Goal: Transaction & Acquisition: Purchase product/service

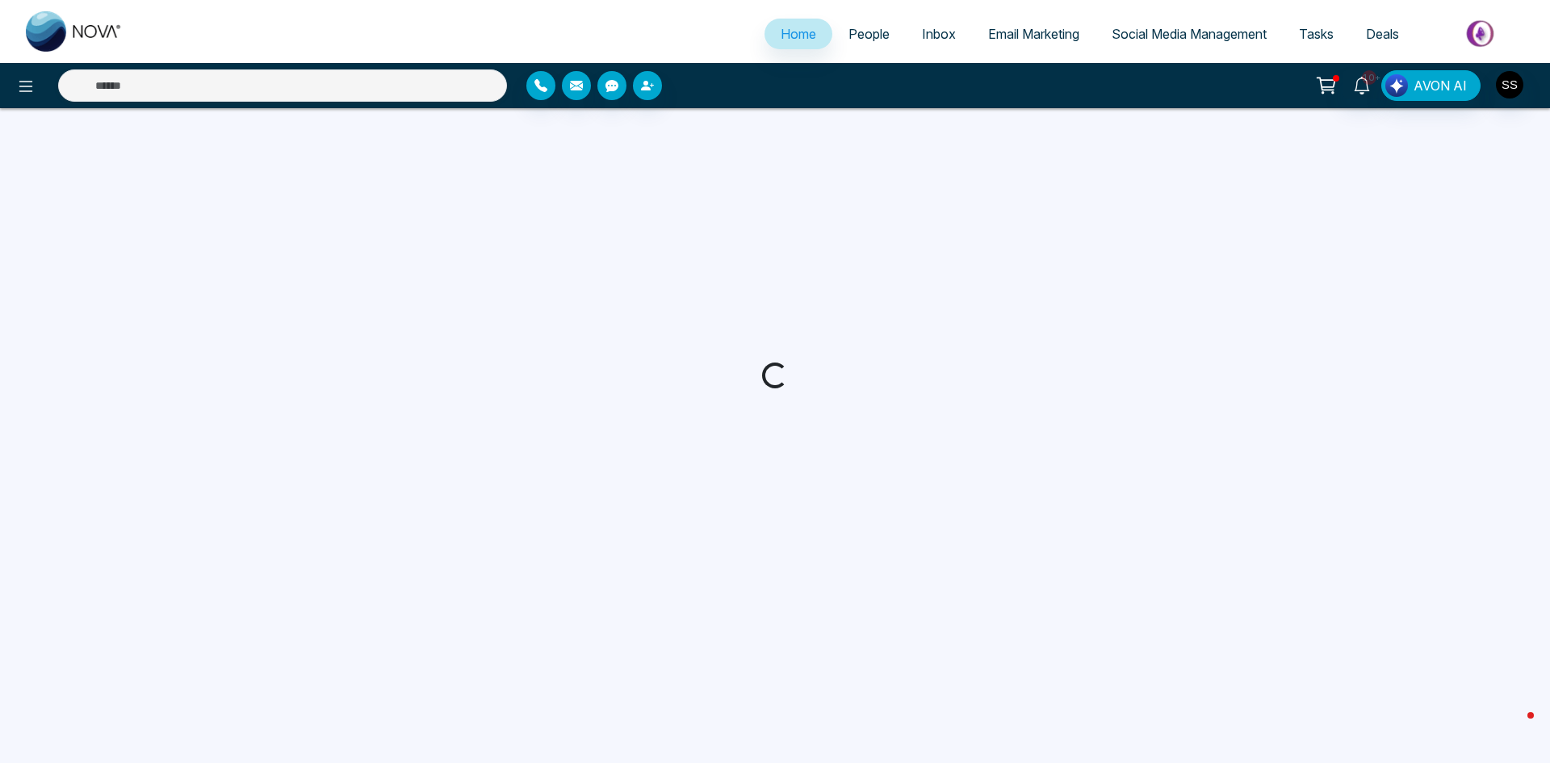
select select "*"
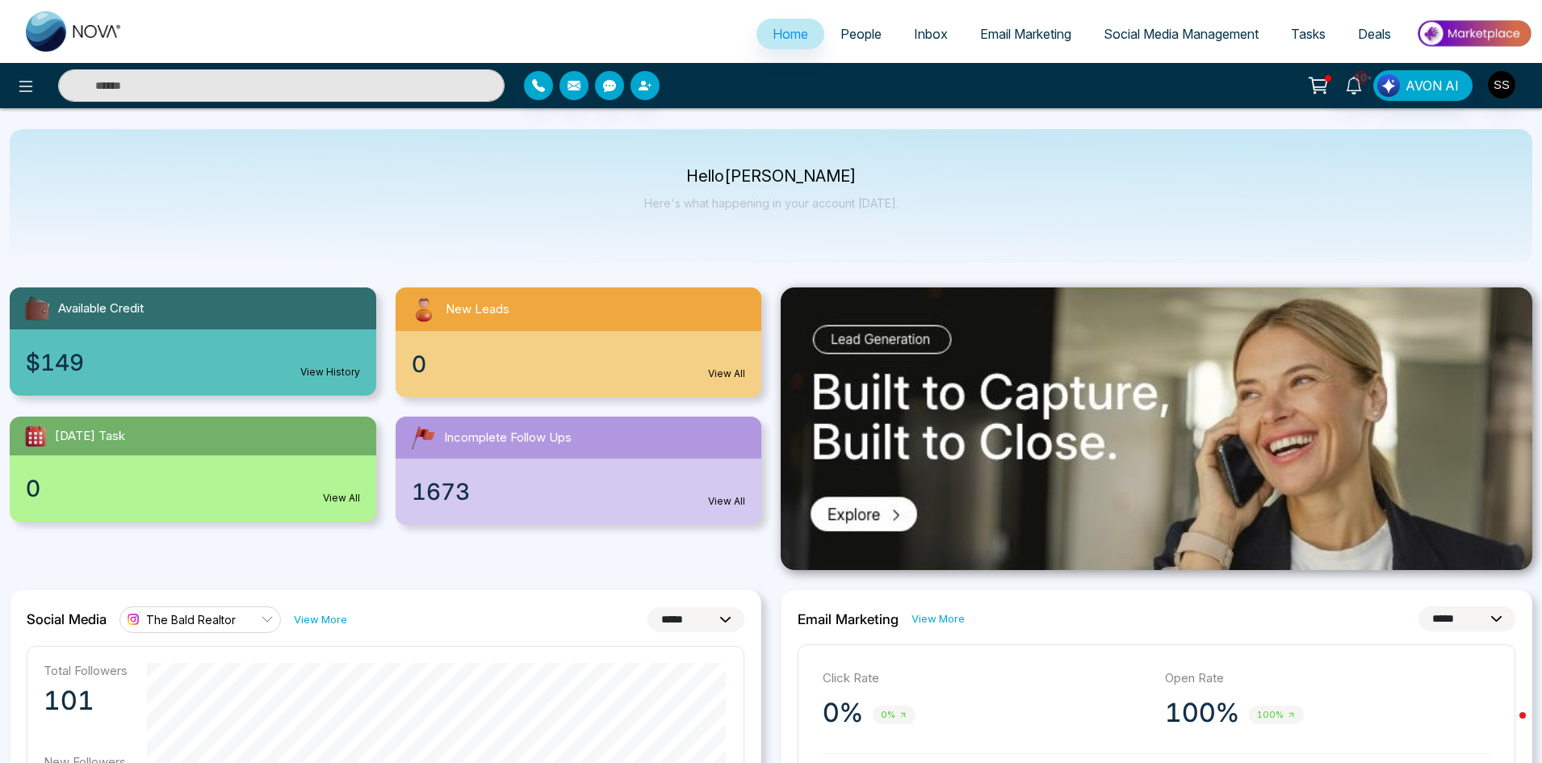
click at [1112, 29] on span "Social Media Management" at bounding box center [1181, 34] width 155 height 16
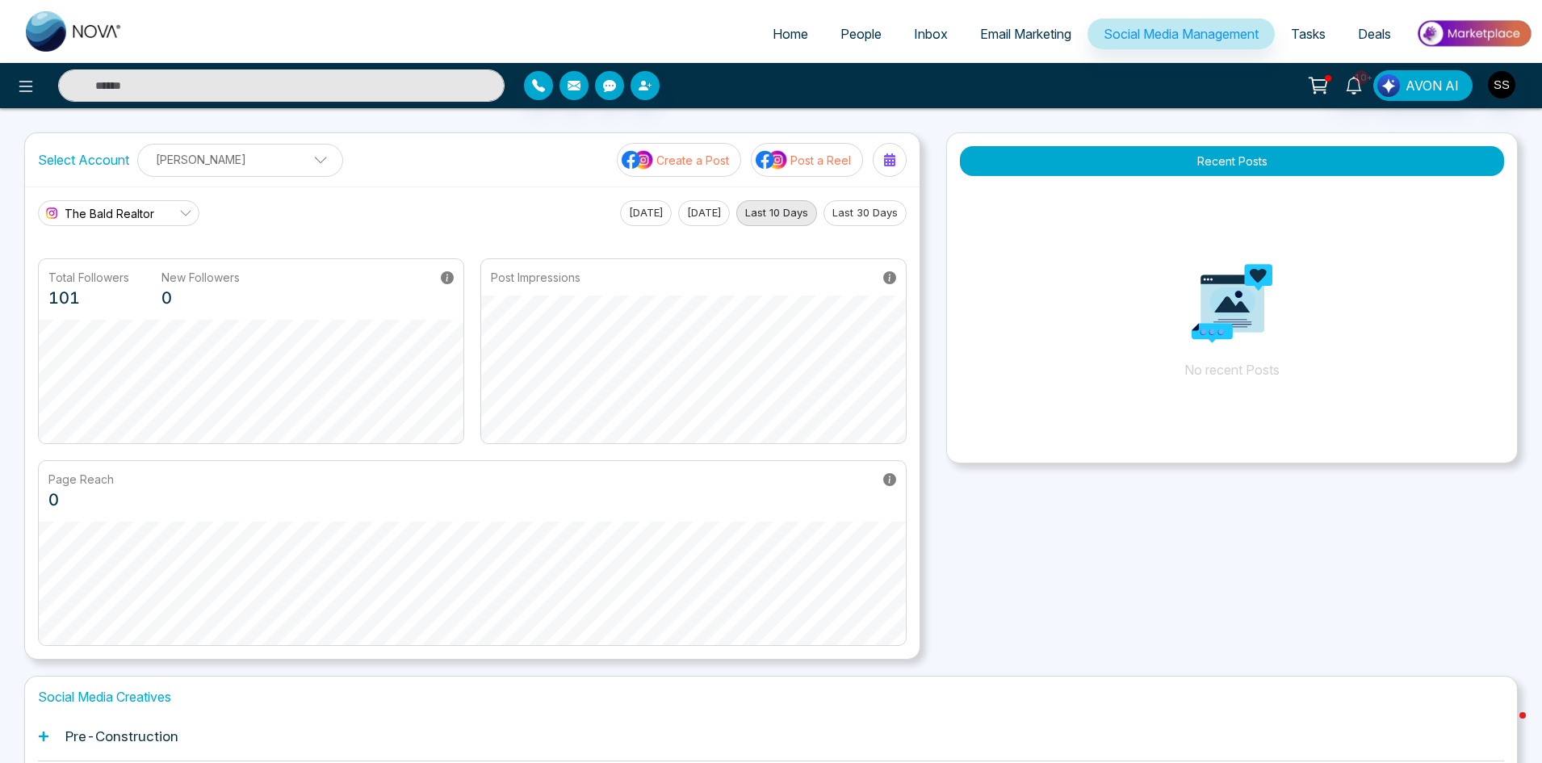
click at [807, 161] on p "Post a Reel" at bounding box center [820, 160] width 61 height 17
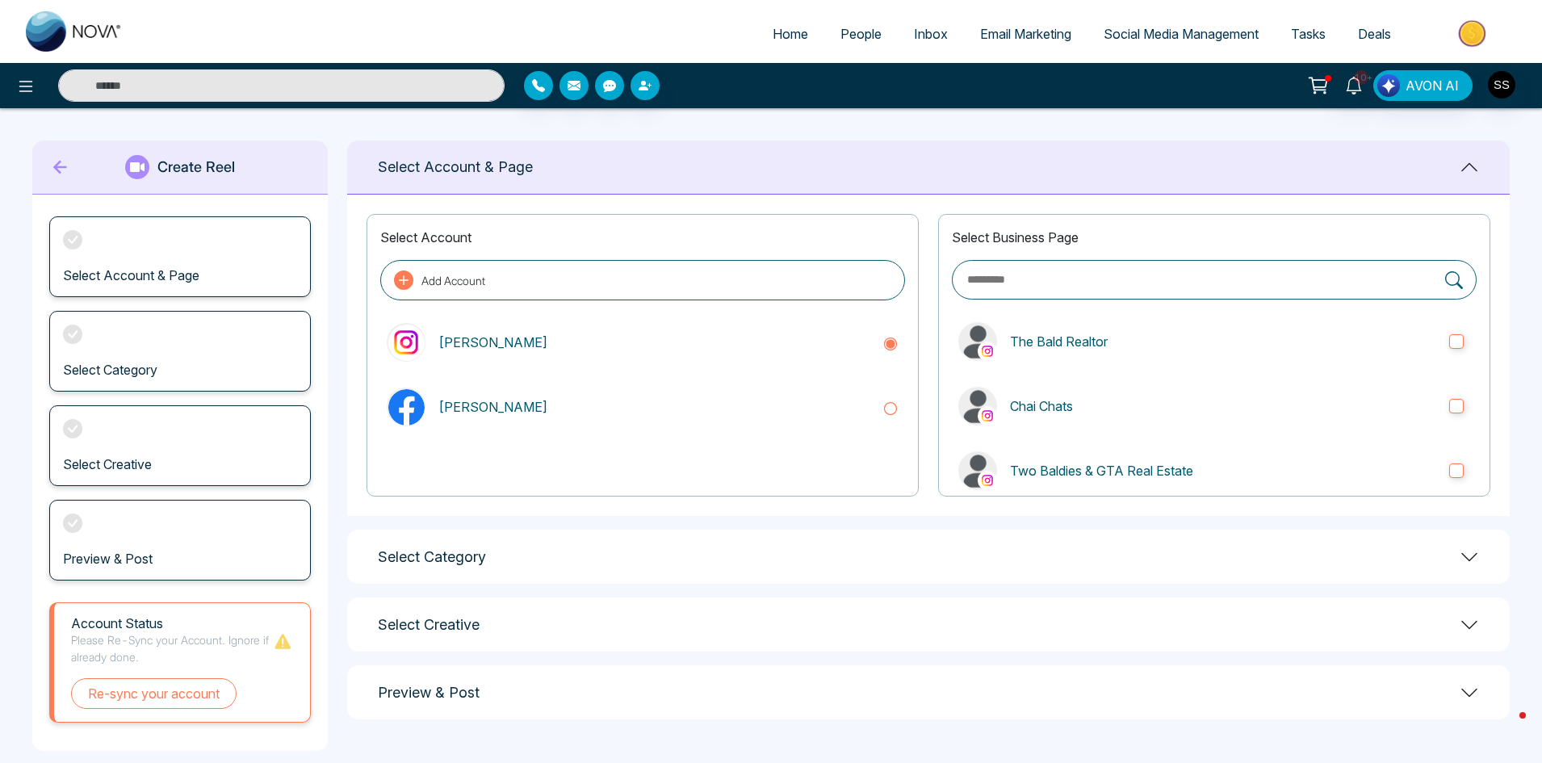
click at [58, 174] on icon at bounding box center [60, 167] width 24 height 32
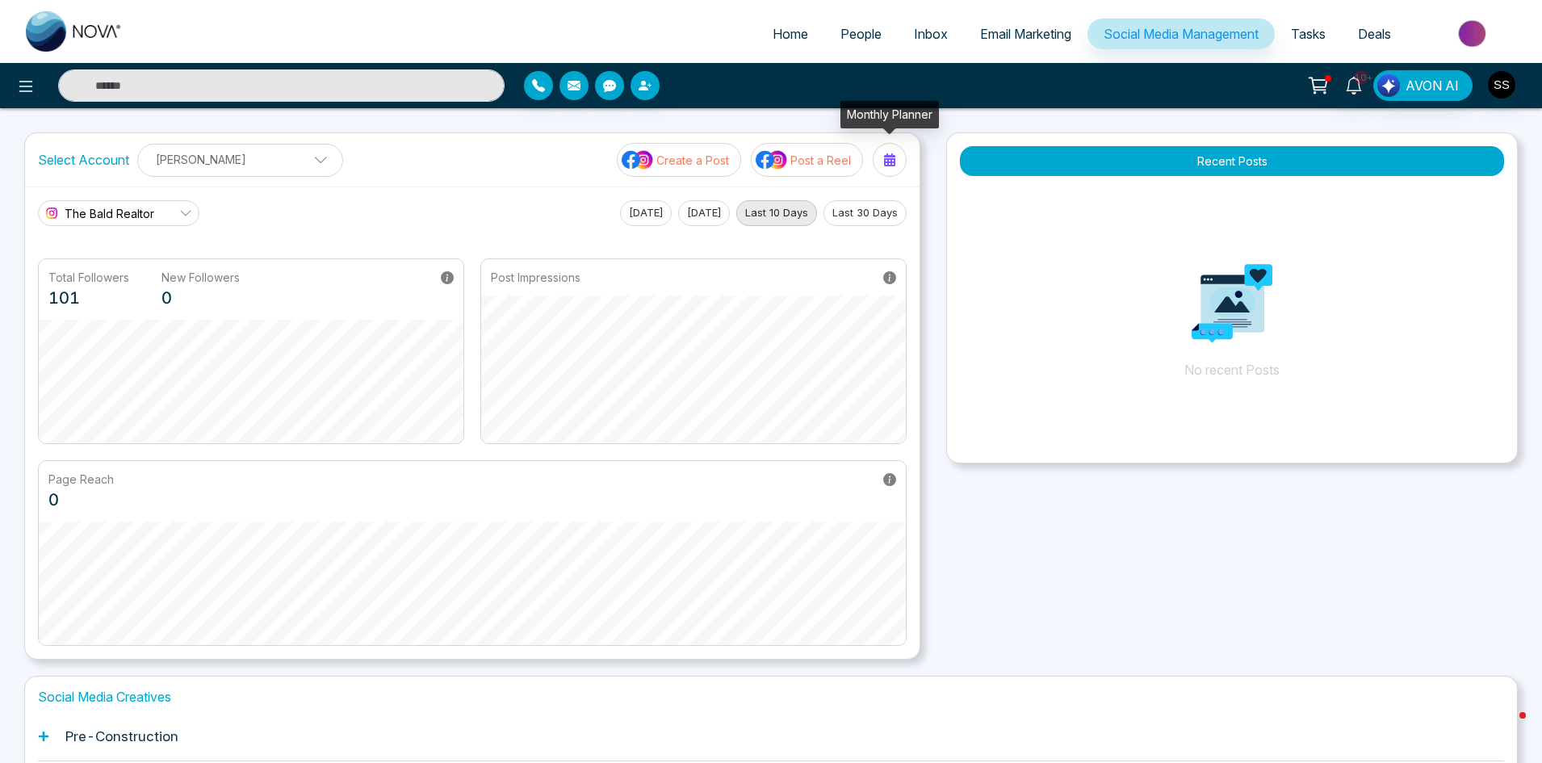
click at [888, 154] on icon at bounding box center [889, 159] width 11 height 13
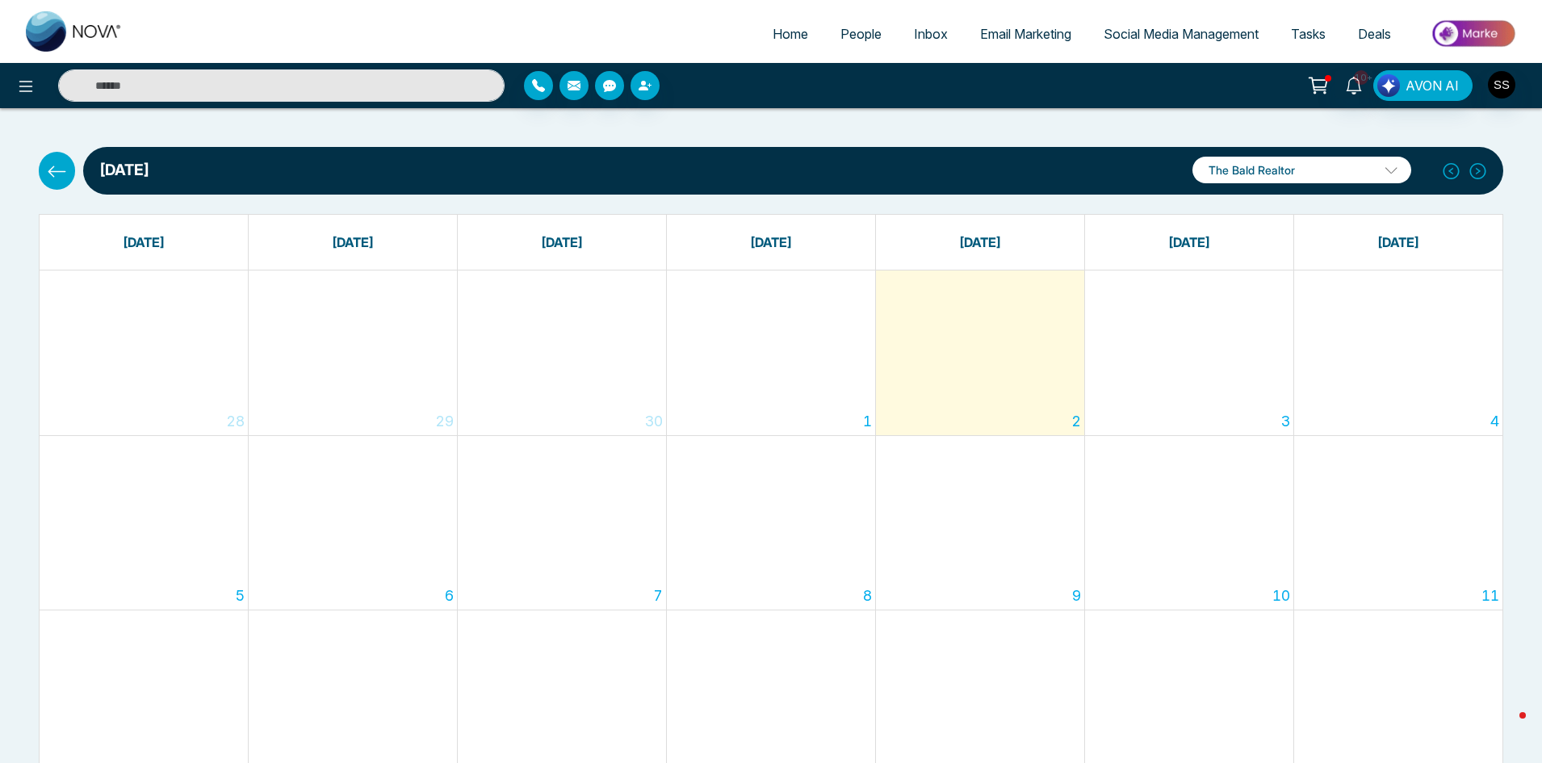
click at [1391, 173] on span at bounding box center [1385, 174] width 15 height 15
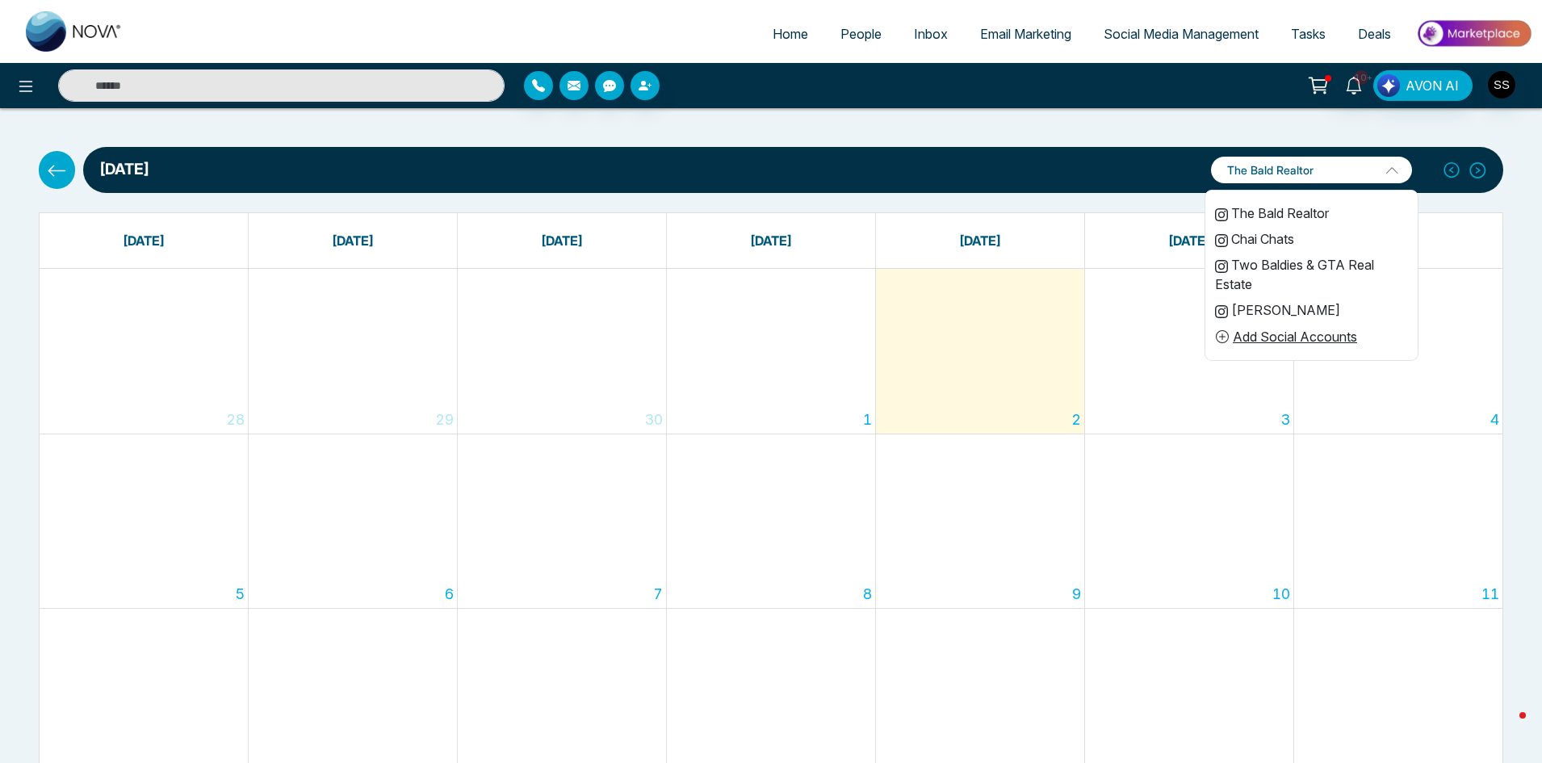
click at [1391, 173] on p "The Bald Realtor" at bounding box center [1311, 170] width 201 height 27
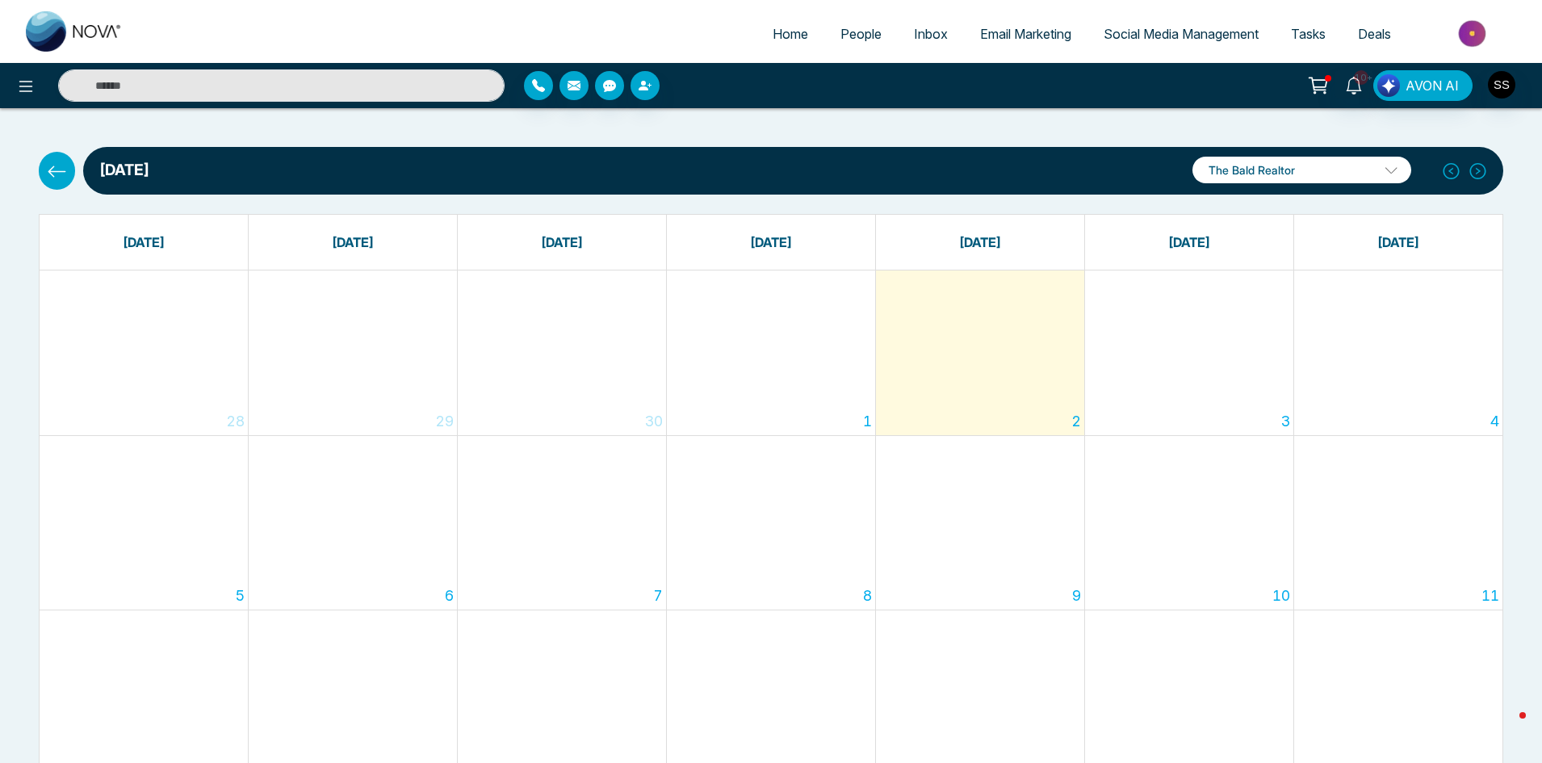
click at [378, 580] on div "6" at bounding box center [353, 523] width 208 height 174
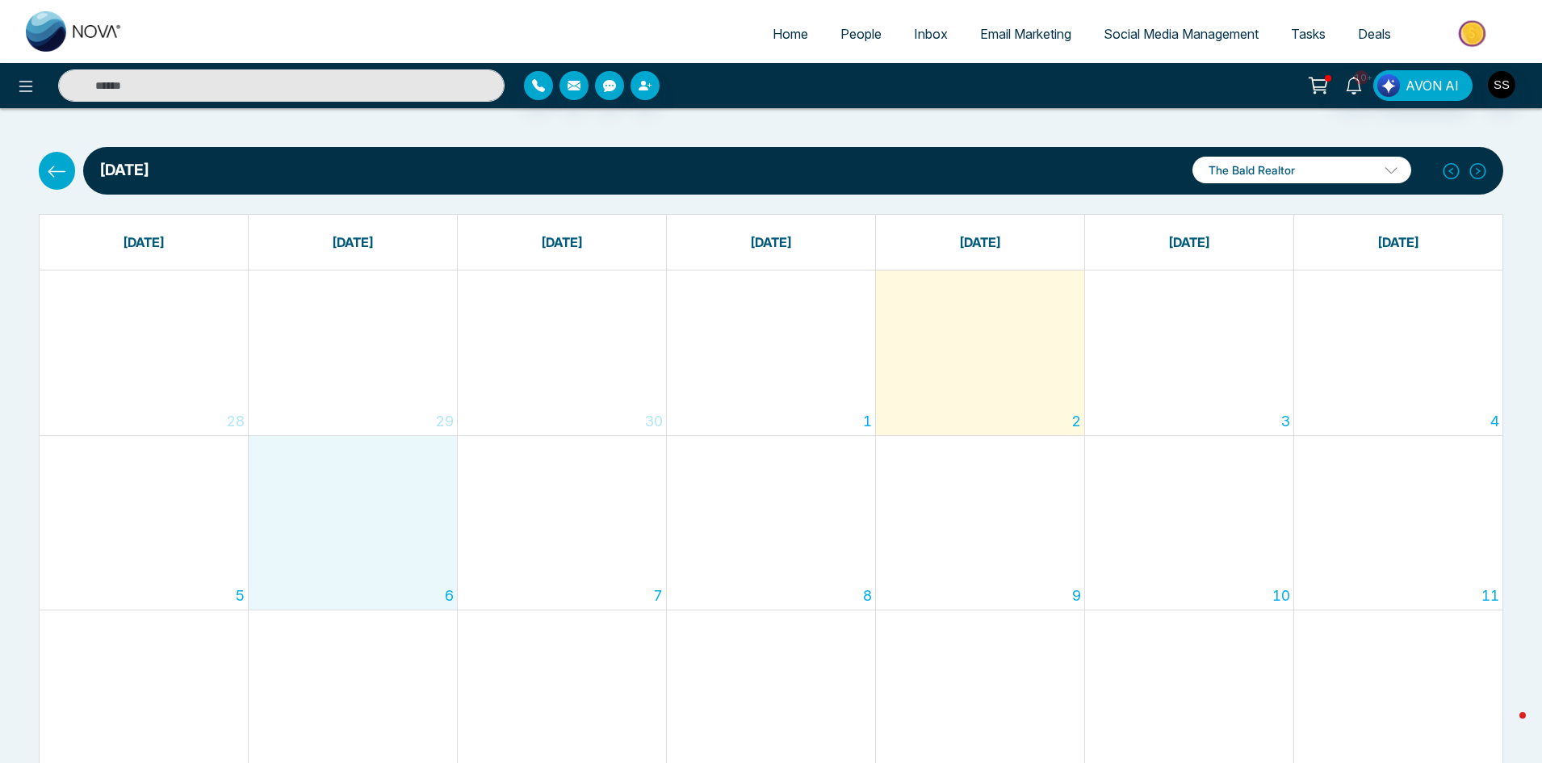
click at [53, 177] on icon at bounding box center [57, 171] width 20 height 20
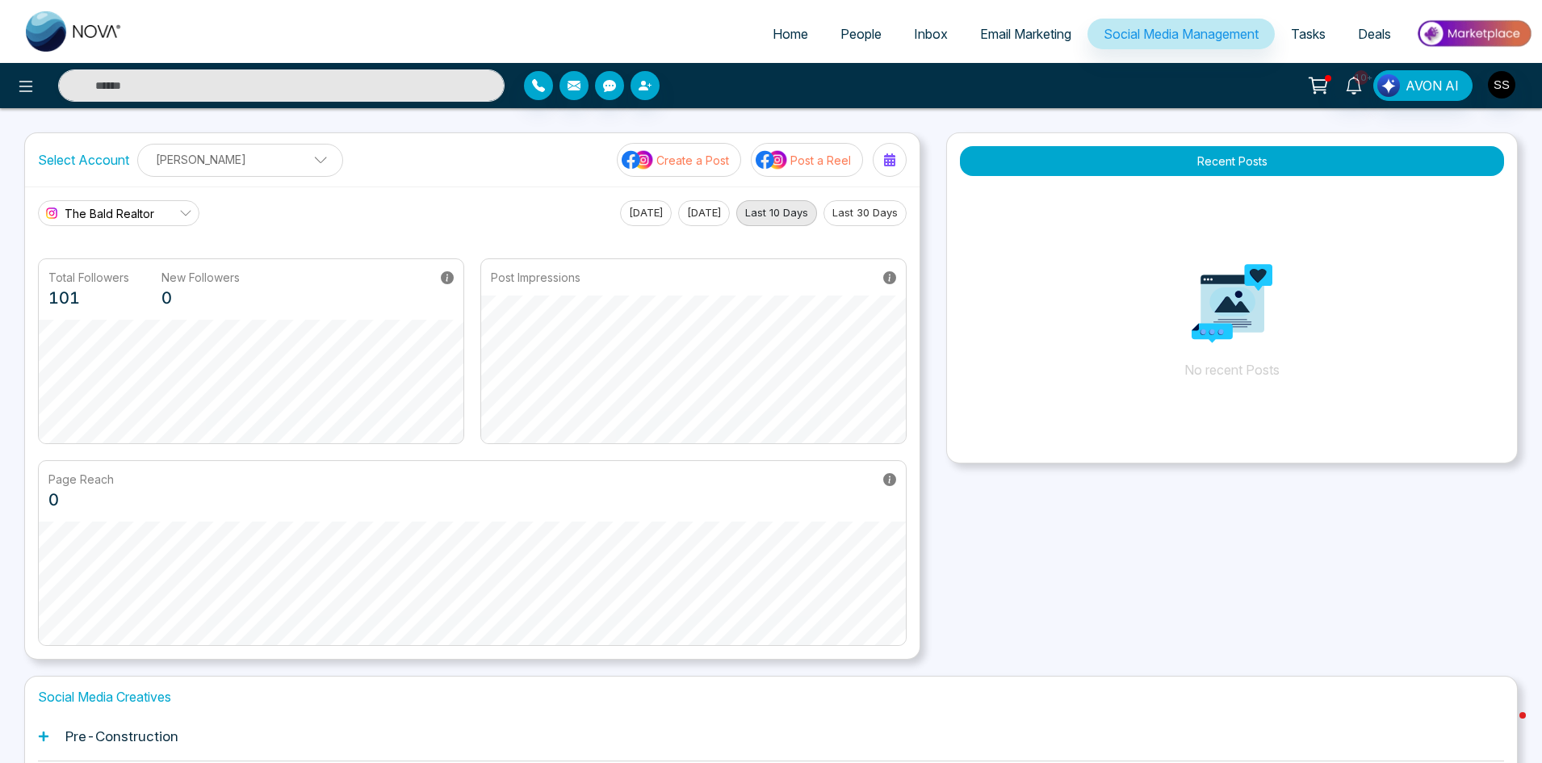
click at [658, 162] on p "Create a Post" at bounding box center [692, 160] width 73 height 17
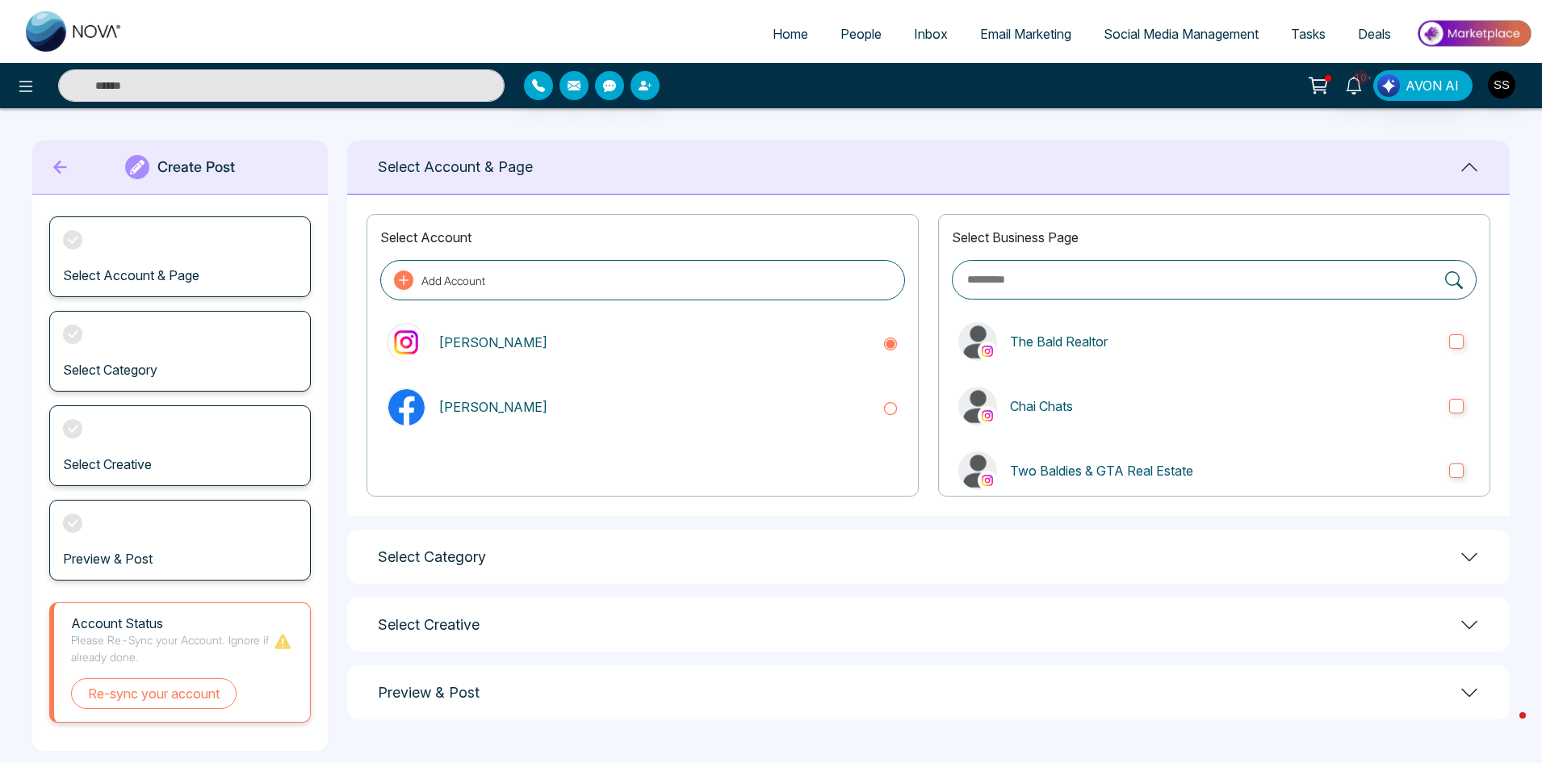
click at [62, 170] on icon at bounding box center [60, 167] width 24 height 32
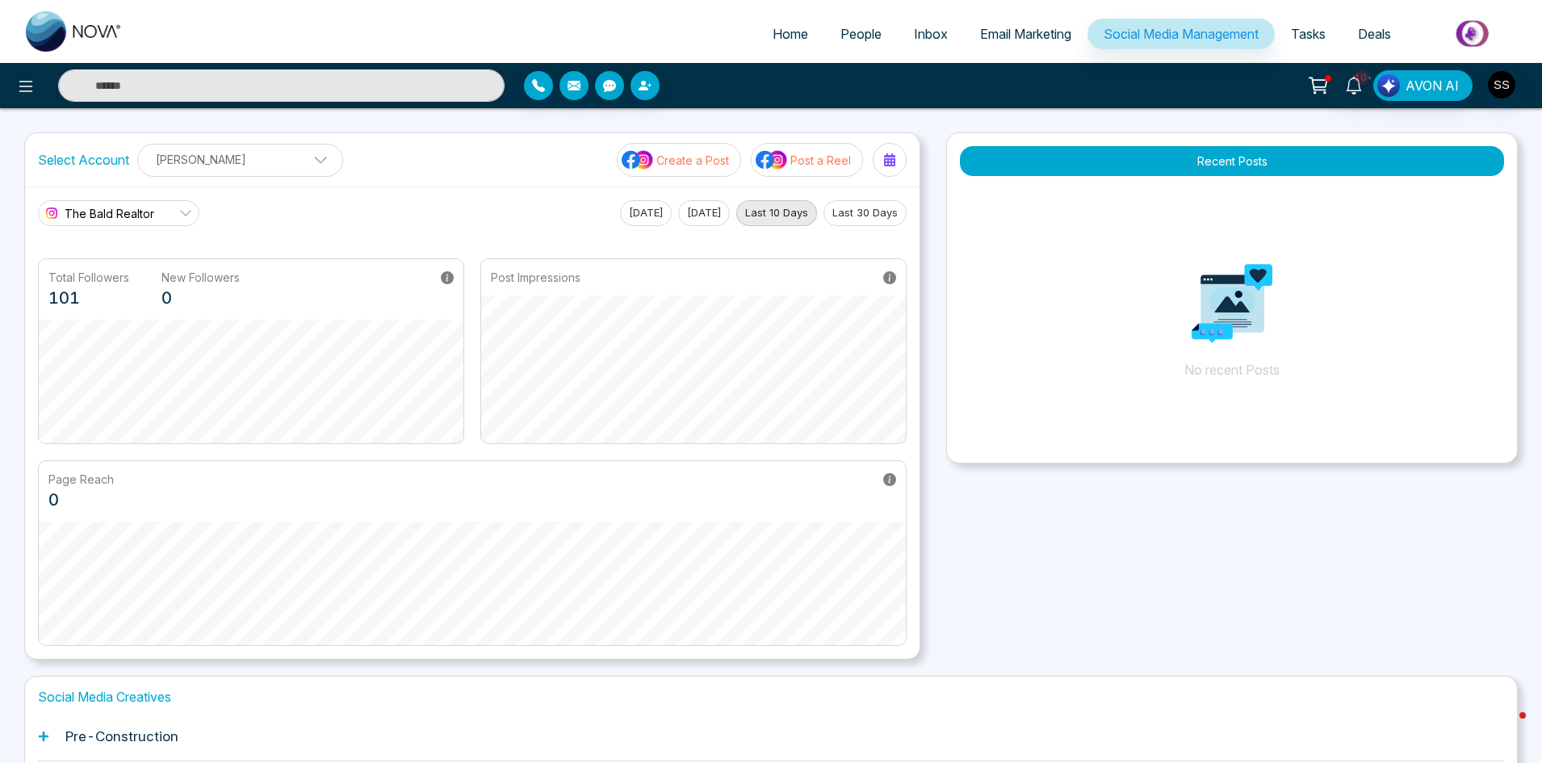
click at [829, 165] on p "Post a Reel" at bounding box center [820, 160] width 61 height 17
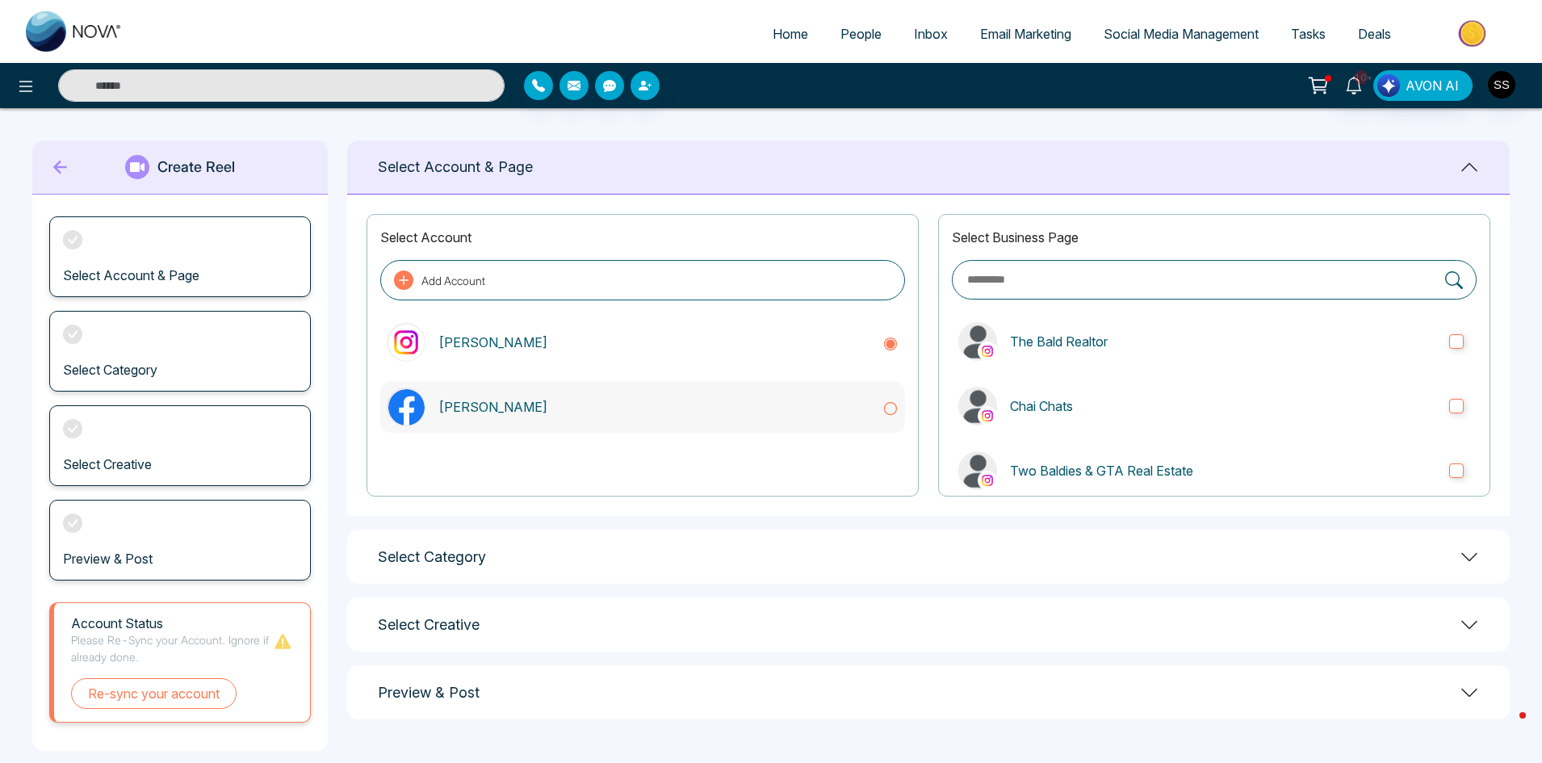
click at [541, 422] on div "[PERSON_NAME]" at bounding box center [642, 407] width 525 height 52
click at [486, 354] on div "[PERSON_NAME]" at bounding box center [642, 342] width 525 height 52
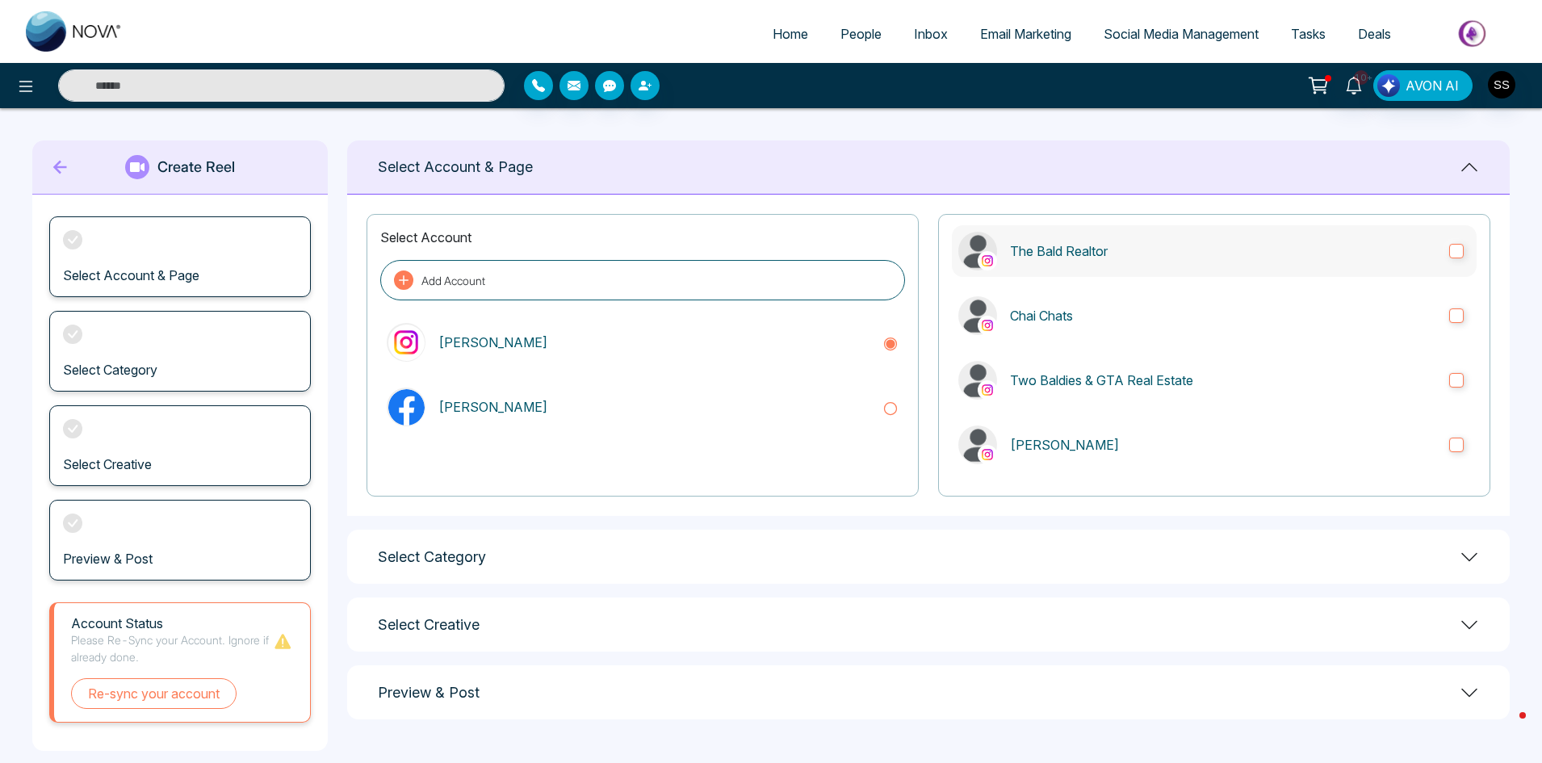
scroll to position [91, 0]
click at [849, 400] on p "[PERSON_NAME]" at bounding box center [653, 406] width 431 height 19
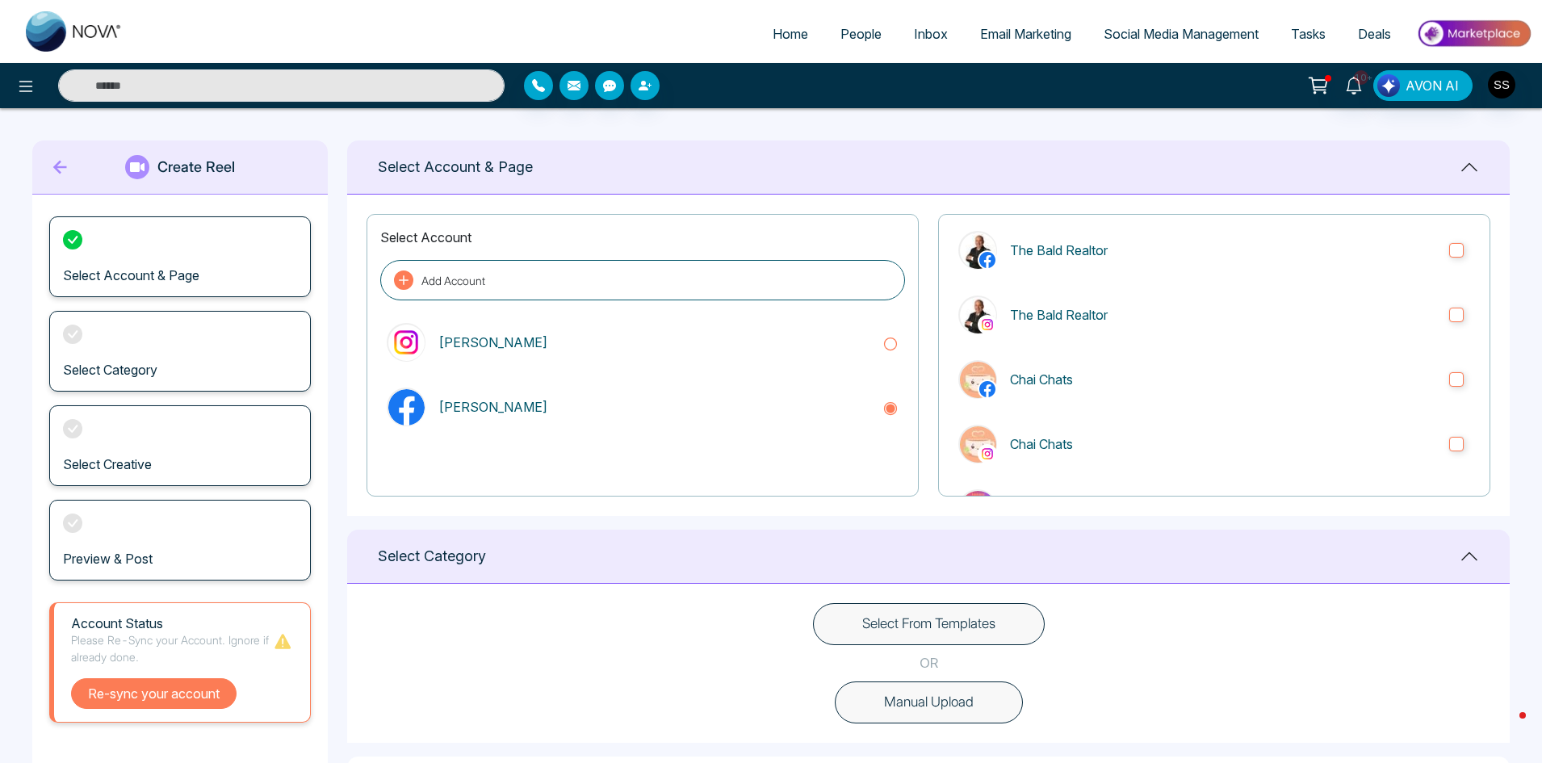
click at [159, 685] on button "Re-sync your account" at bounding box center [154, 693] width 166 height 31
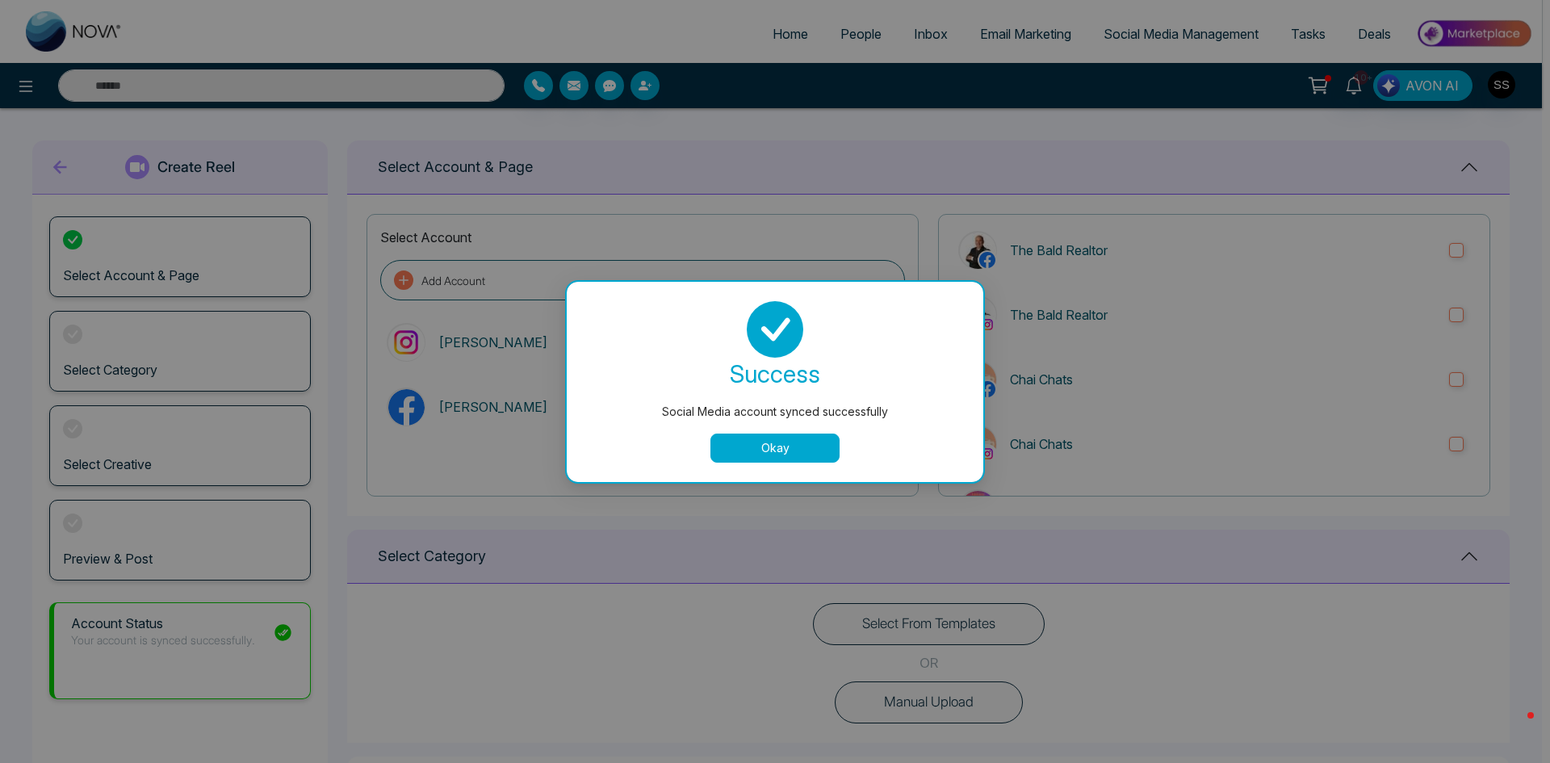
click at [753, 451] on button "Okay" at bounding box center [774, 448] width 129 height 29
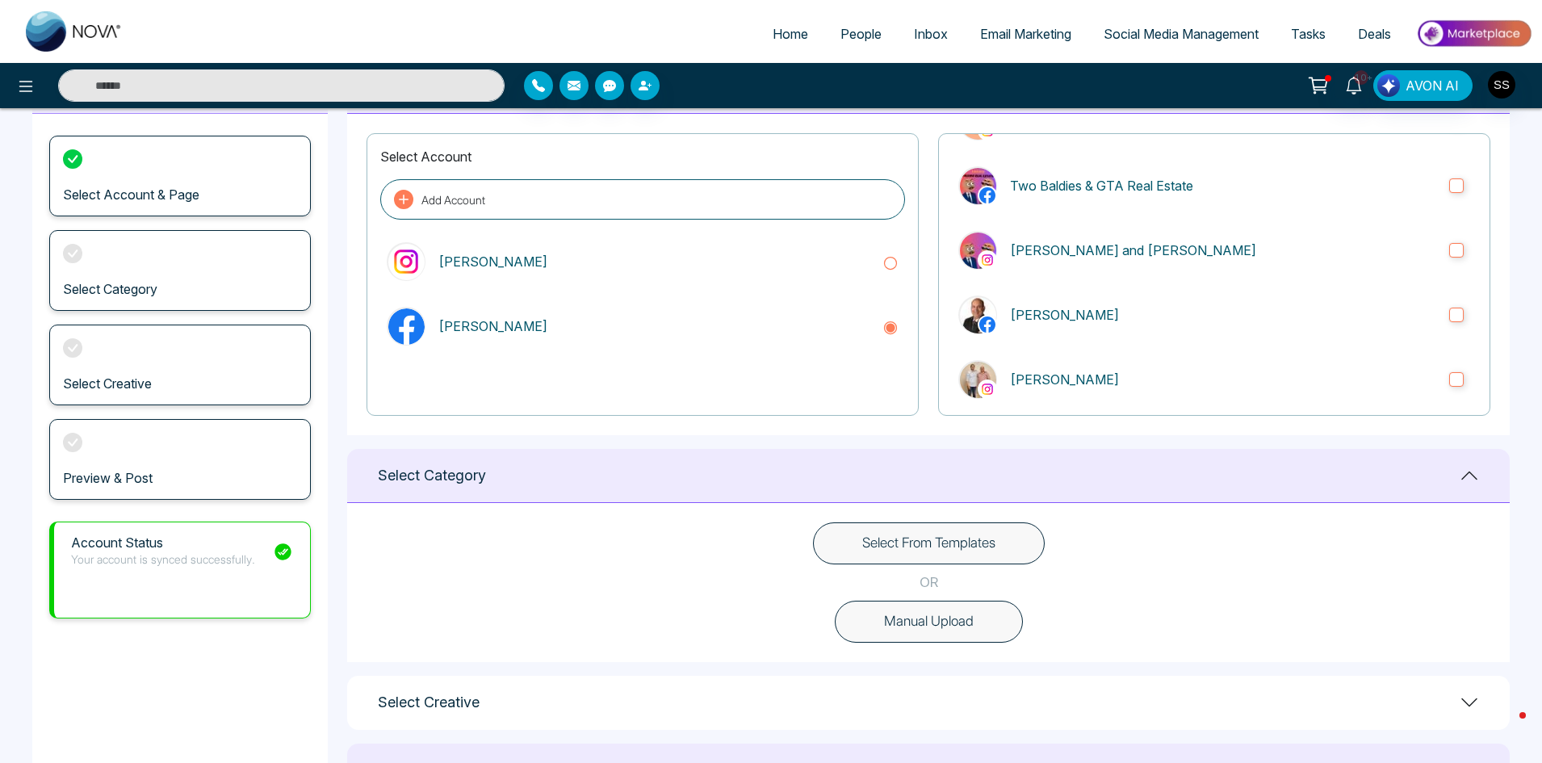
scroll to position [161, 0]
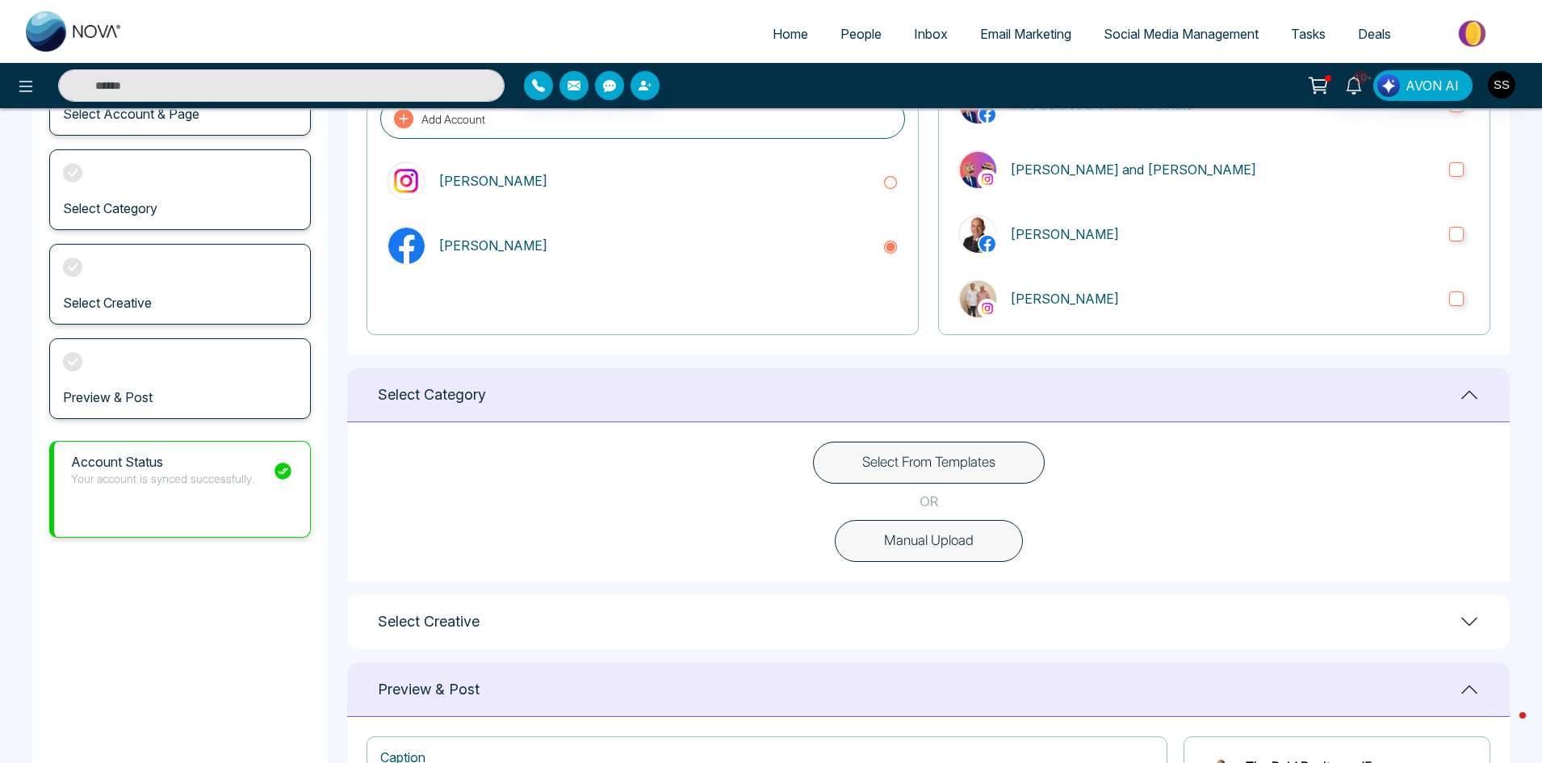
click at [966, 549] on button "Manual Upload" at bounding box center [929, 541] width 188 height 42
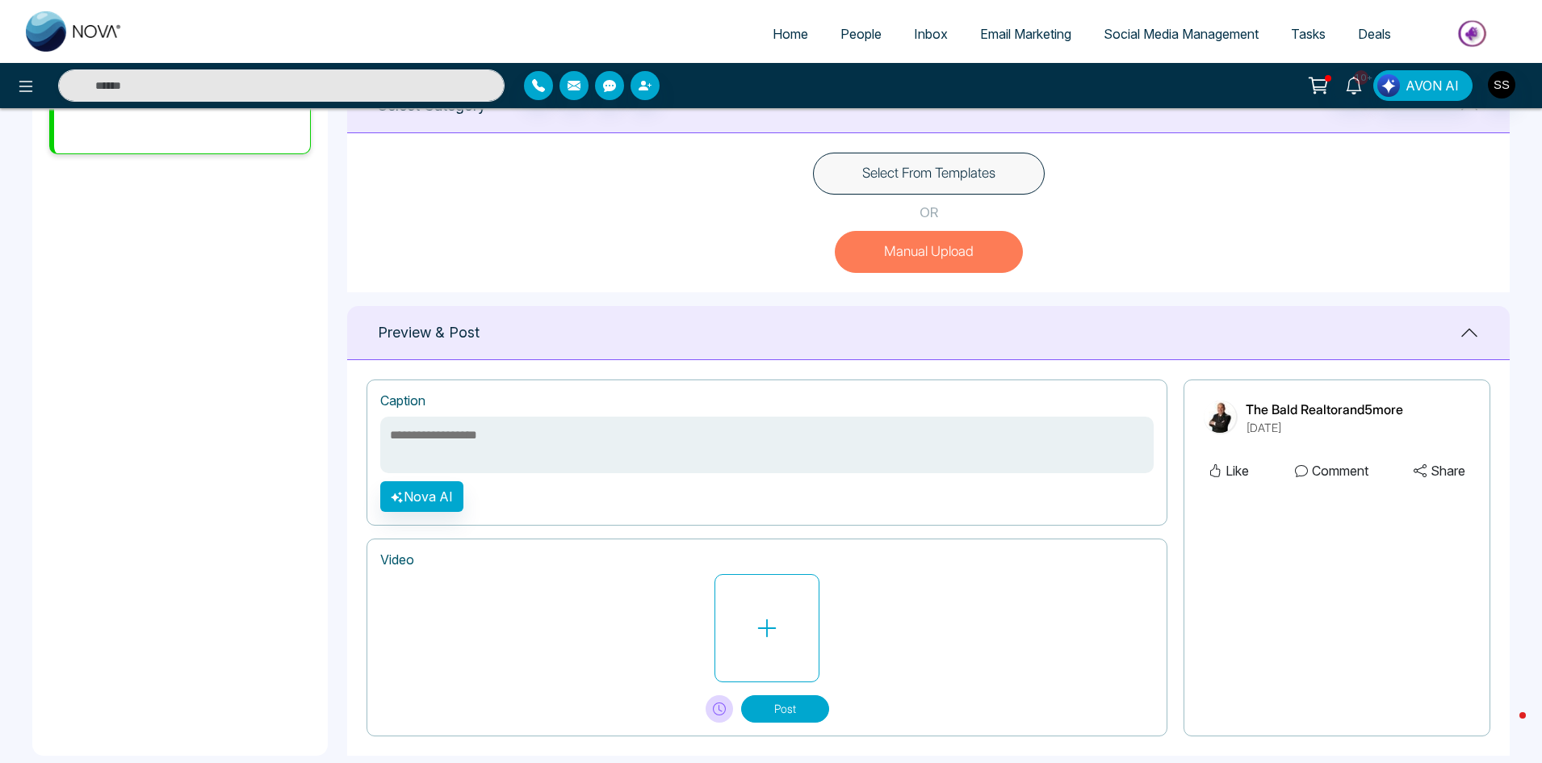
scroll to position [476, 0]
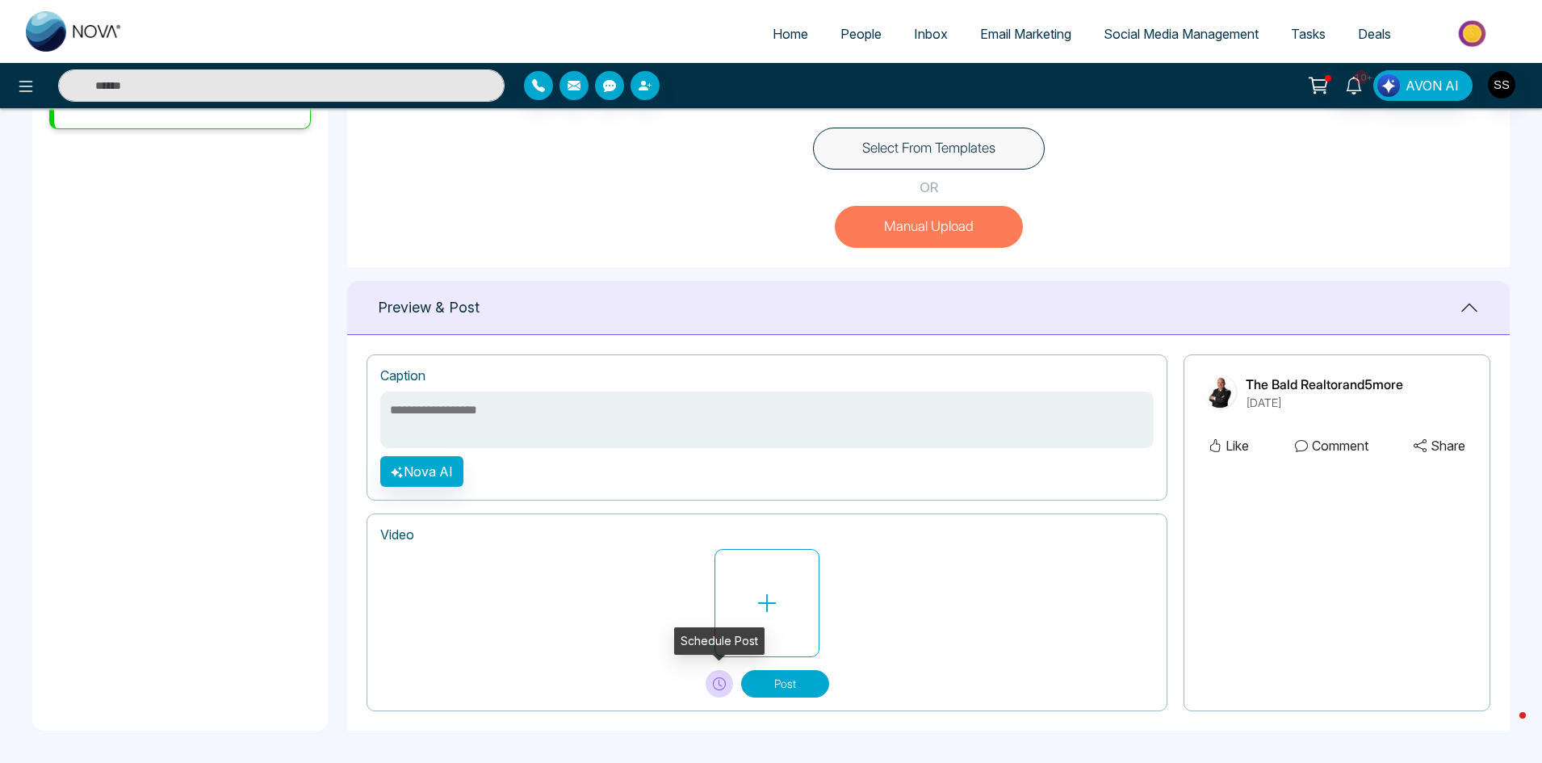
click at [721, 689] on icon at bounding box center [719, 683] width 13 height 13
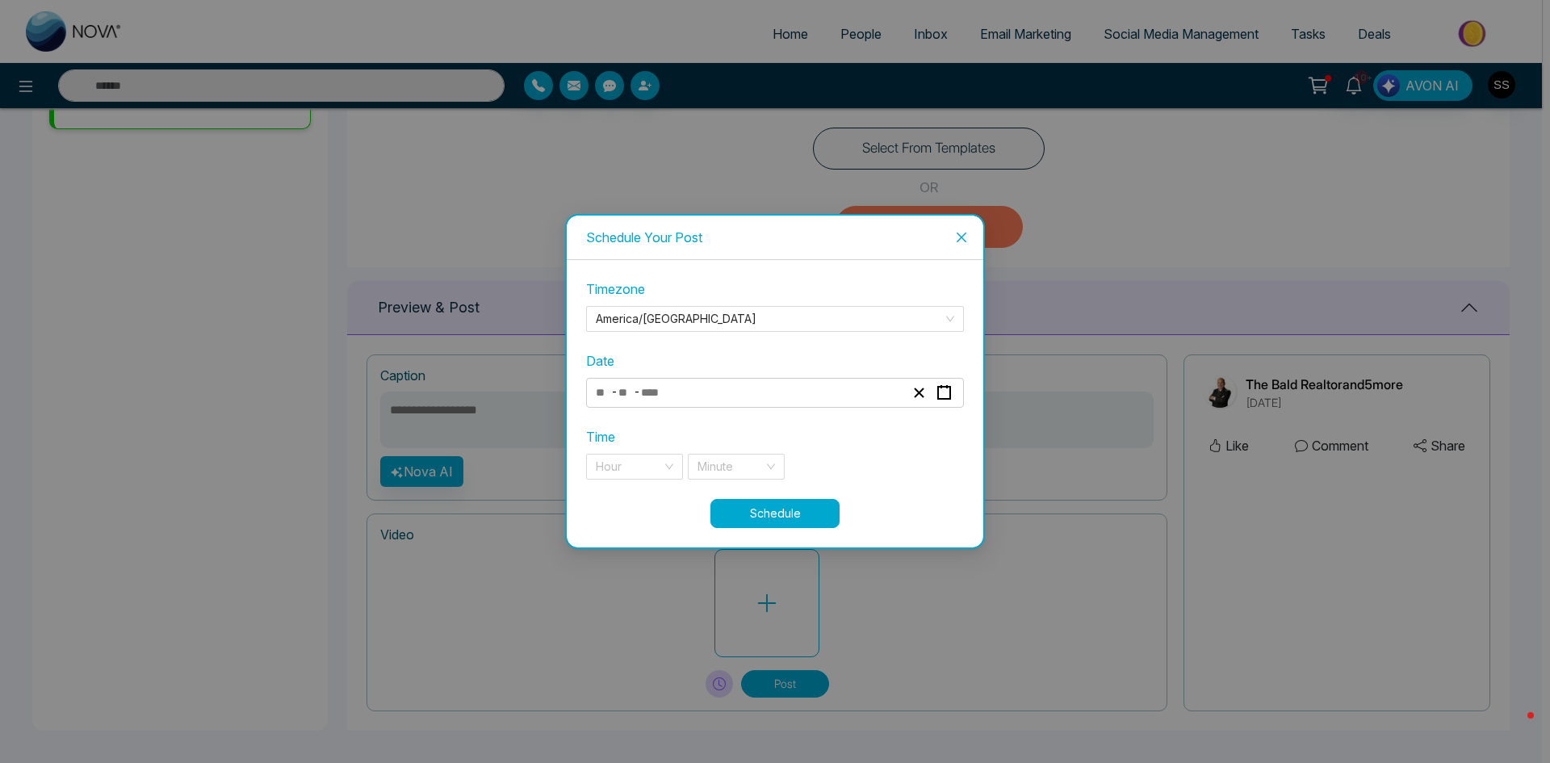
click at [958, 238] on icon "close" at bounding box center [961, 237] width 13 height 13
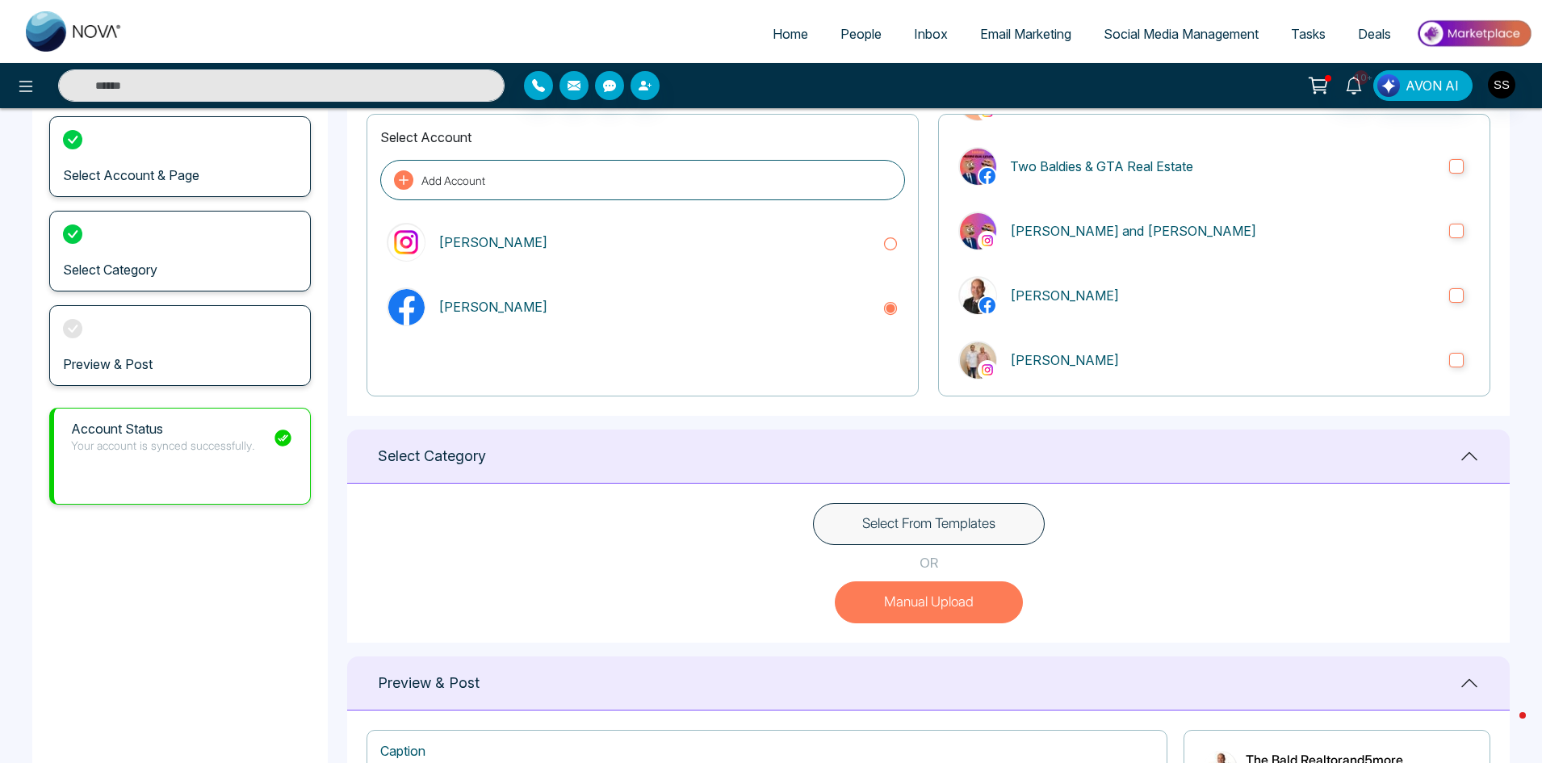
scroll to position [72, 0]
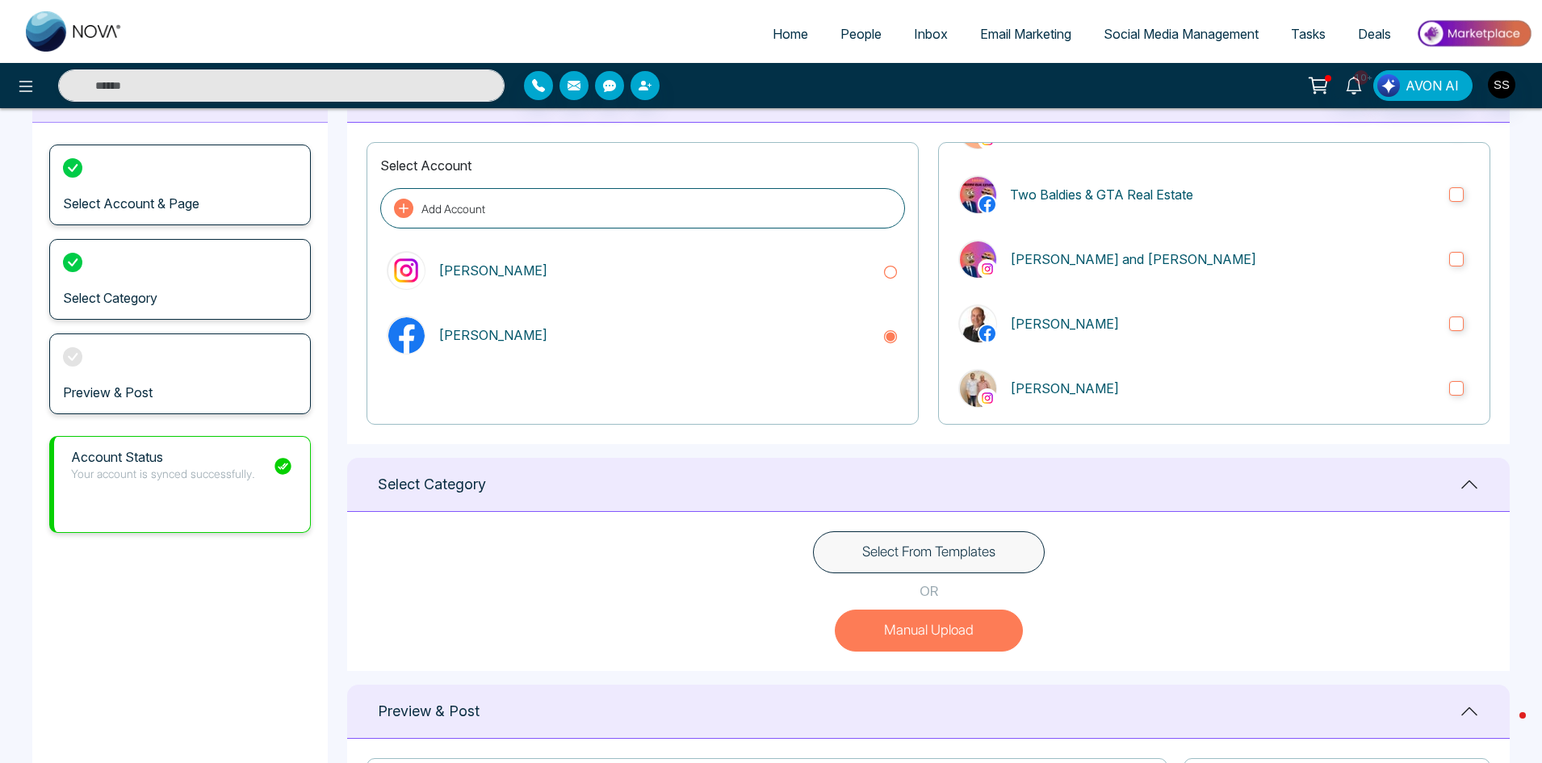
click at [965, 559] on button "Select From Templates" at bounding box center [929, 552] width 232 height 42
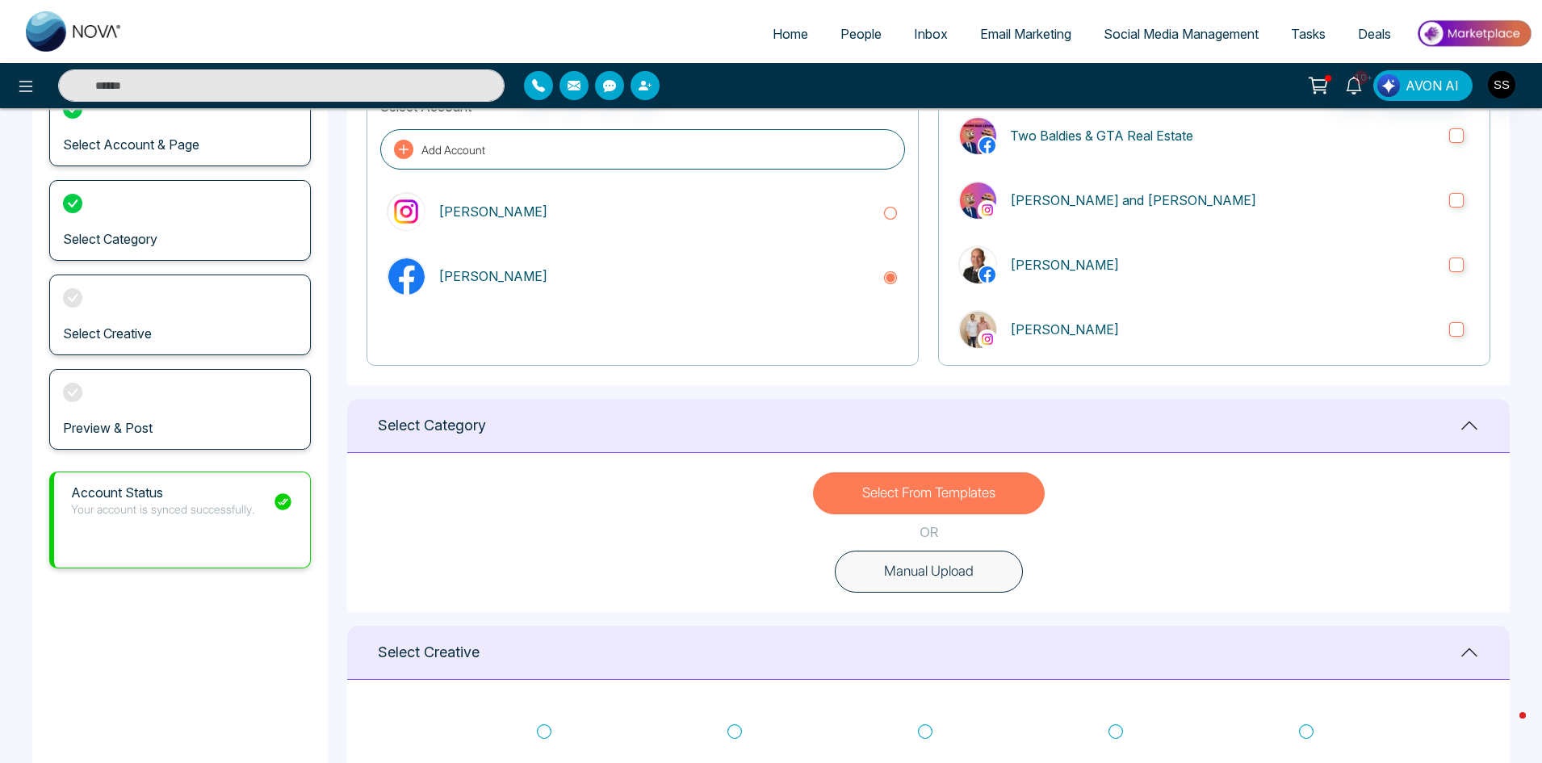
scroll to position [0, 0]
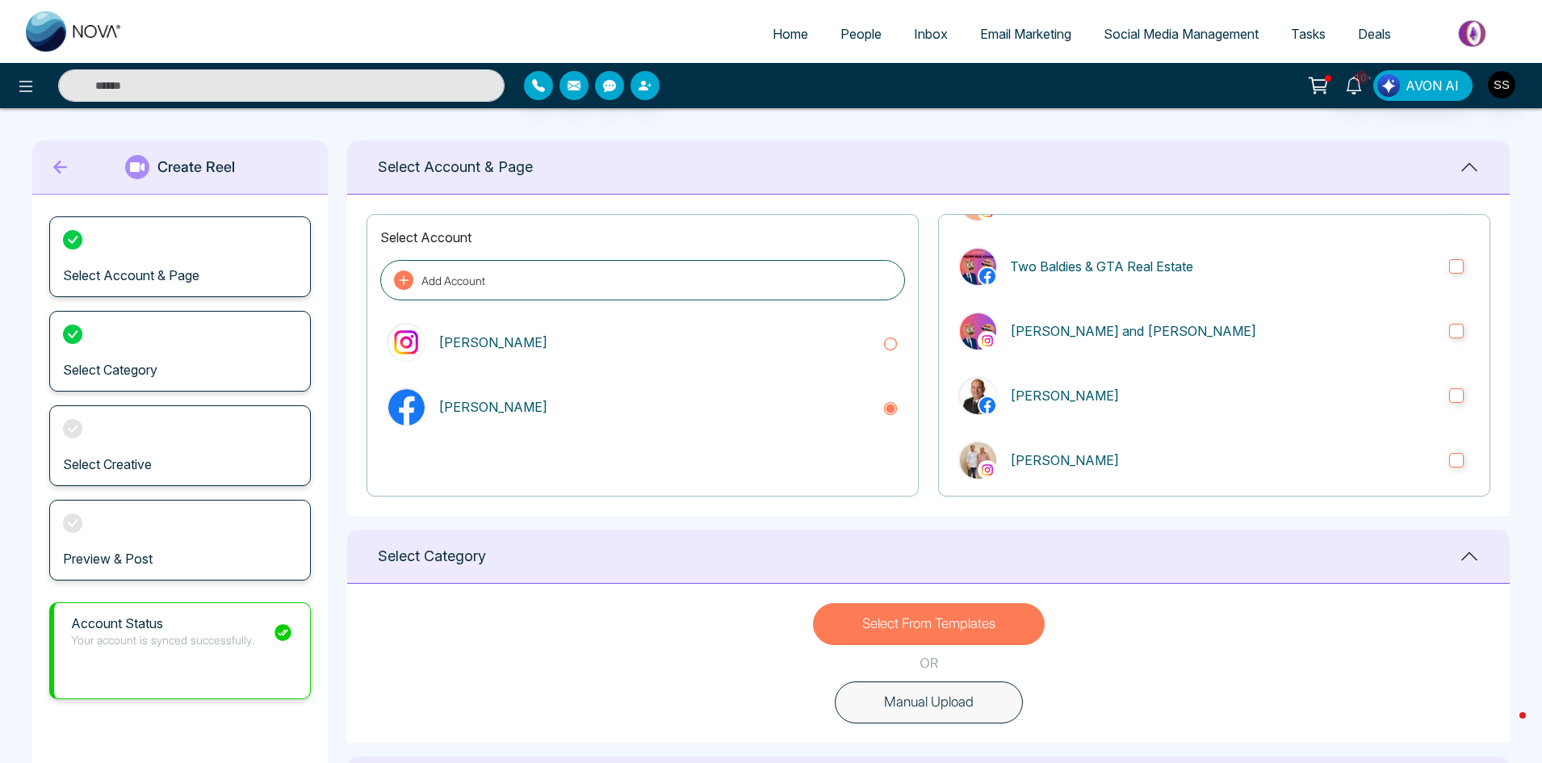
click at [1130, 34] on span "Social Media Management" at bounding box center [1181, 34] width 155 height 16
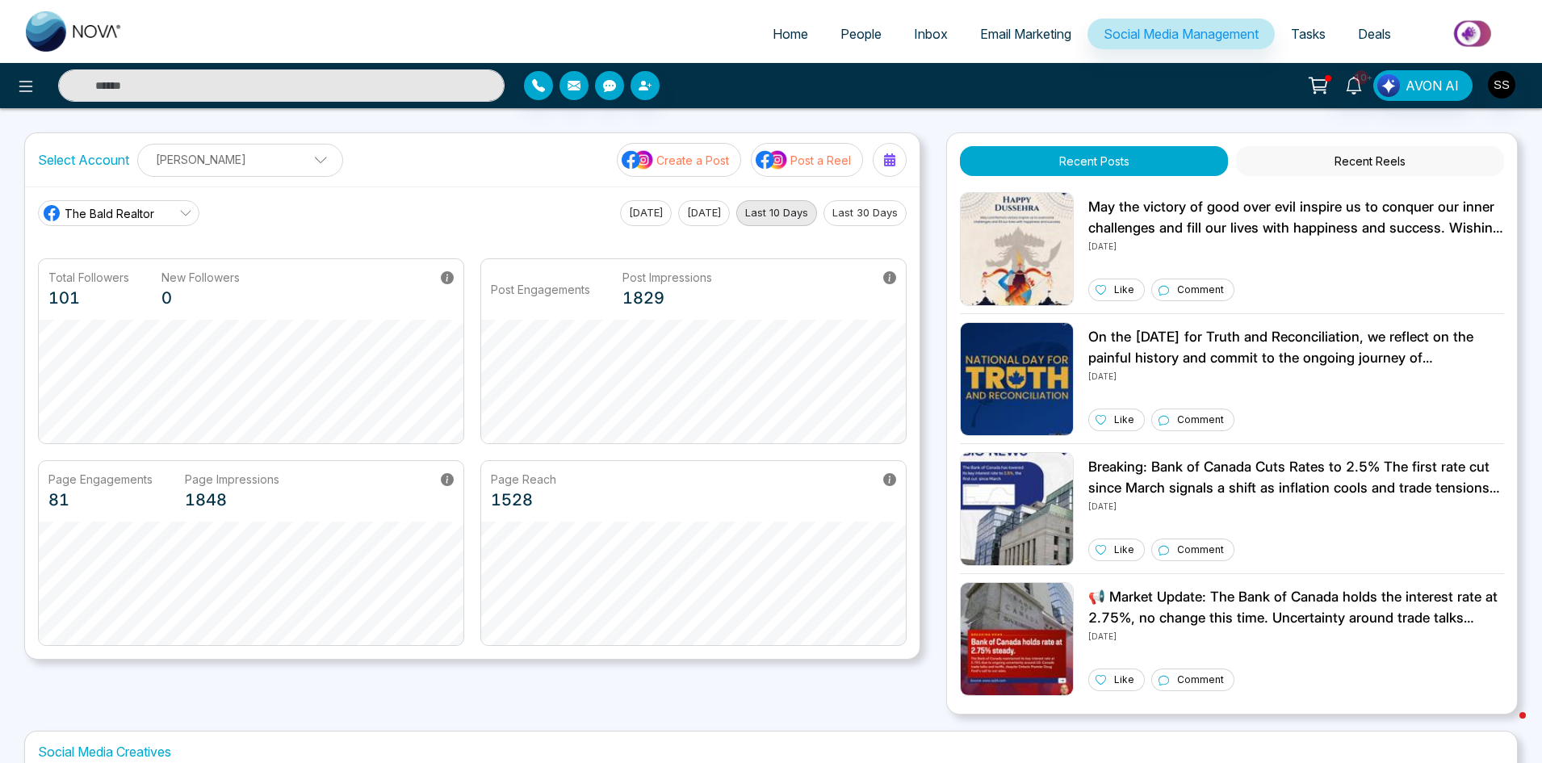
click at [787, 44] on link "Home" at bounding box center [790, 34] width 68 height 31
select select "*"
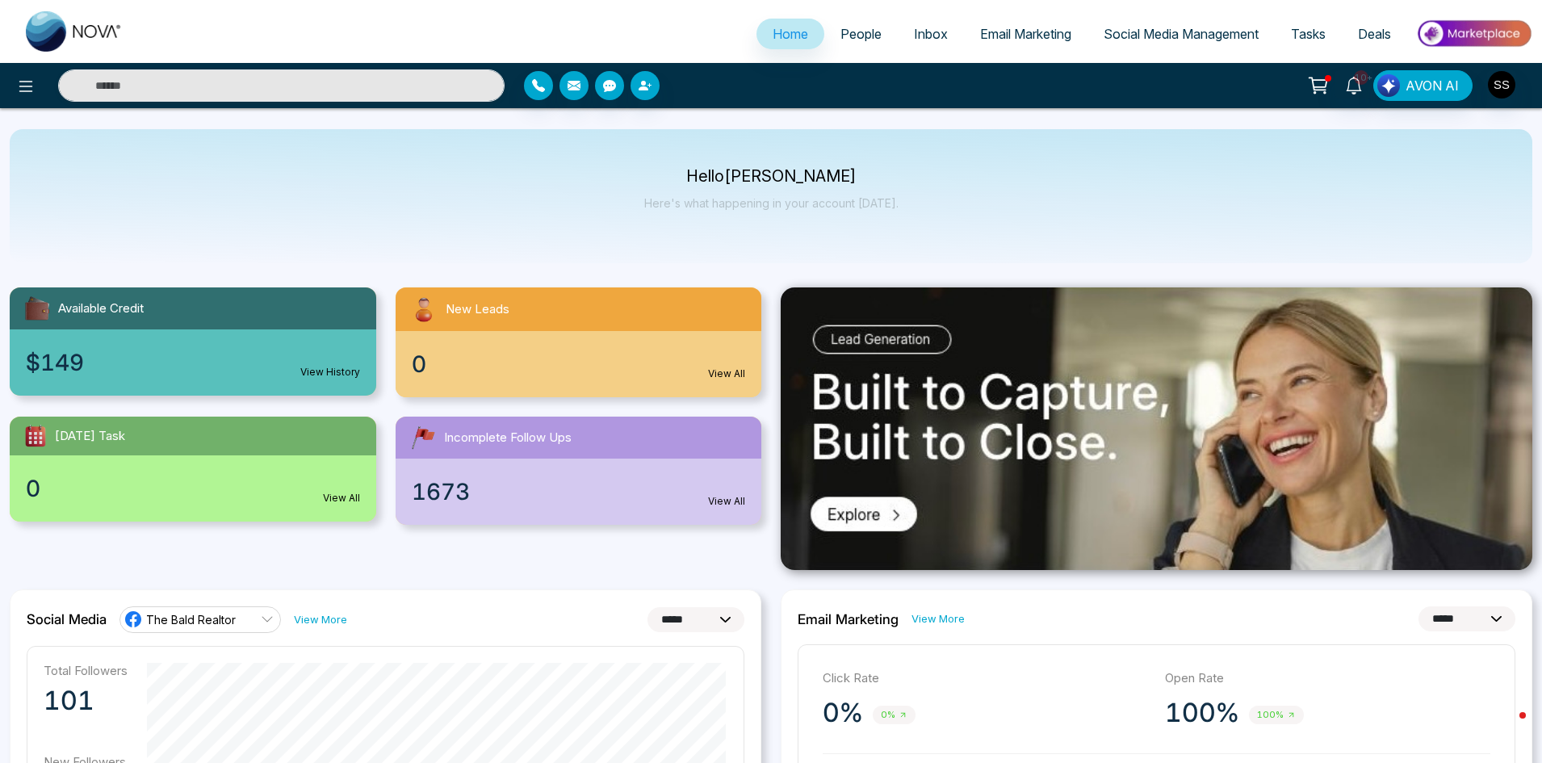
click at [1320, 87] on icon at bounding box center [1320, 83] width 14 height 7
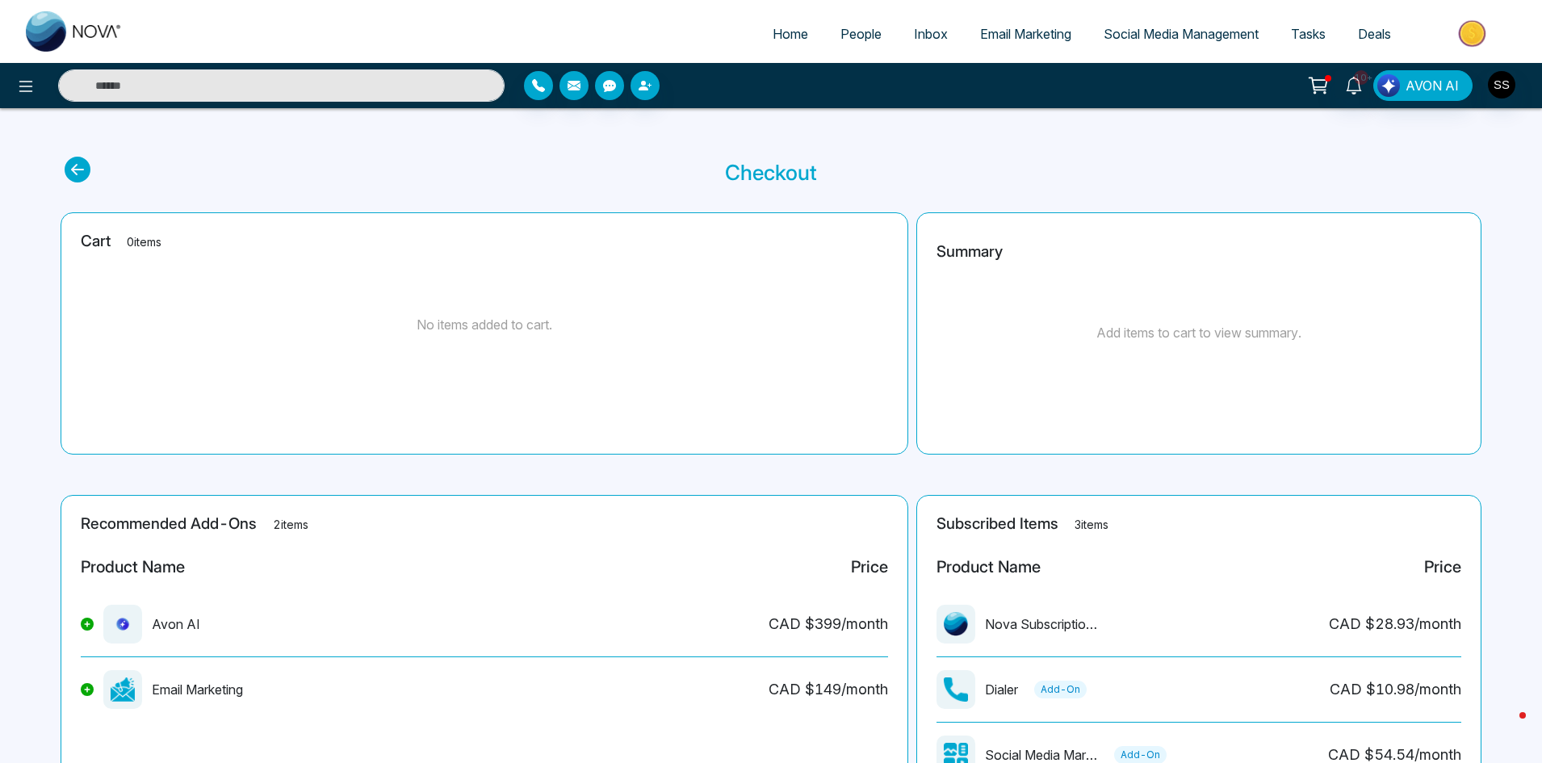
click at [40, 94] on div at bounding box center [257, 85] width 514 height 32
click at [32, 92] on icon at bounding box center [25, 86] width 19 height 19
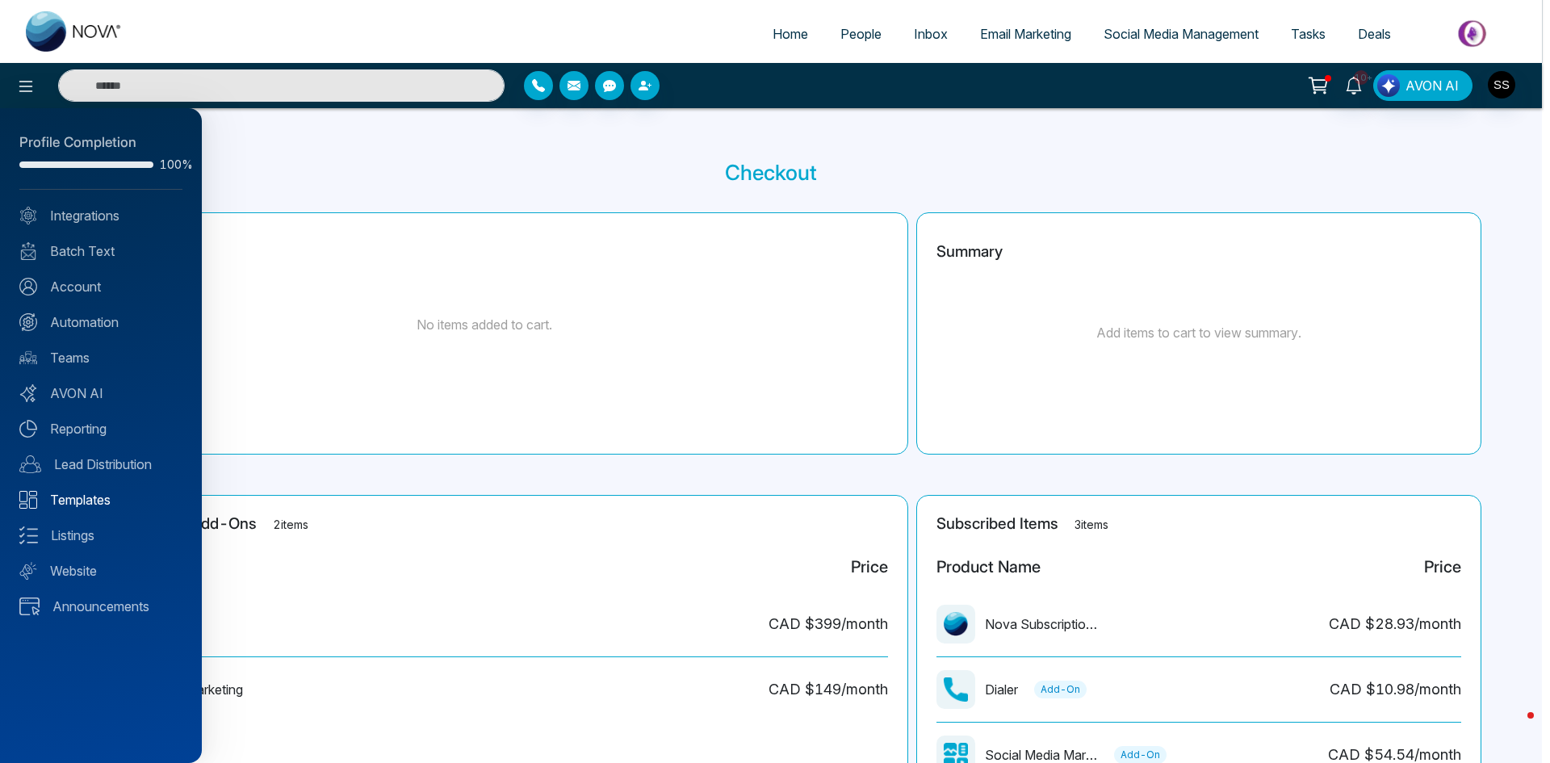
click at [97, 496] on link "Templates" at bounding box center [100, 499] width 163 height 19
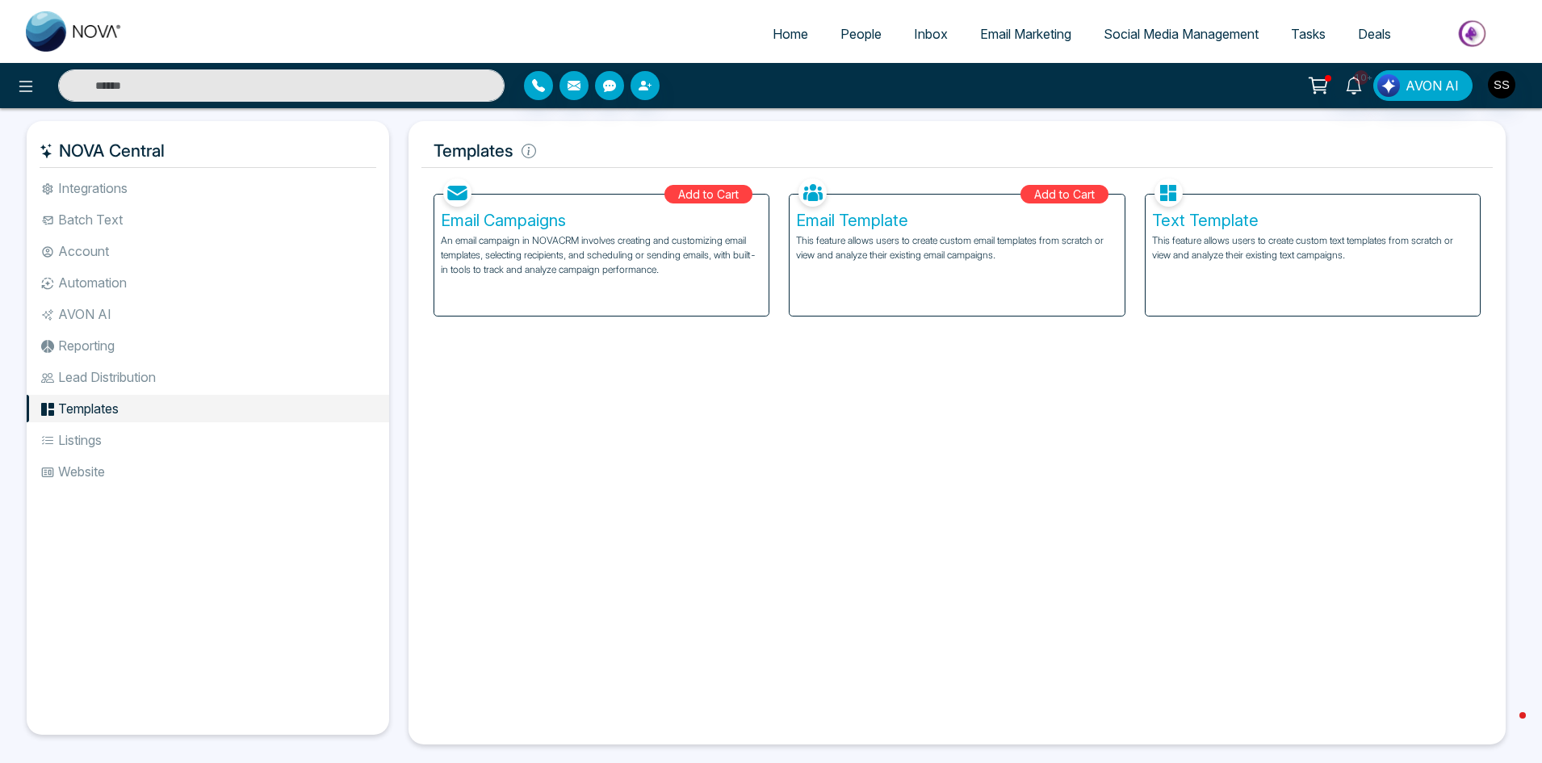
click at [94, 243] on li "Account" at bounding box center [208, 250] width 363 height 27
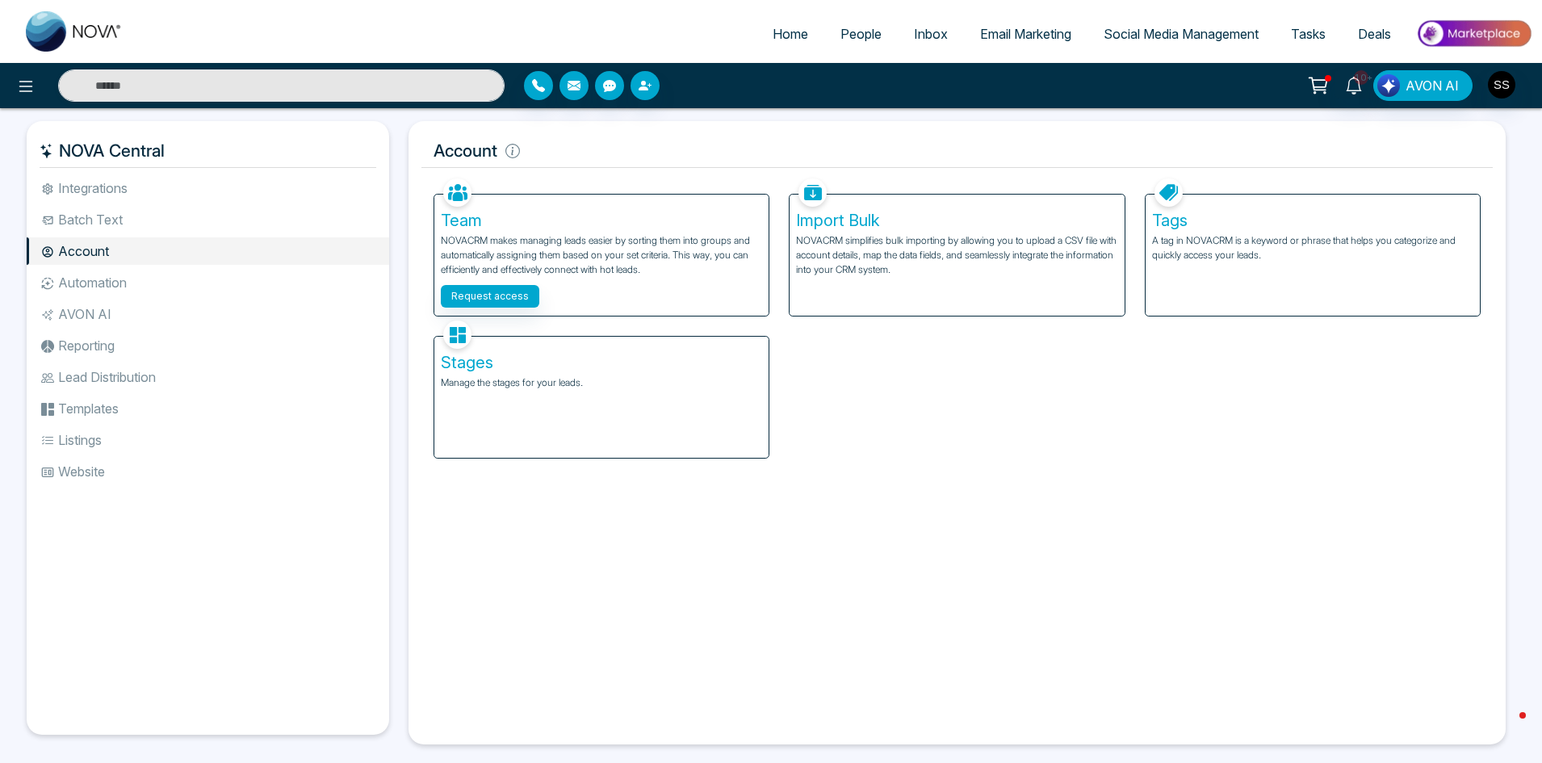
click at [1458, 37] on img at bounding box center [1473, 33] width 117 height 36
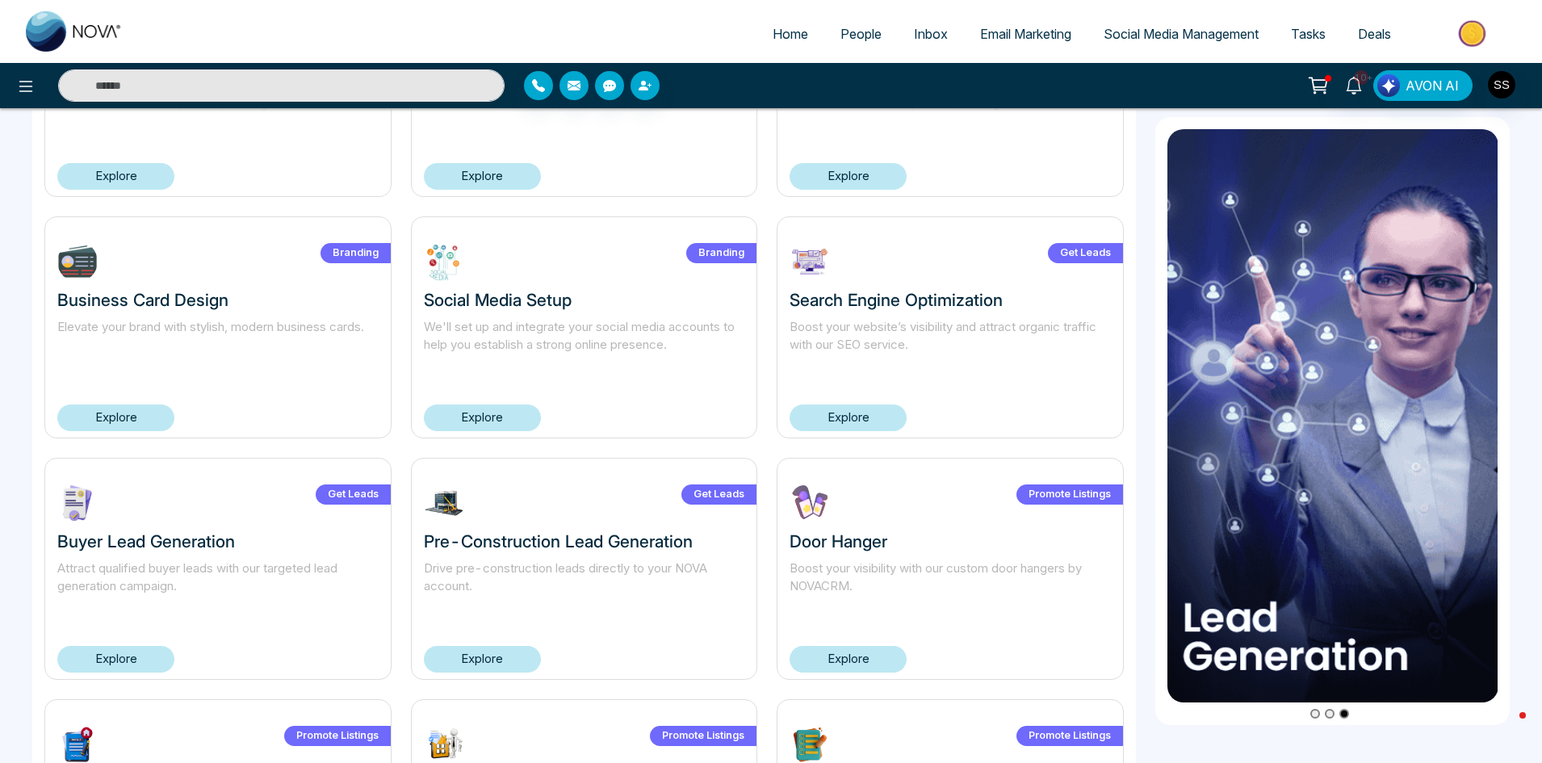
scroll to position [565, 0]
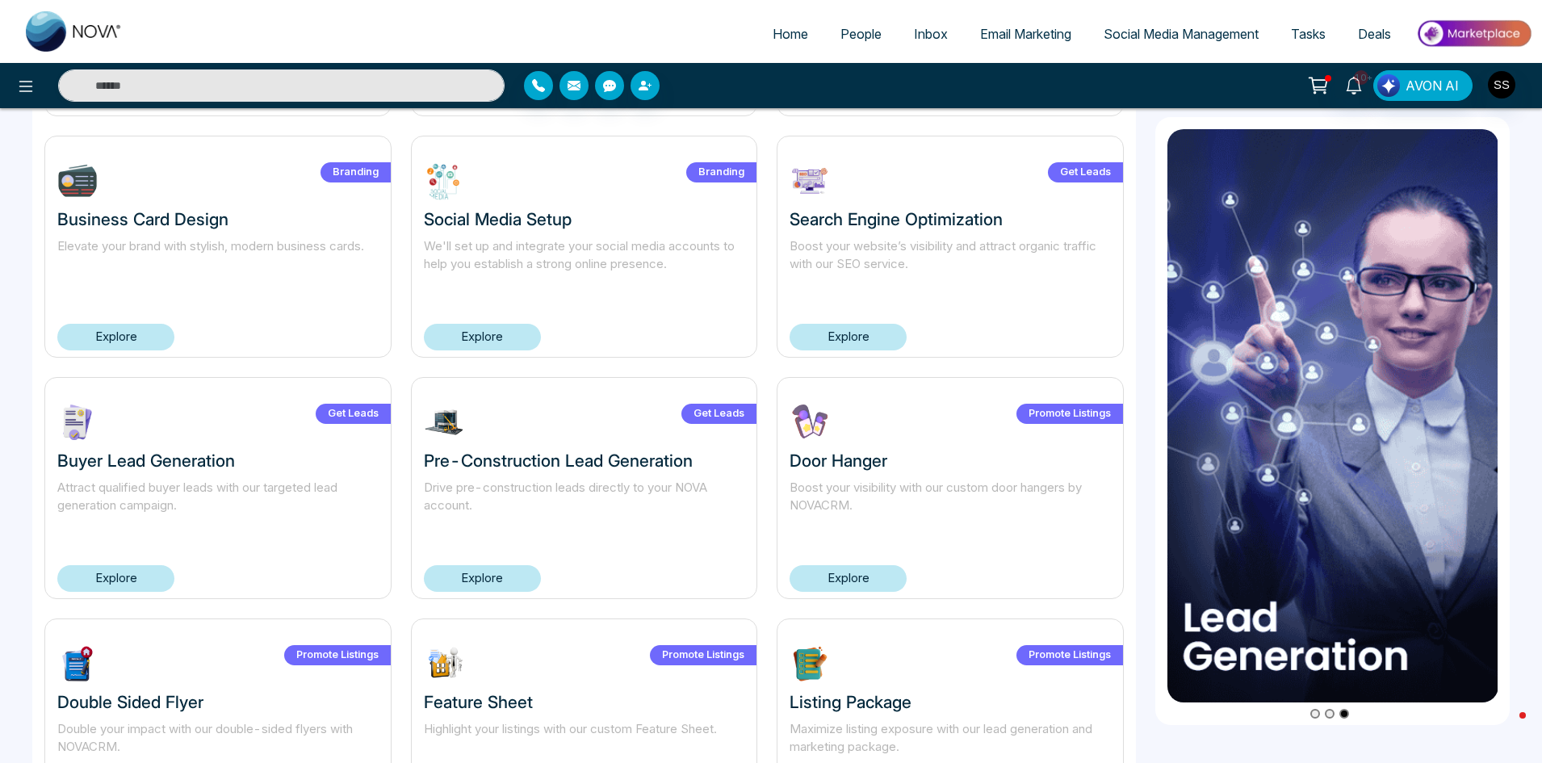
click at [125, 572] on link "Explore" at bounding box center [115, 578] width 117 height 27
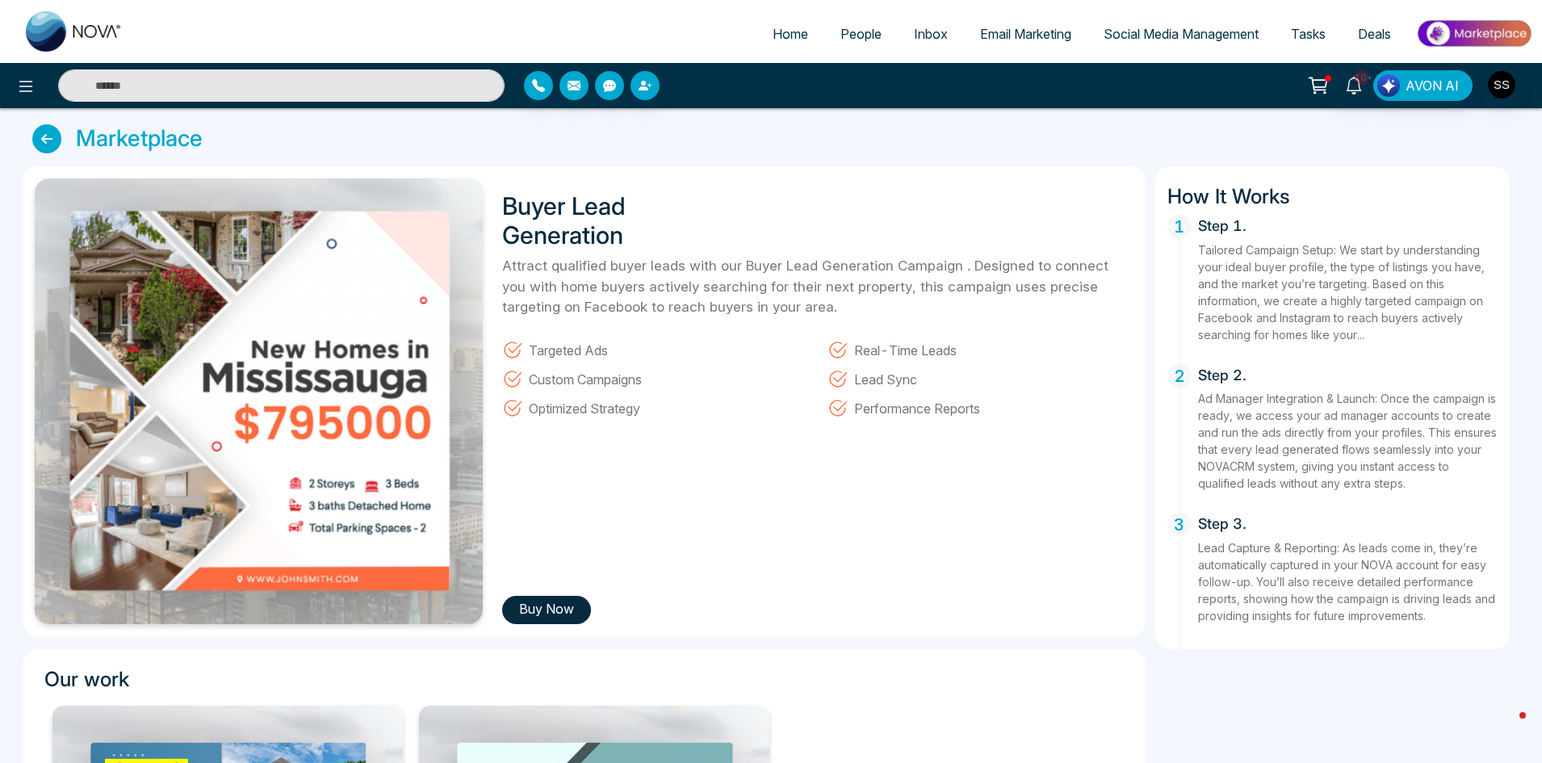
click at [56, 139] on icon at bounding box center [46, 138] width 29 height 29
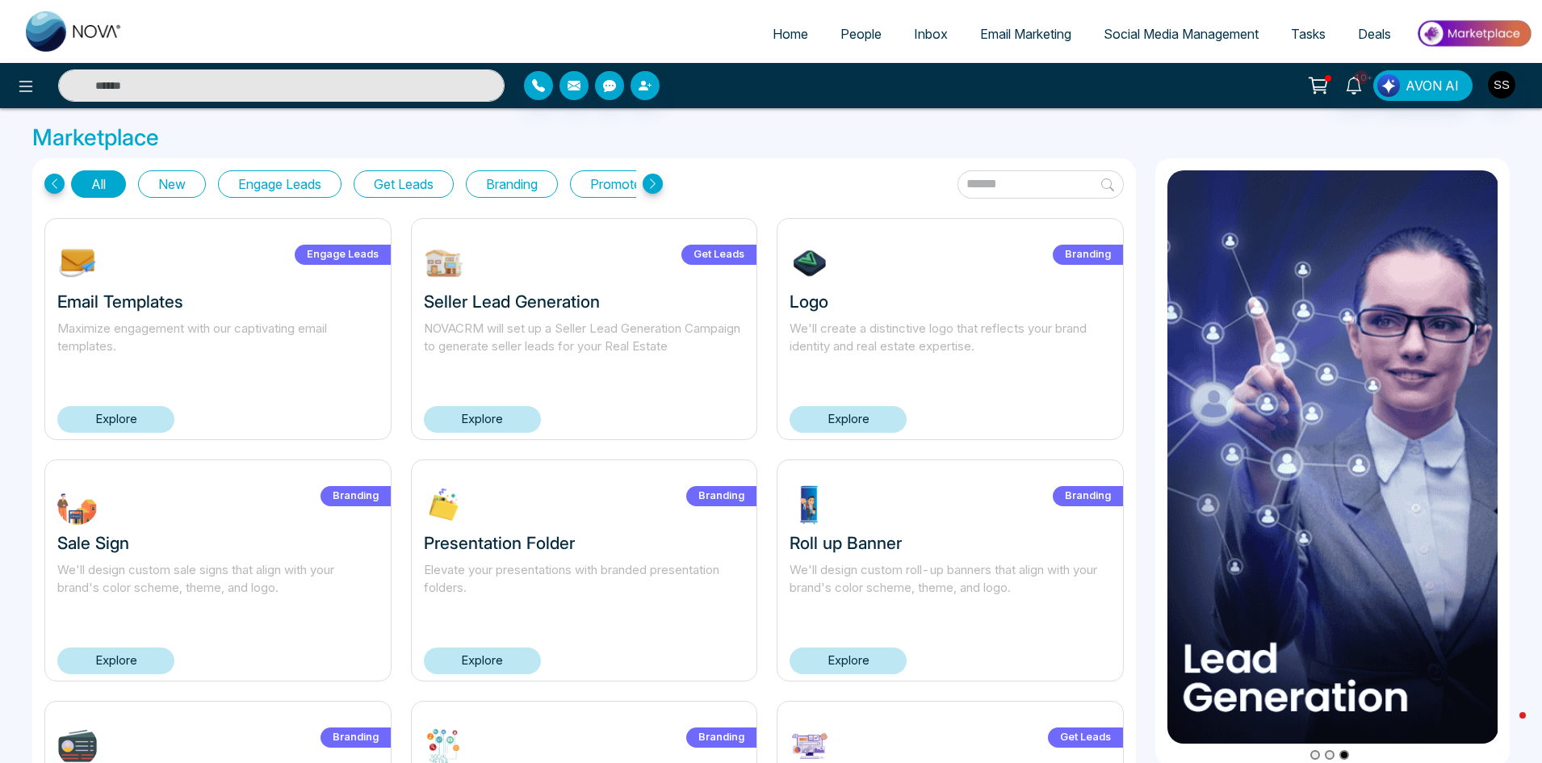
click at [53, 187] on icon at bounding box center [54, 184] width 20 height 20
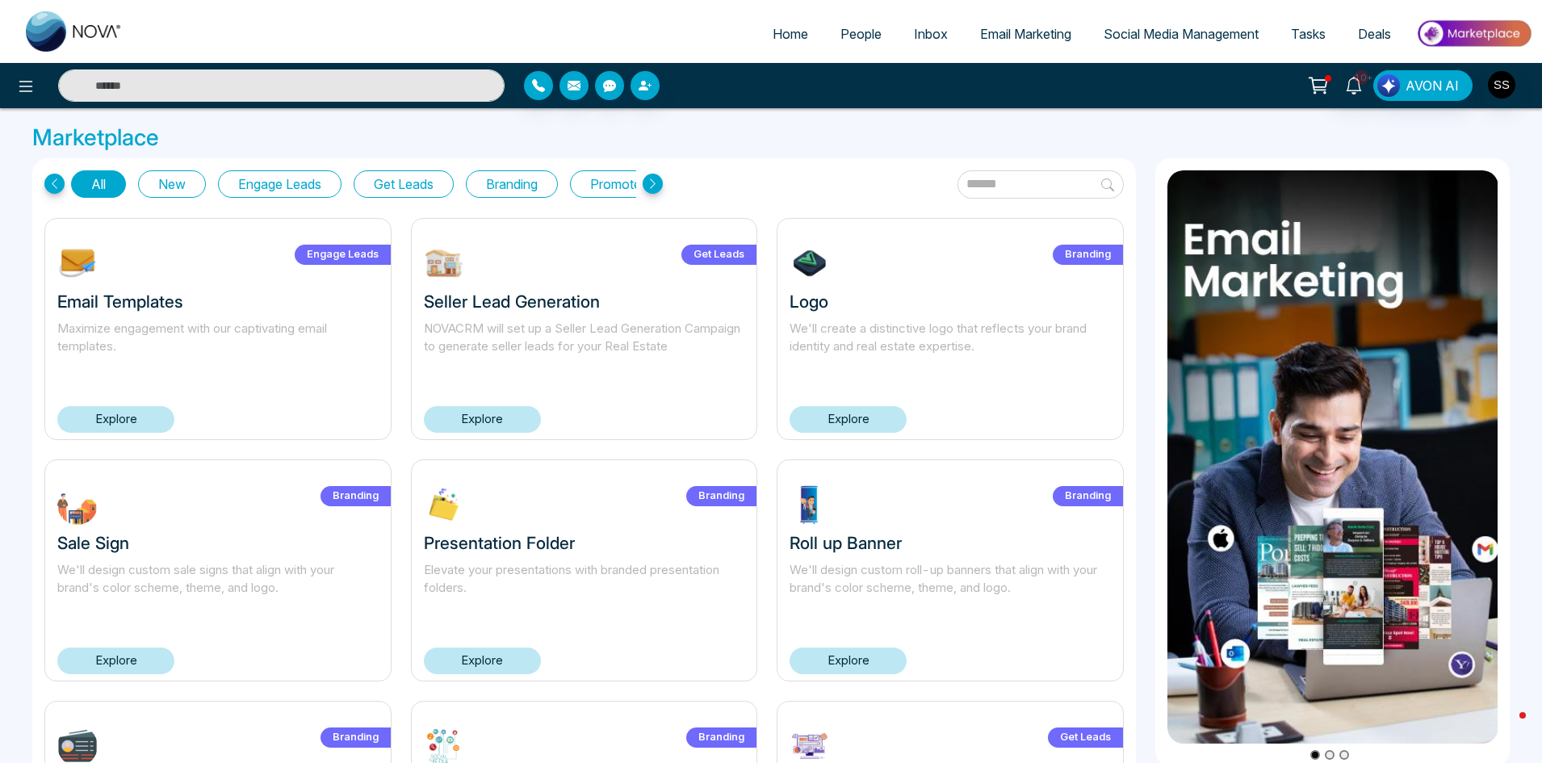
click at [784, 39] on span "Home" at bounding box center [791, 34] width 36 height 16
select select "*"
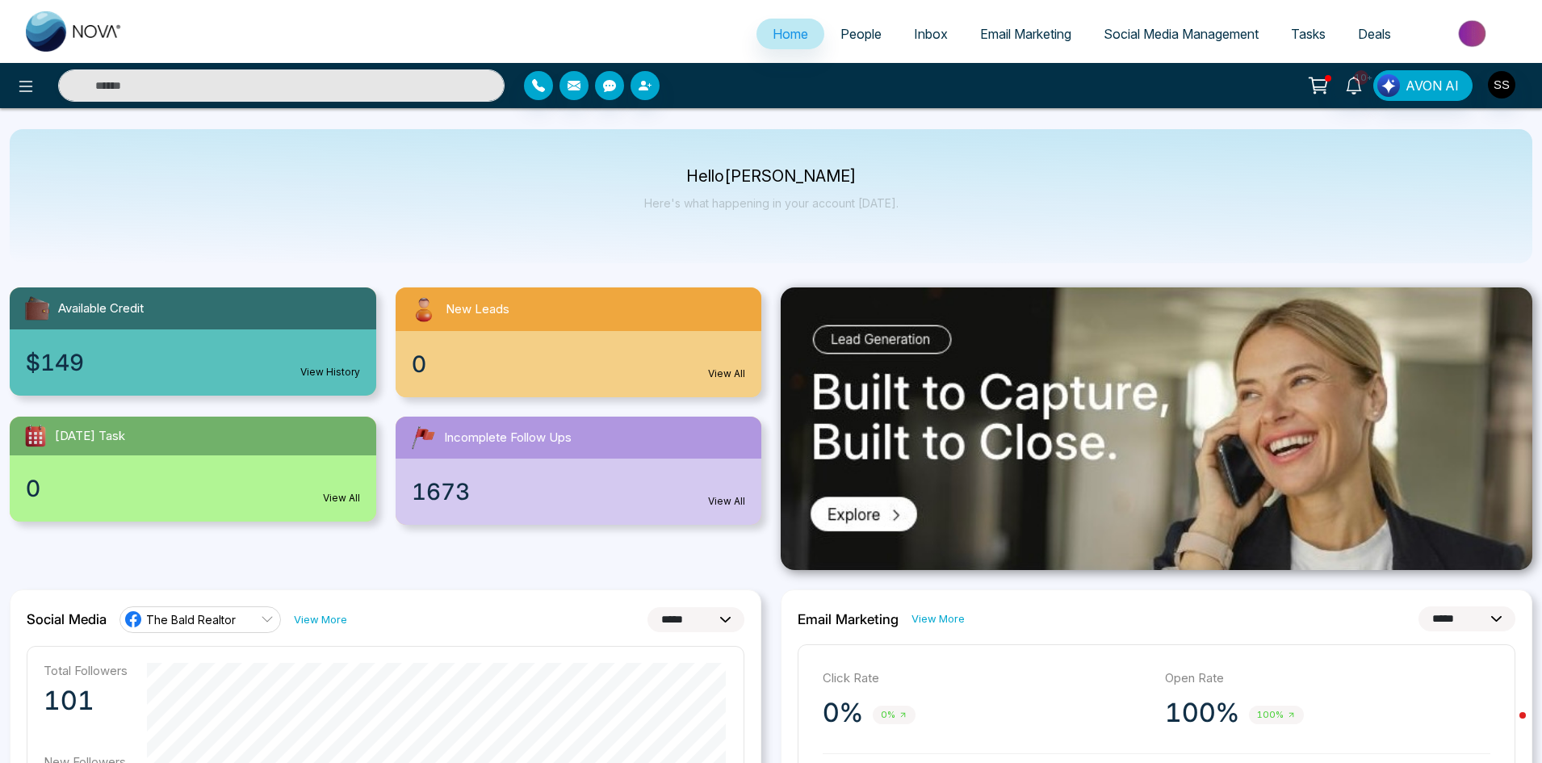
click at [1190, 36] on span "Social Media Management" at bounding box center [1181, 34] width 155 height 16
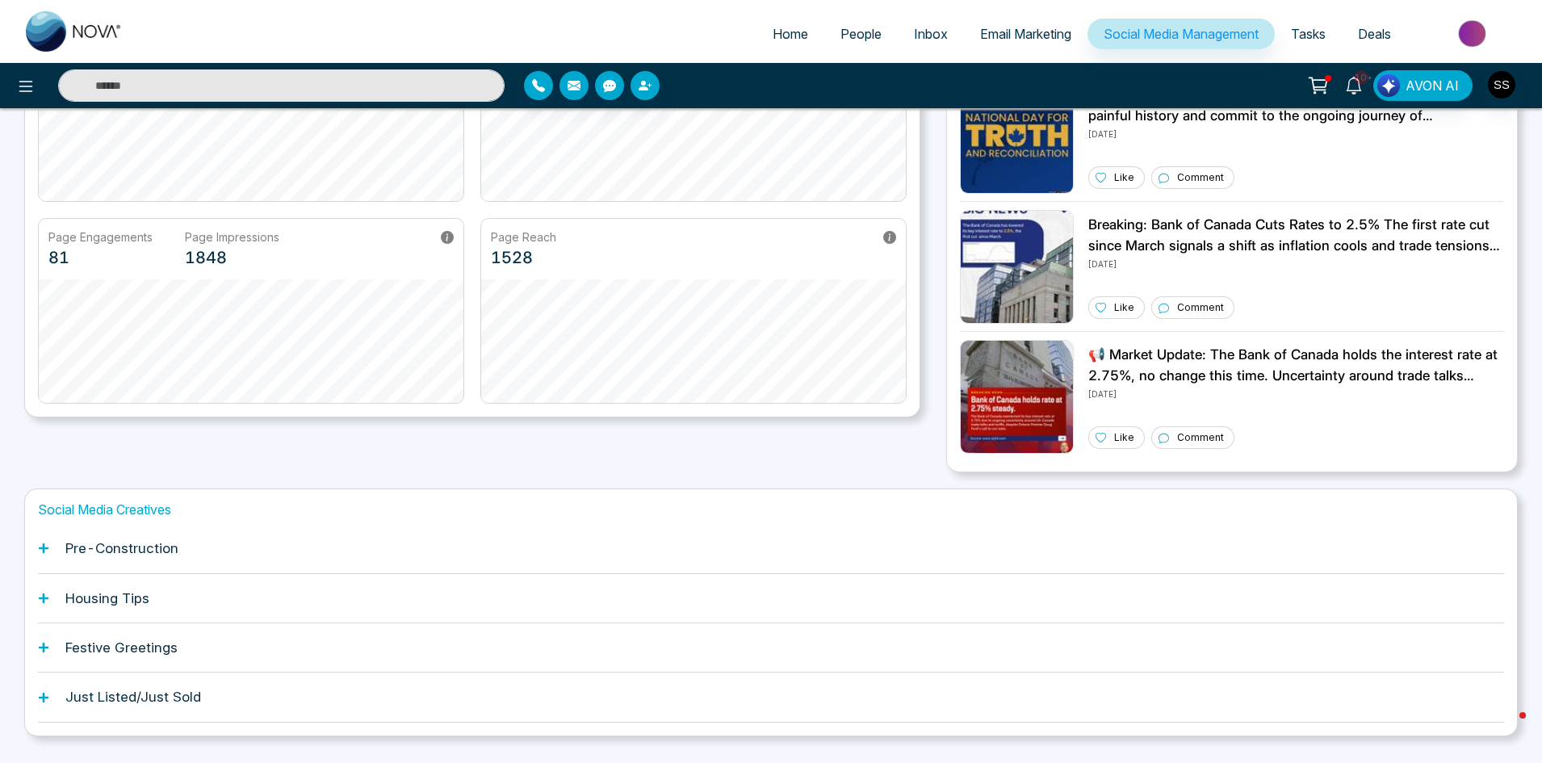
scroll to position [280, 0]
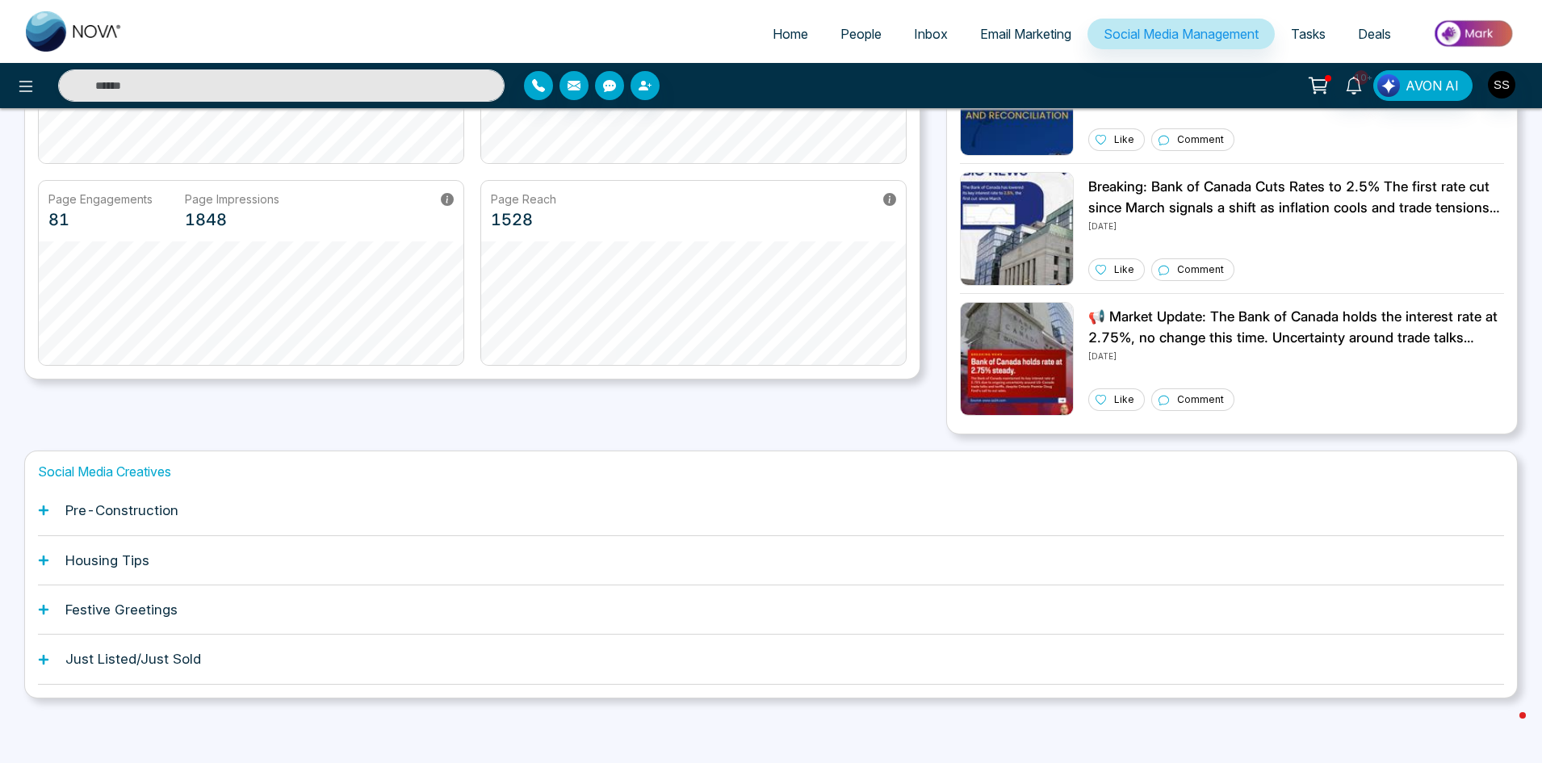
click at [112, 557] on h1 "Housing Tips" at bounding box center [107, 560] width 84 height 16
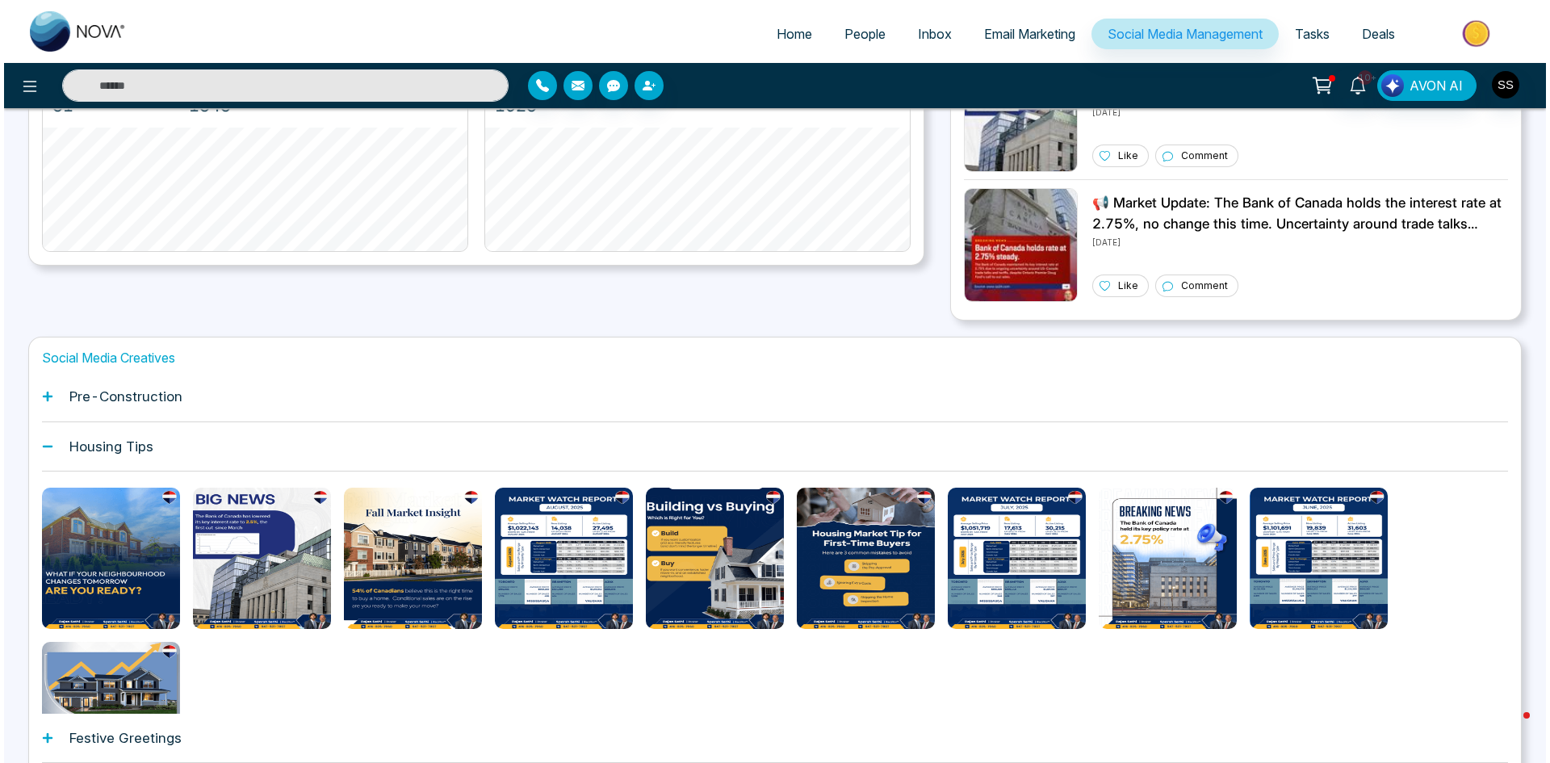
scroll to position [442, 0]
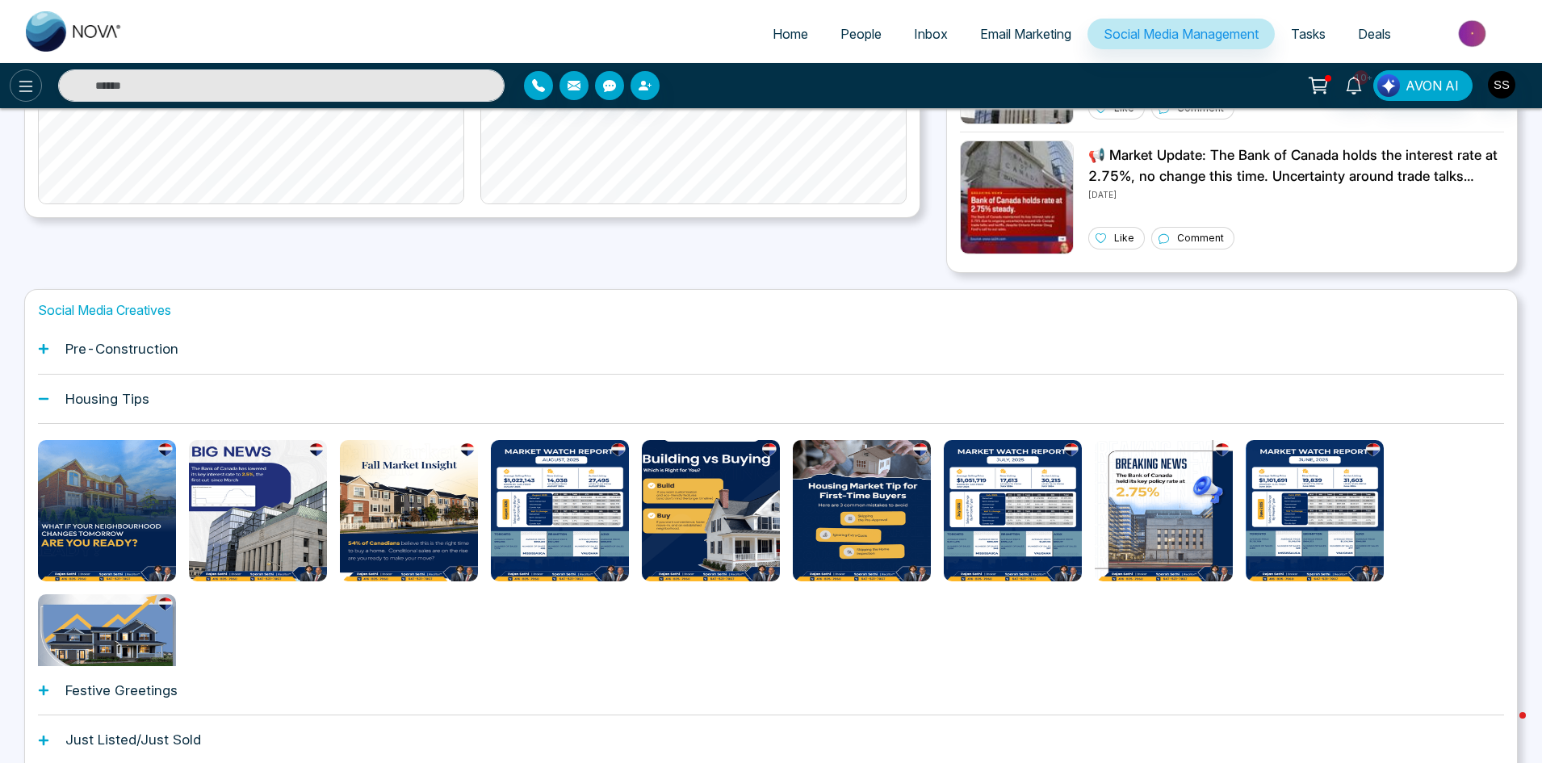
click at [29, 90] on icon at bounding box center [25, 86] width 19 height 19
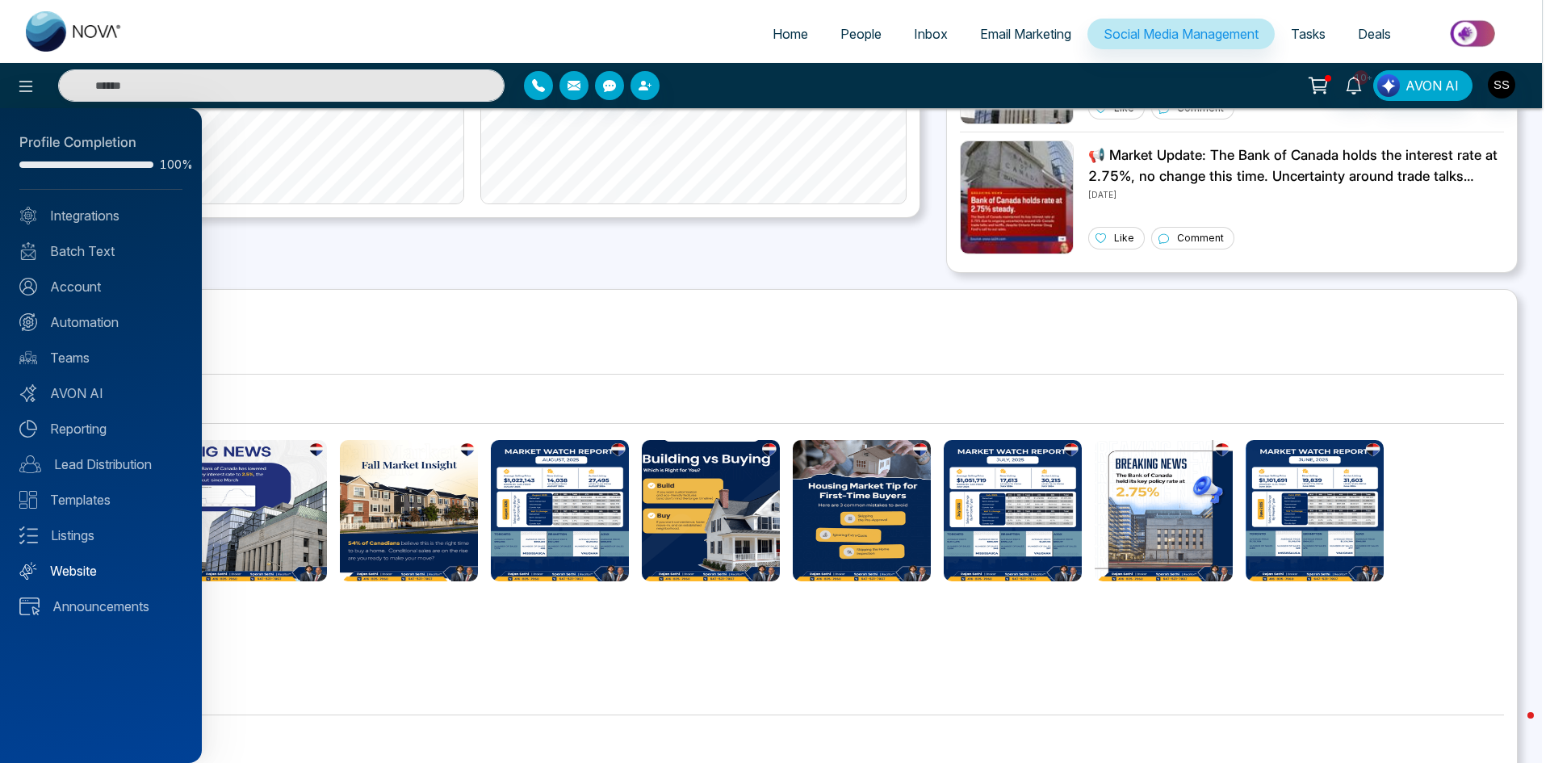
click at [73, 564] on link "Website" at bounding box center [100, 570] width 163 height 19
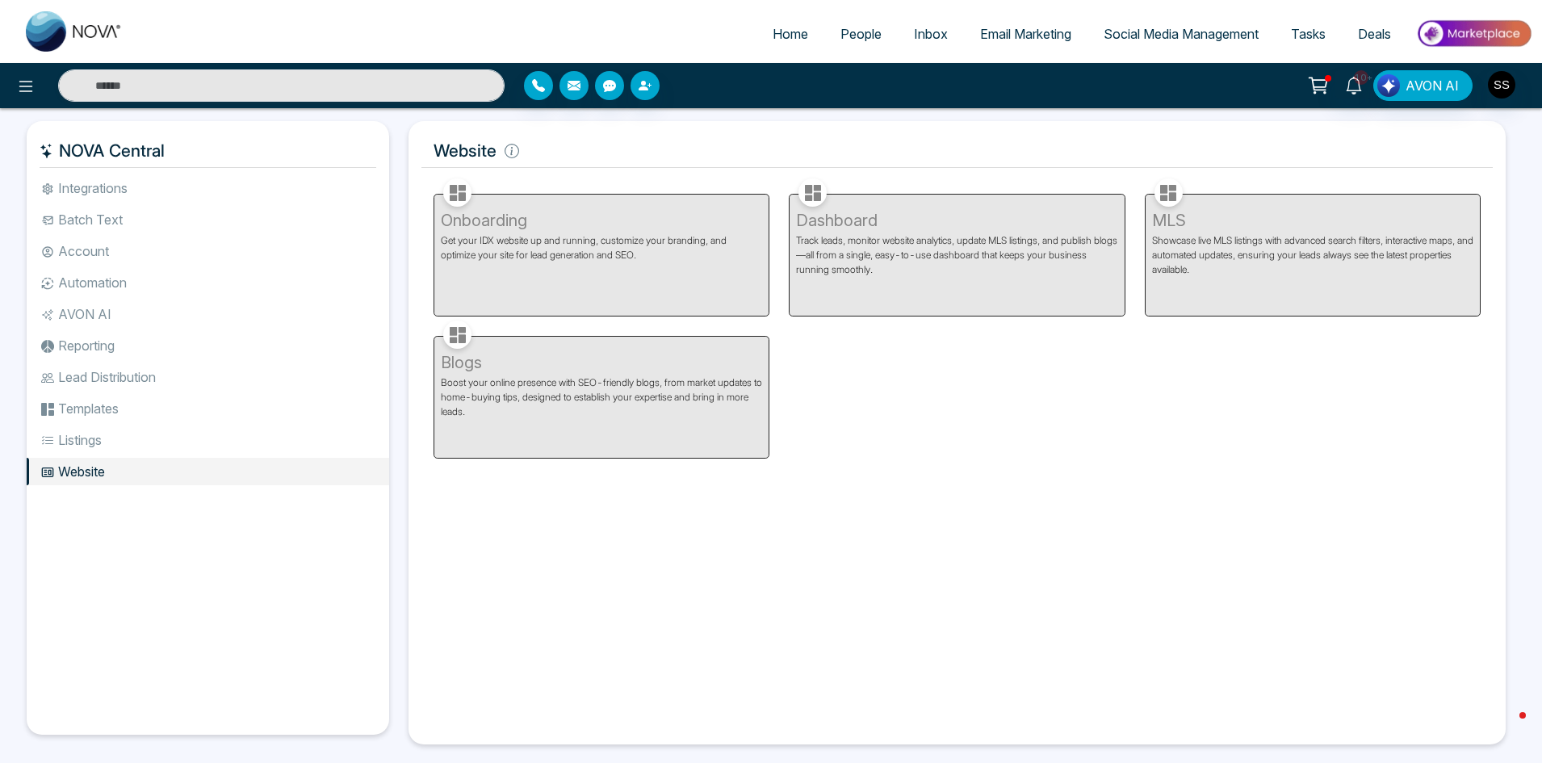
click at [93, 186] on li "Integrations" at bounding box center [208, 187] width 363 height 27
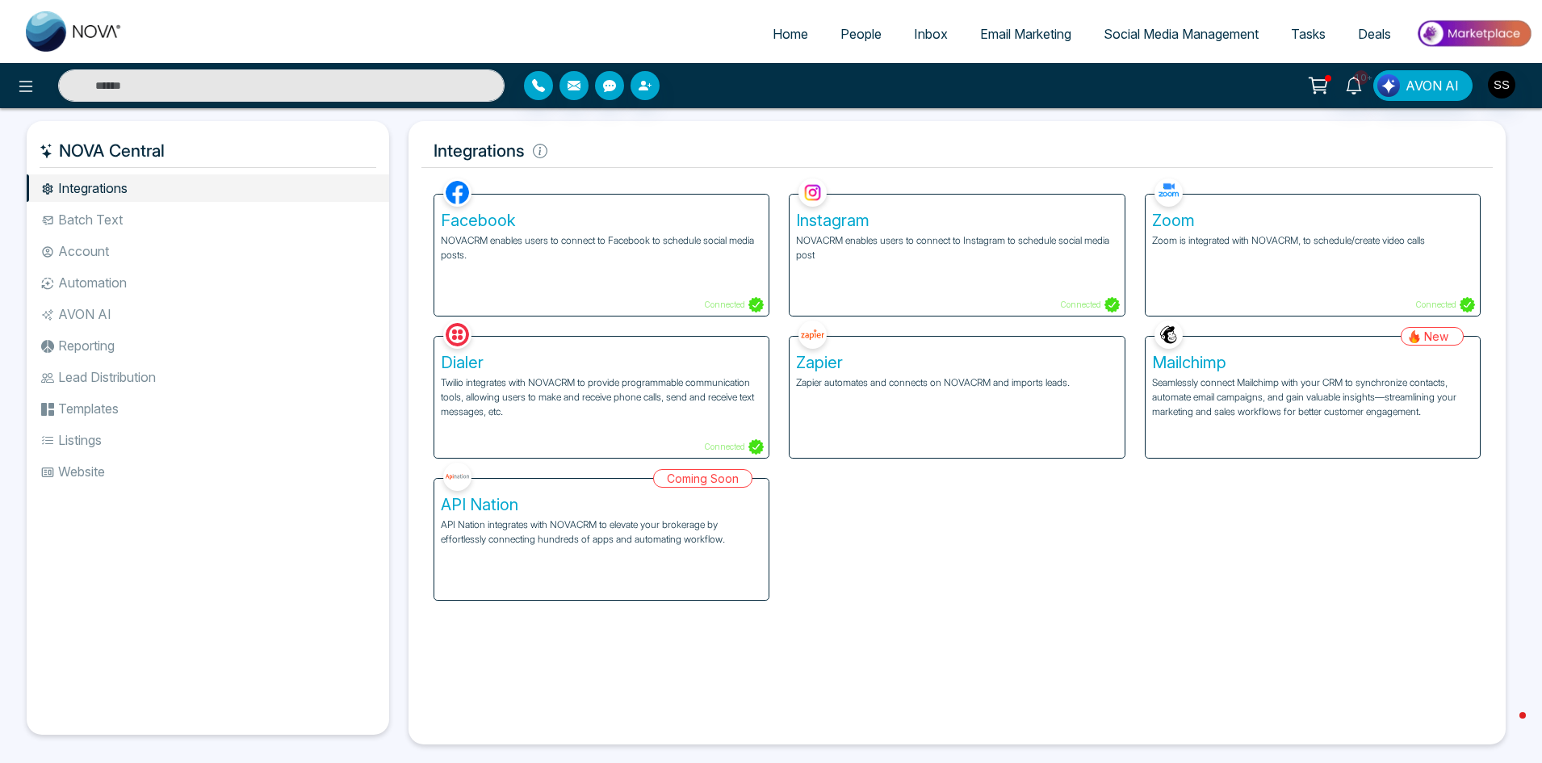
click at [94, 342] on li "Reporting" at bounding box center [208, 345] width 363 height 27
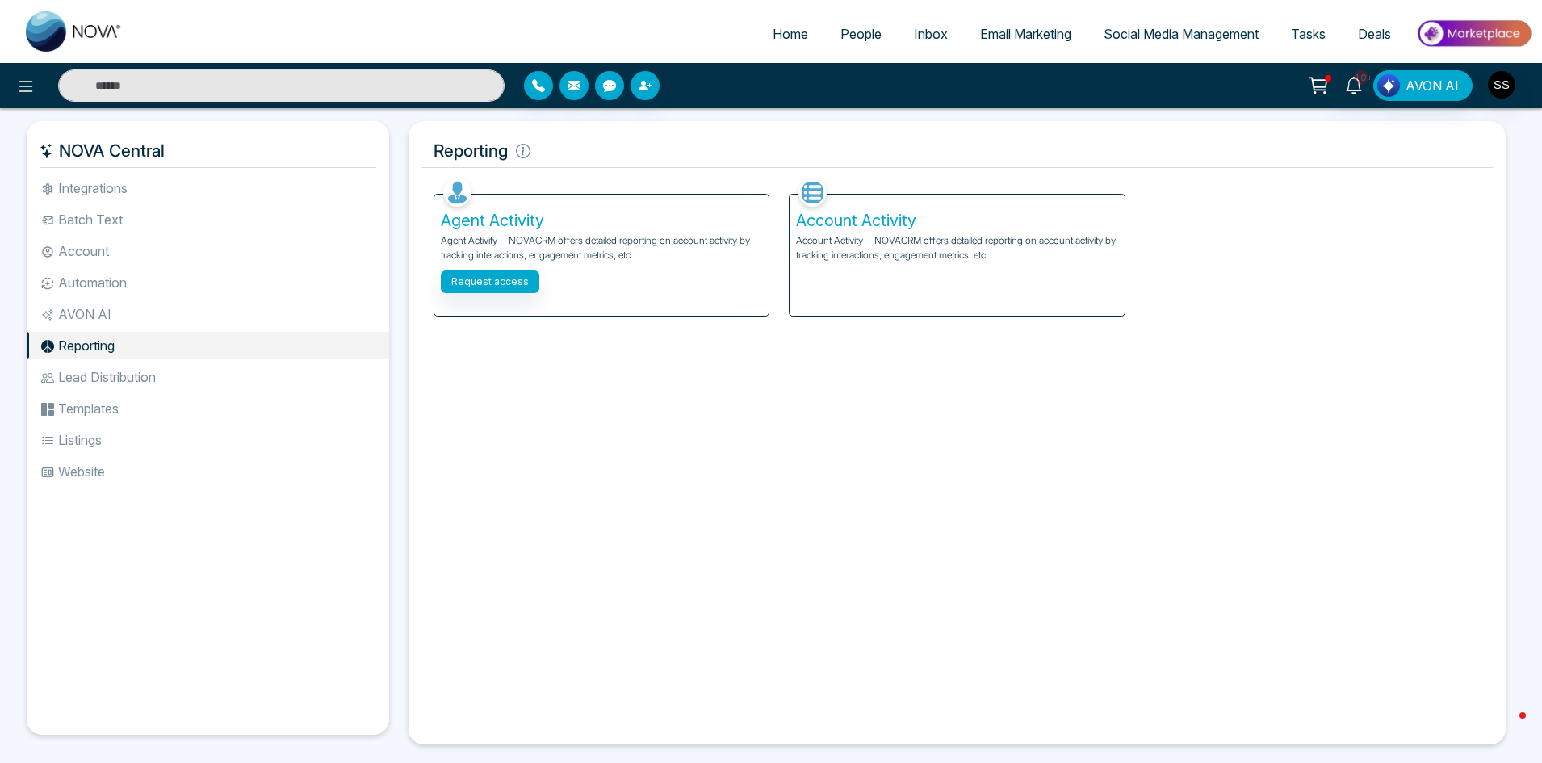
click at [94, 312] on li "AVON AI" at bounding box center [208, 313] width 363 height 27
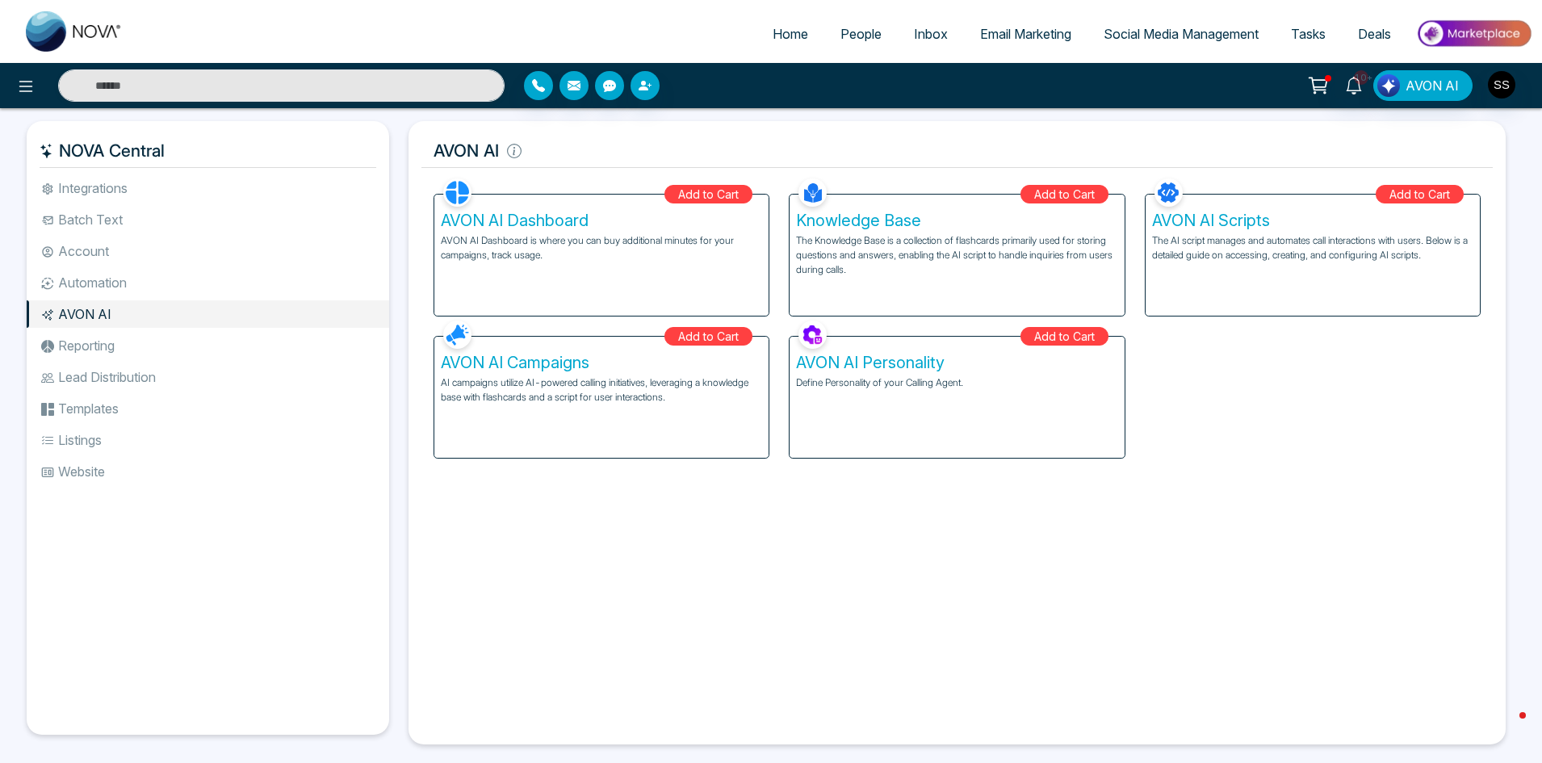
click at [103, 284] on li "Automation" at bounding box center [208, 282] width 363 height 27
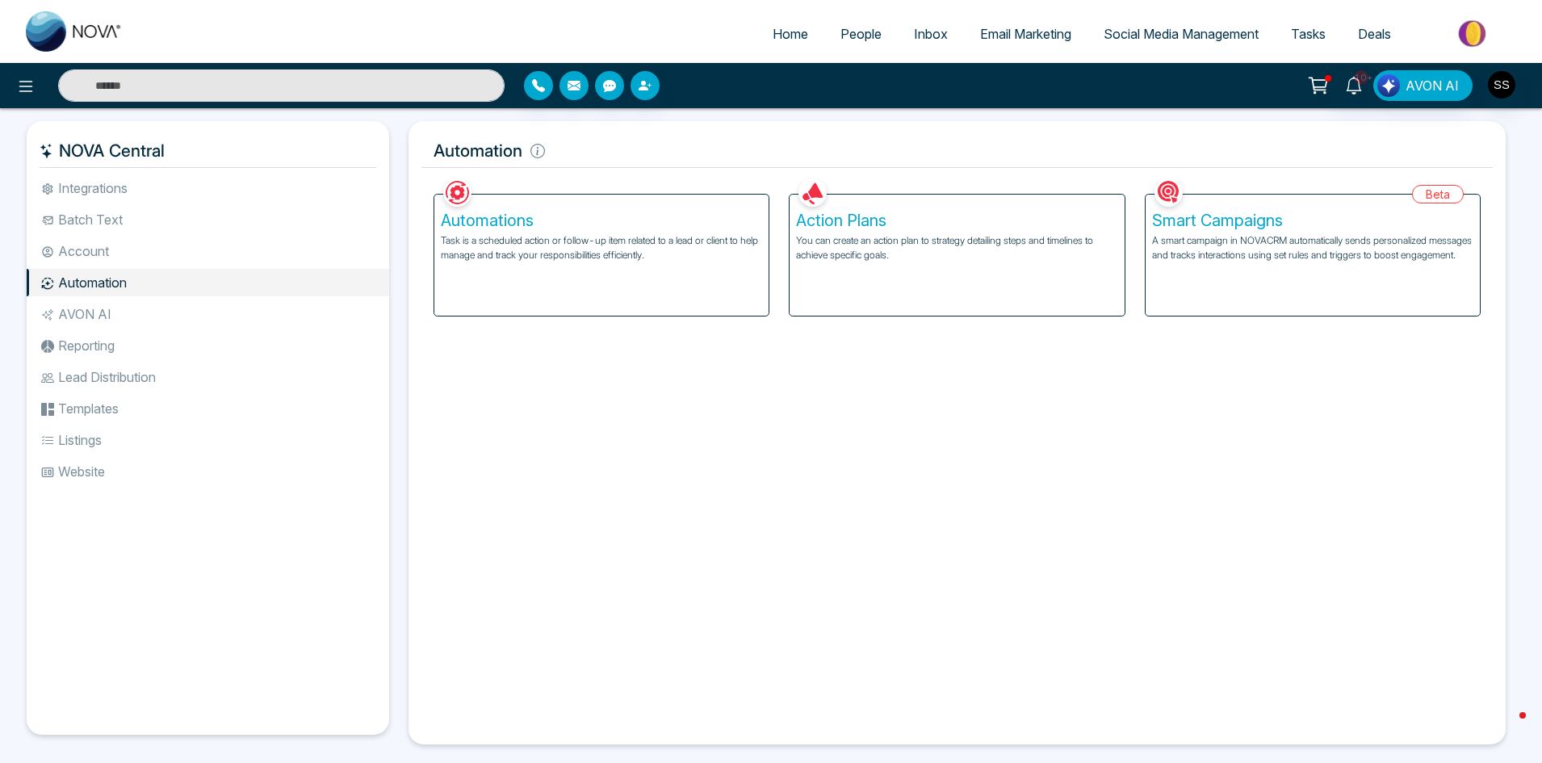
click at [1171, 241] on p "A smart campaign in NOVACRM automatically sends personalized messages and track…" at bounding box center [1312, 247] width 321 height 29
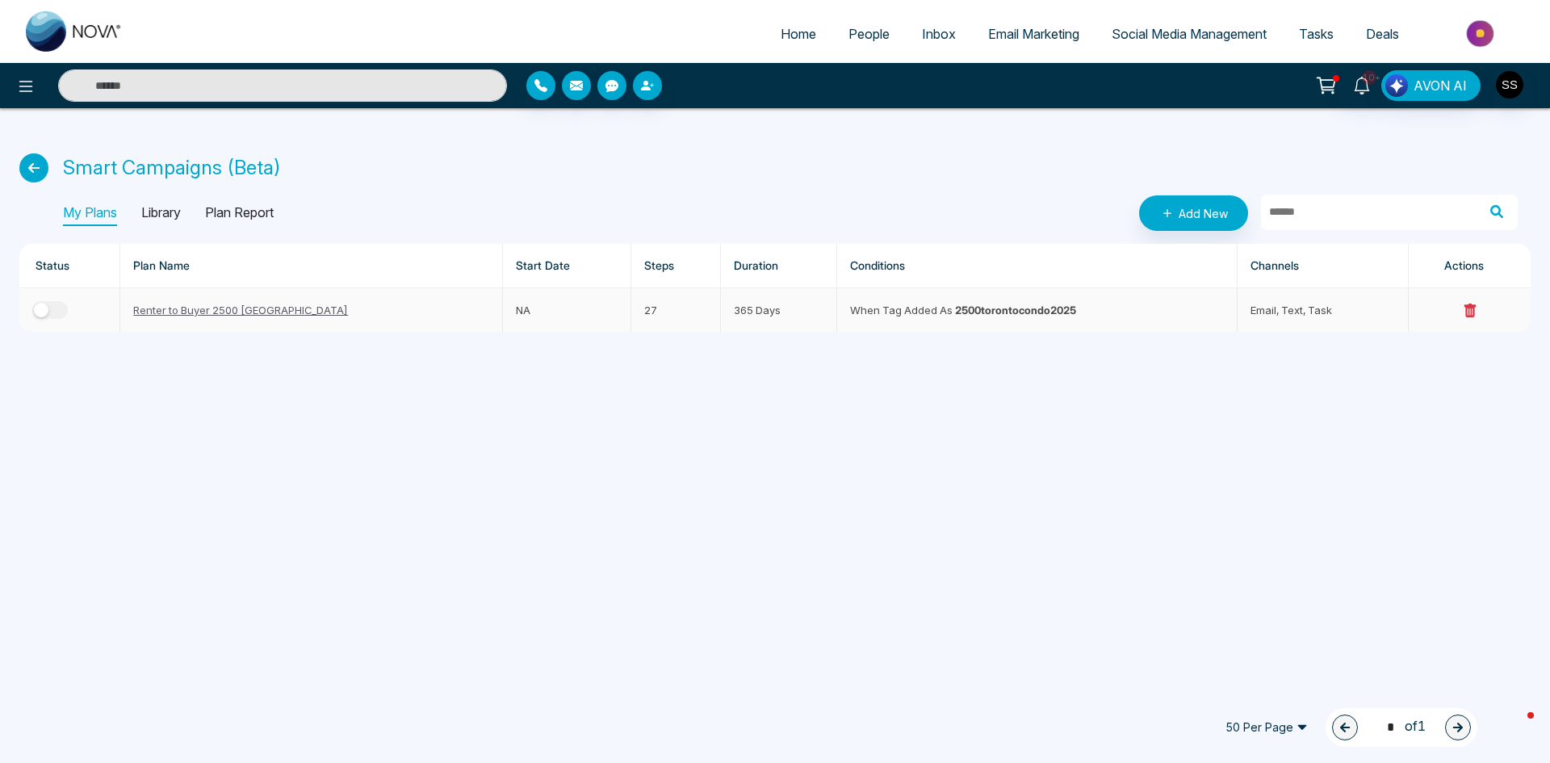
click at [192, 312] on link "Renter to Buyer 2500 [GEOGRAPHIC_DATA]" at bounding box center [240, 310] width 215 height 13
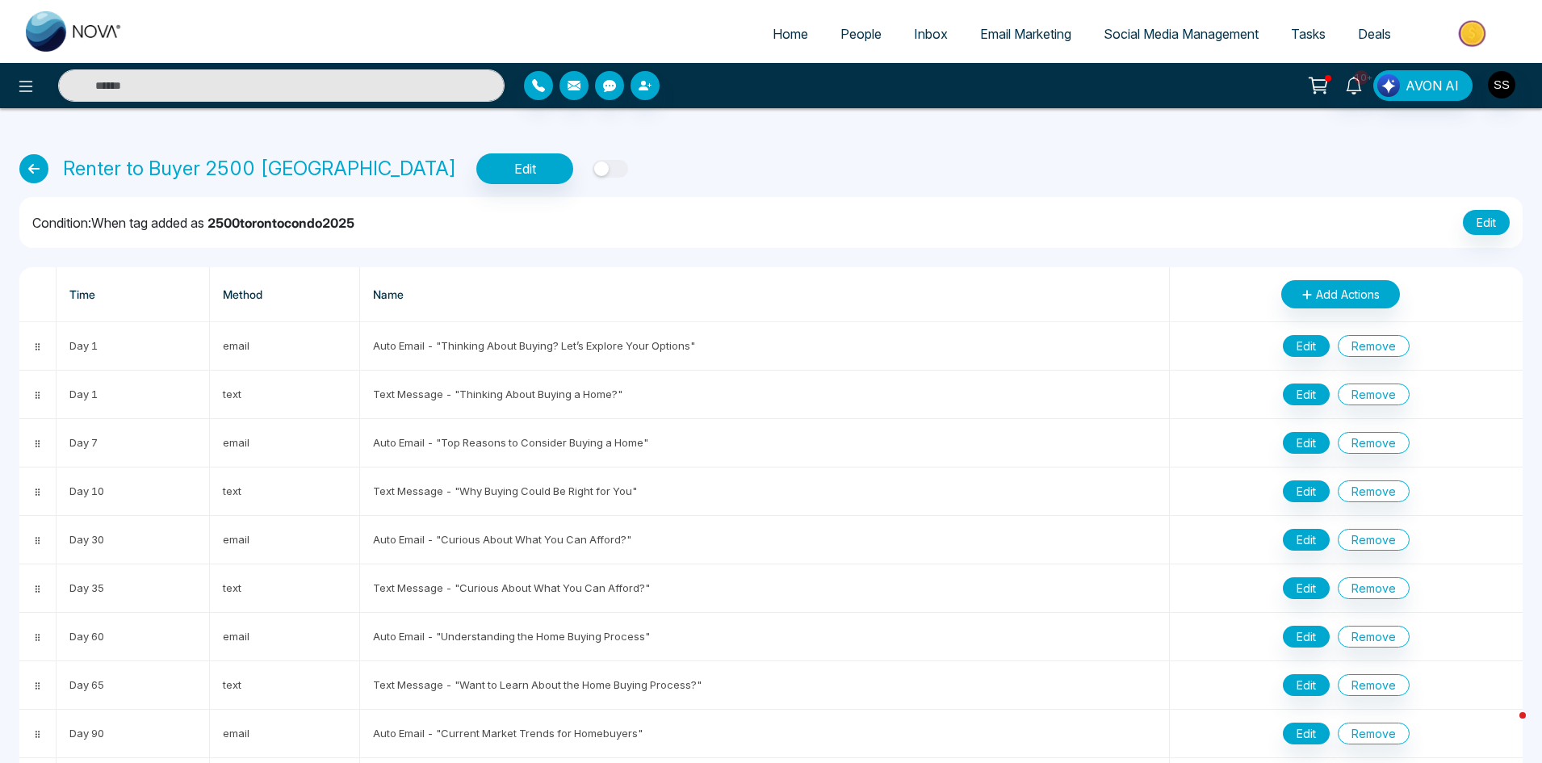
click at [20, 173] on icon at bounding box center [33, 168] width 29 height 29
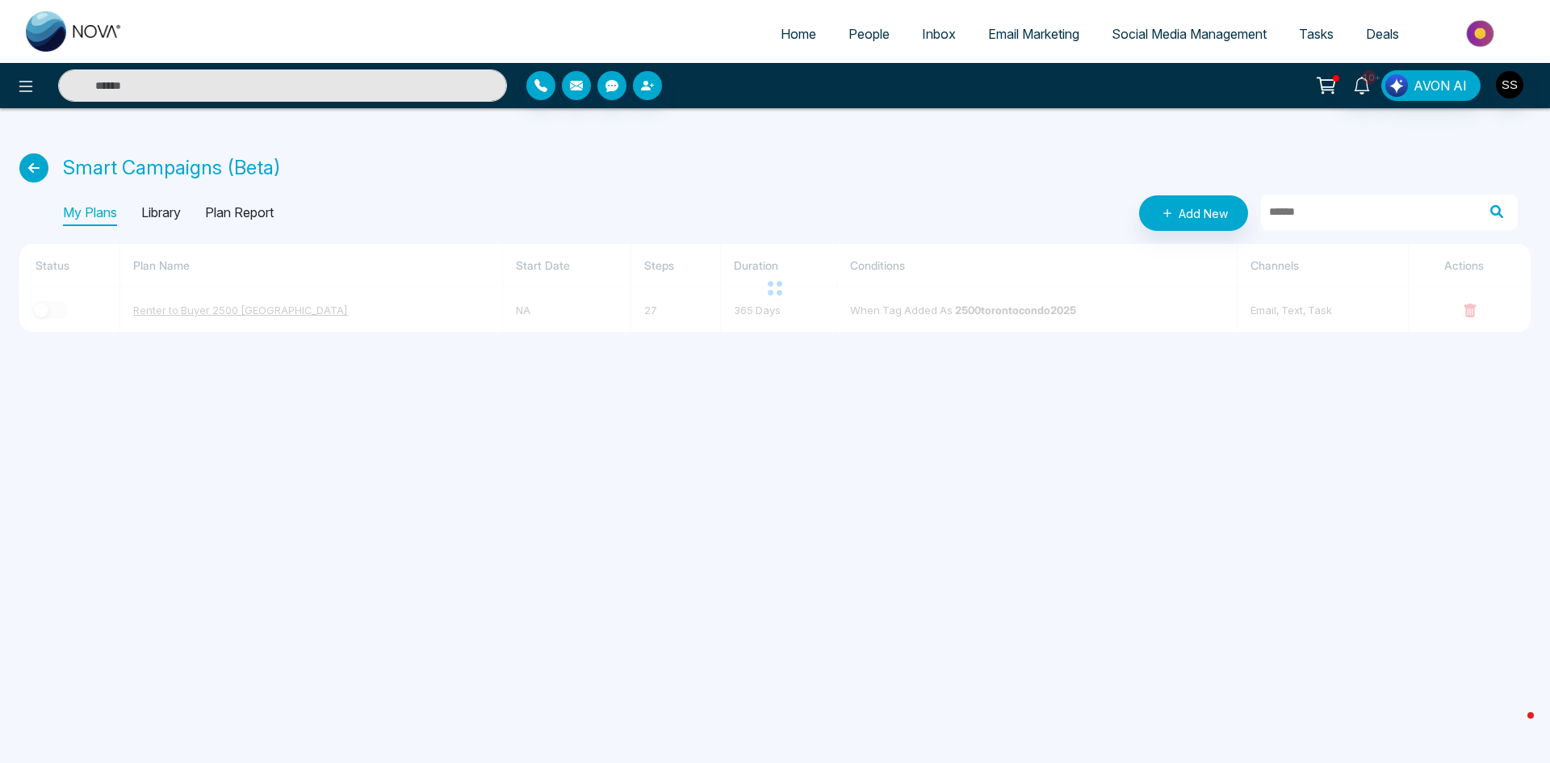
click at [29, 174] on icon at bounding box center [33, 167] width 29 height 29
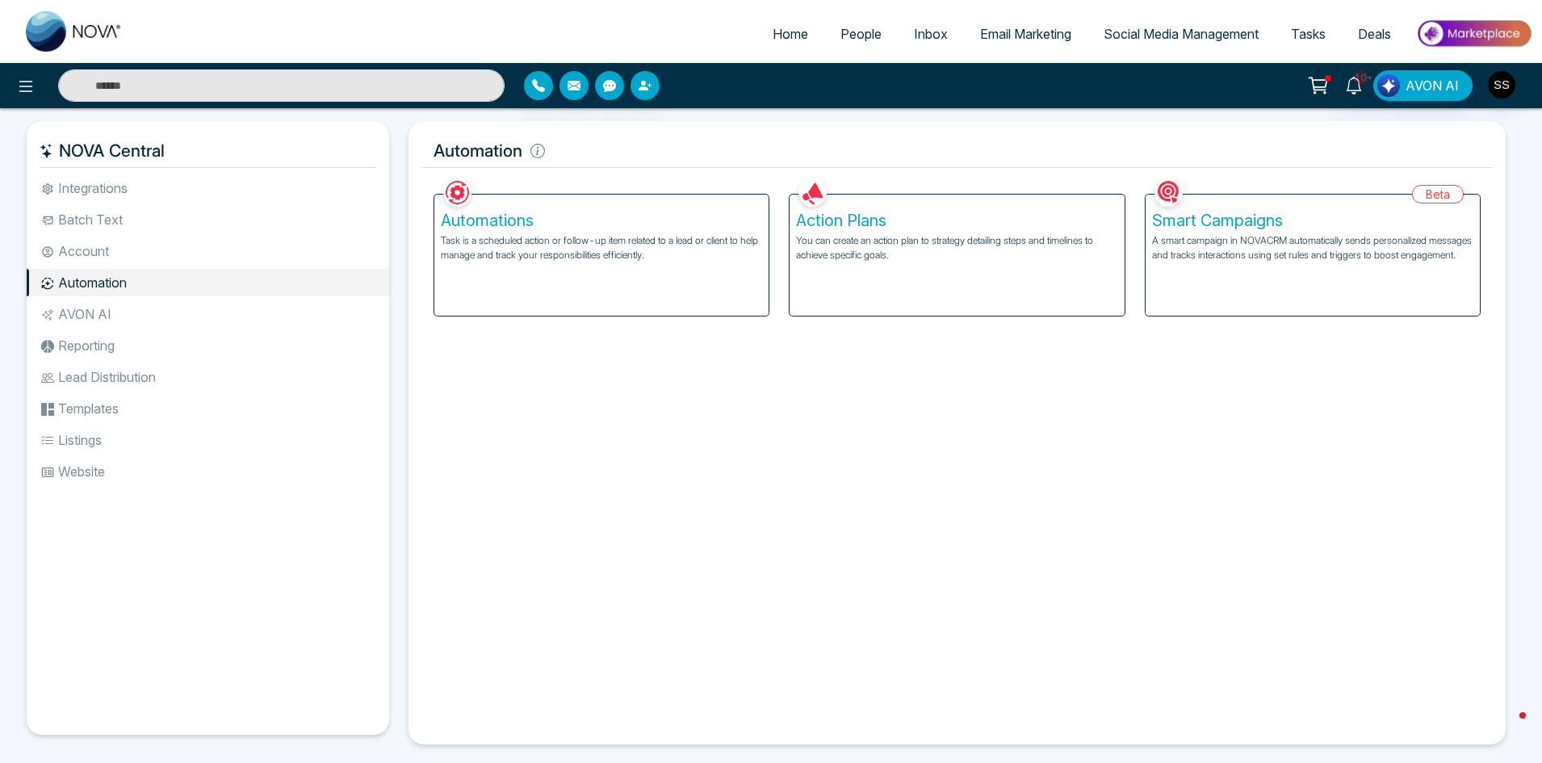
click at [110, 223] on li "Batch Text" at bounding box center [208, 219] width 363 height 27
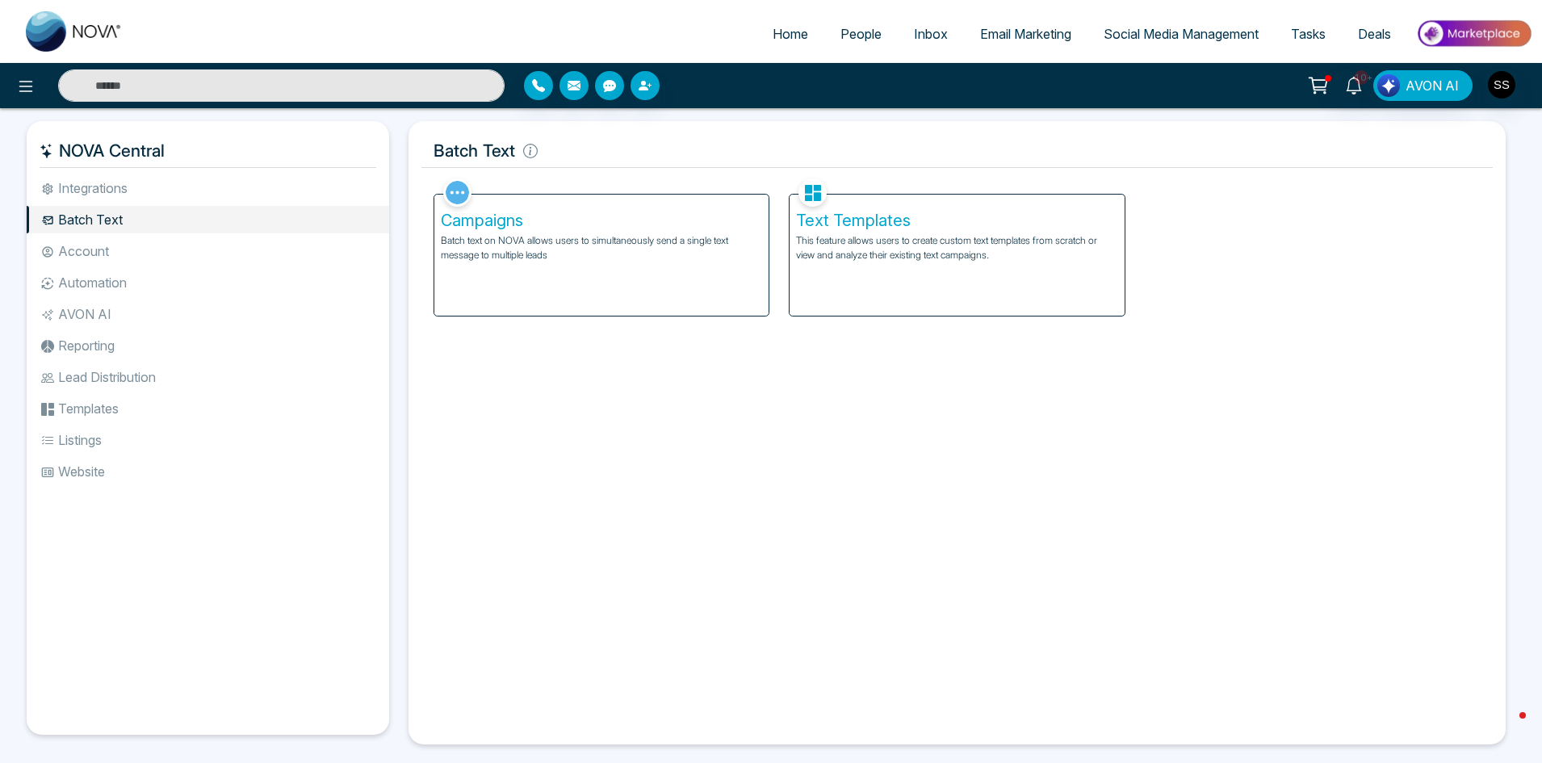
click at [931, 245] on p "This feature allows users to create custom text templates from scratch or view …" at bounding box center [956, 247] width 321 height 29
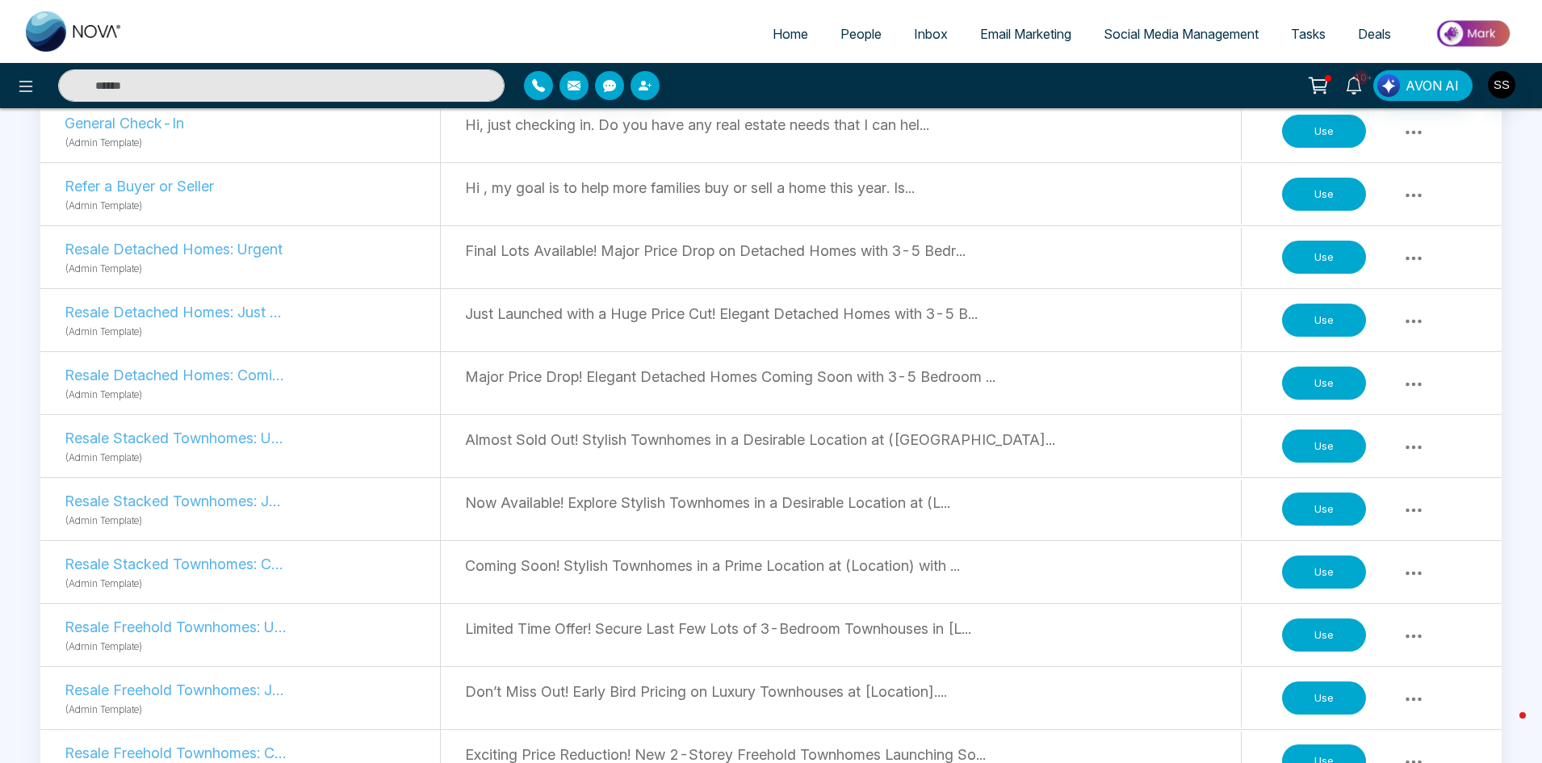
scroll to position [888, 0]
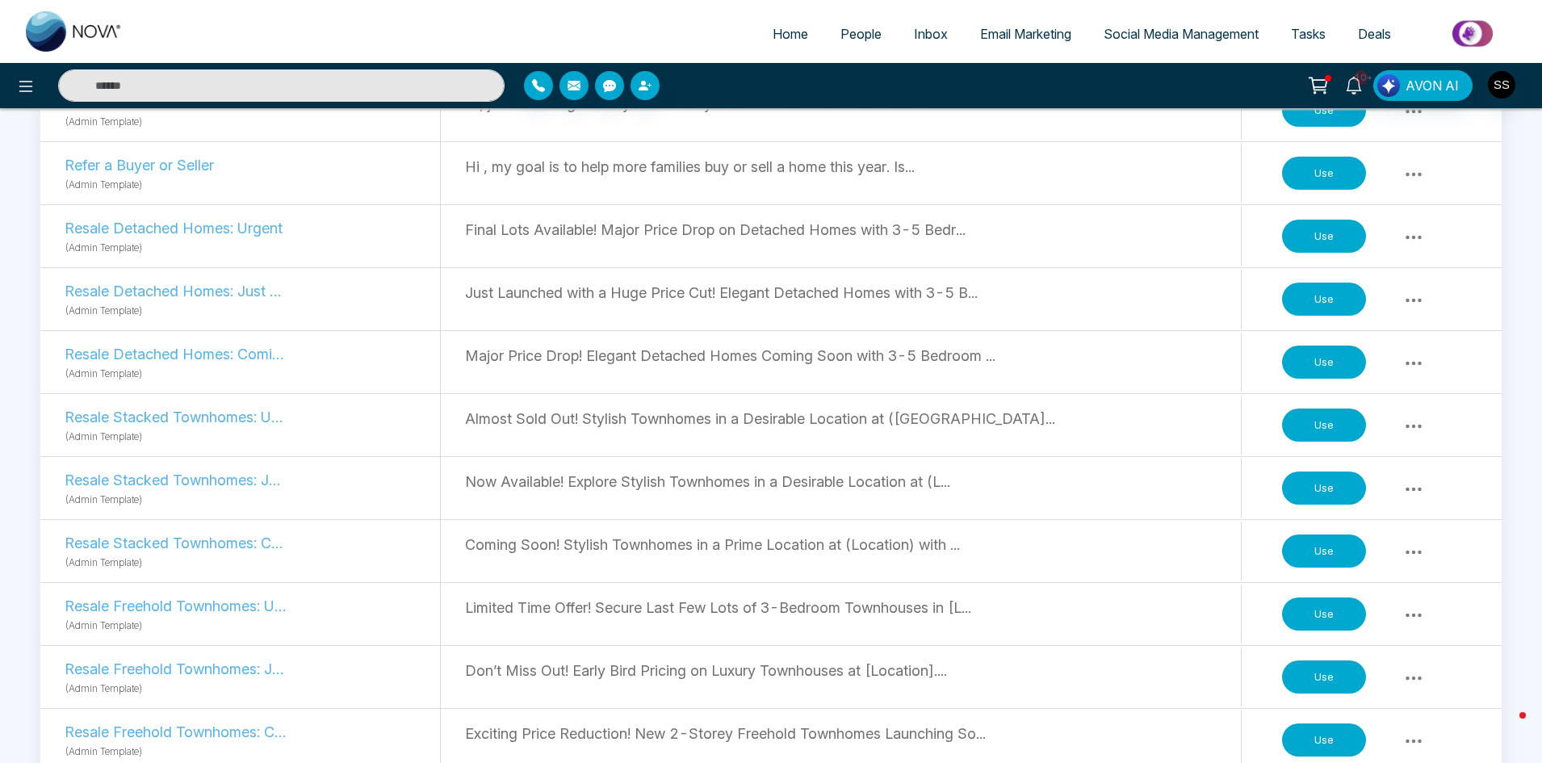
click at [66, 24] on img at bounding box center [74, 31] width 97 height 40
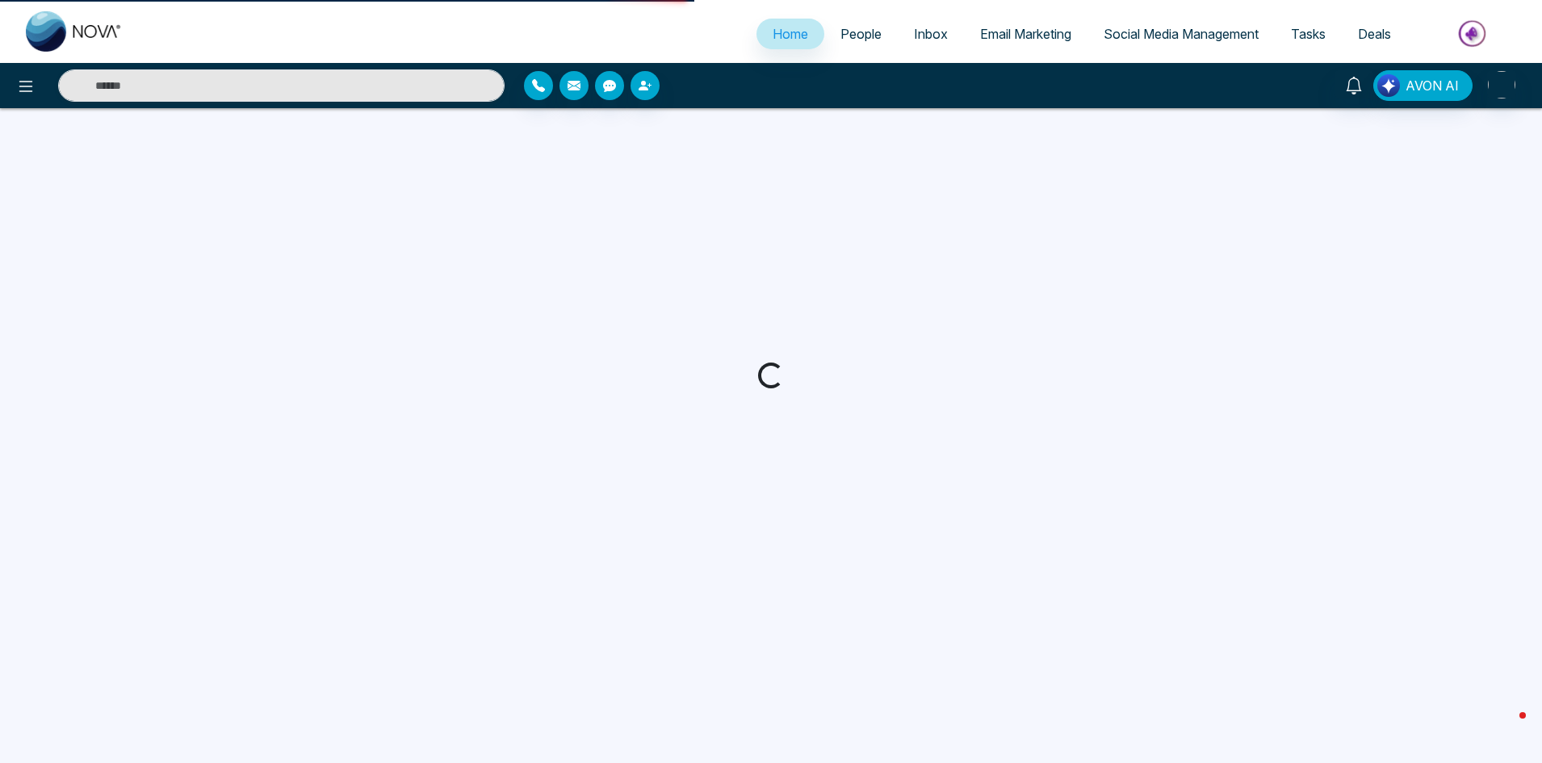
select select "*"
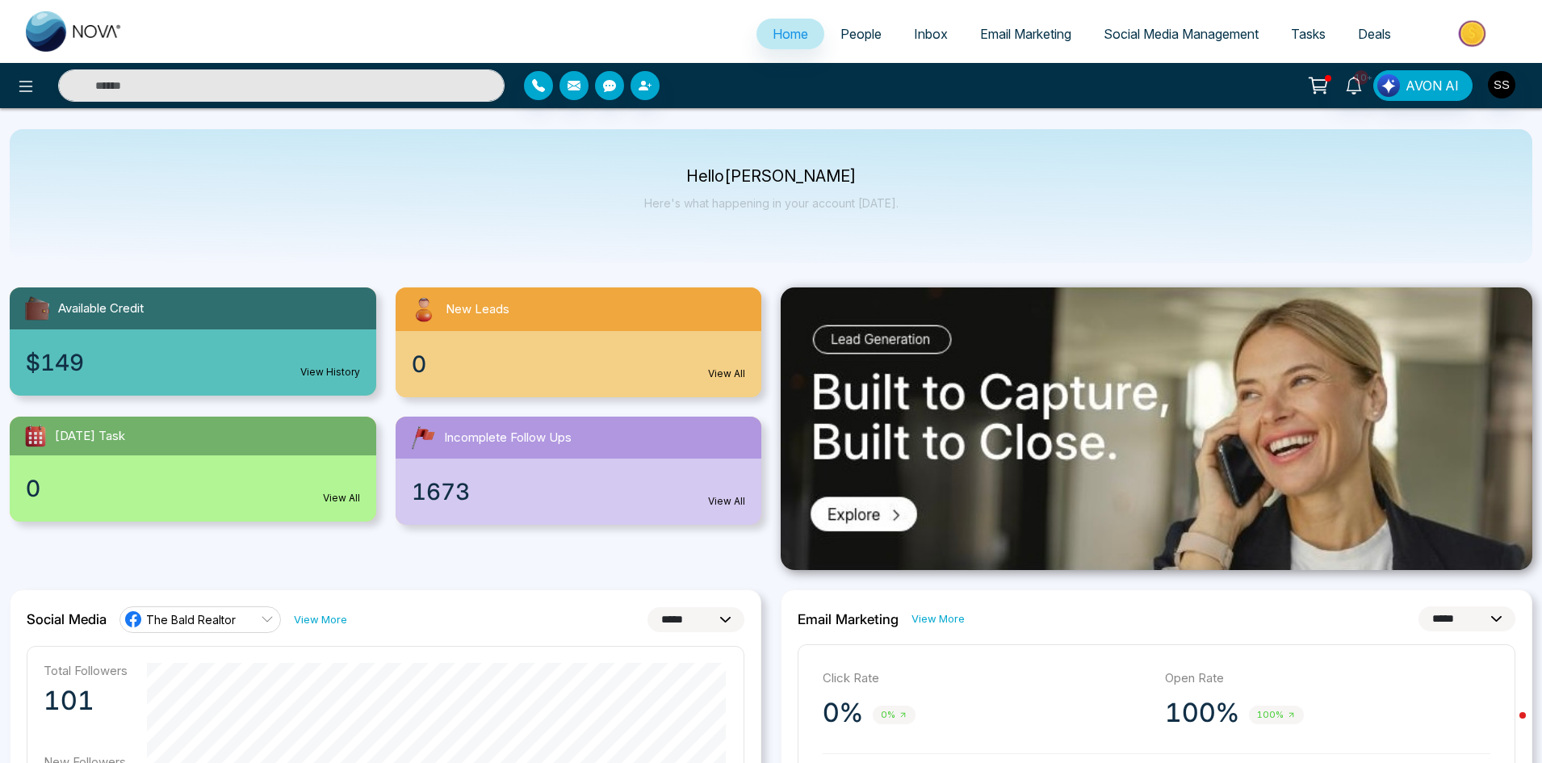
click at [874, 523] on img at bounding box center [1157, 428] width 752 height 283
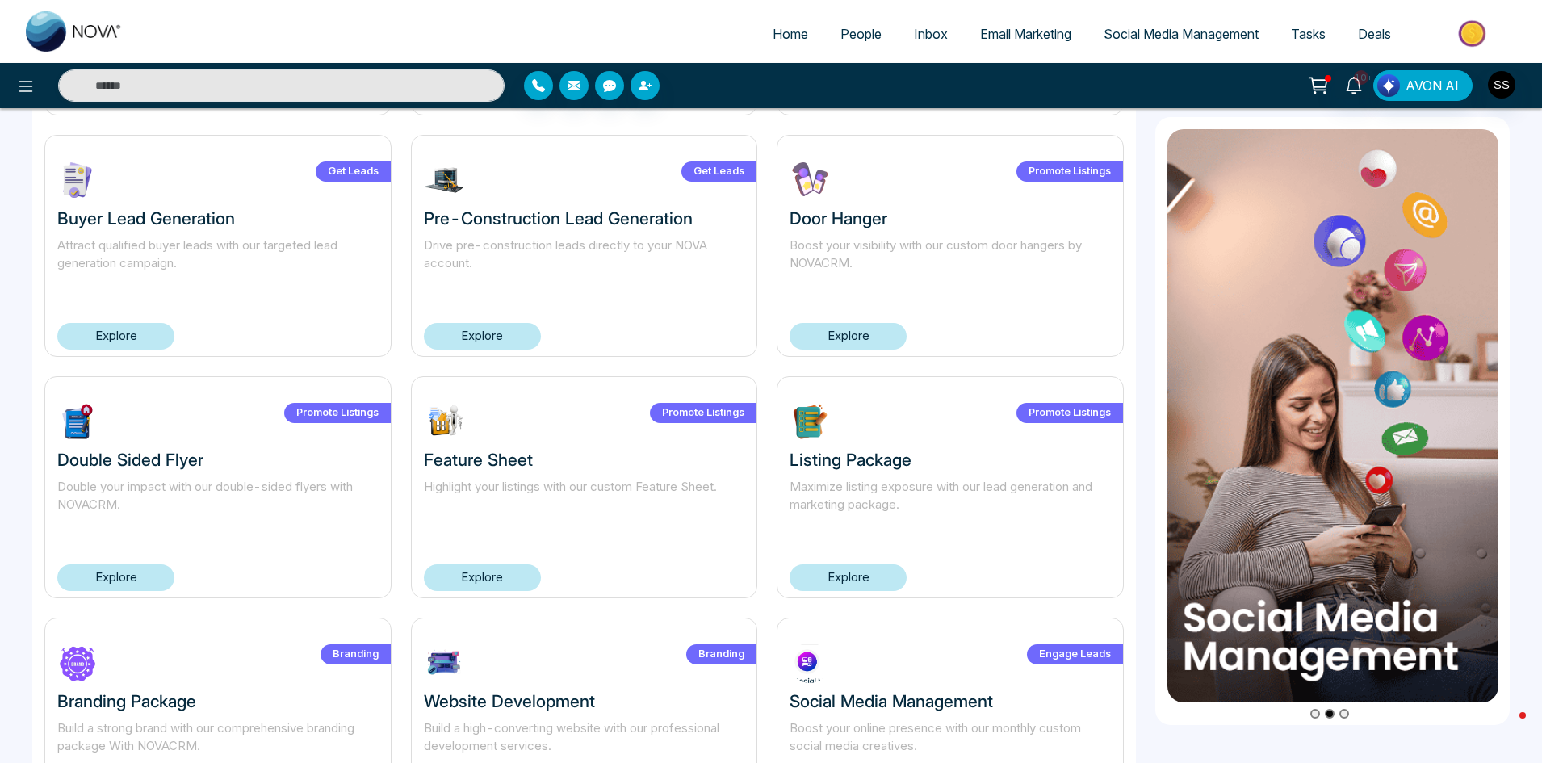
scroll to position [932, 0]
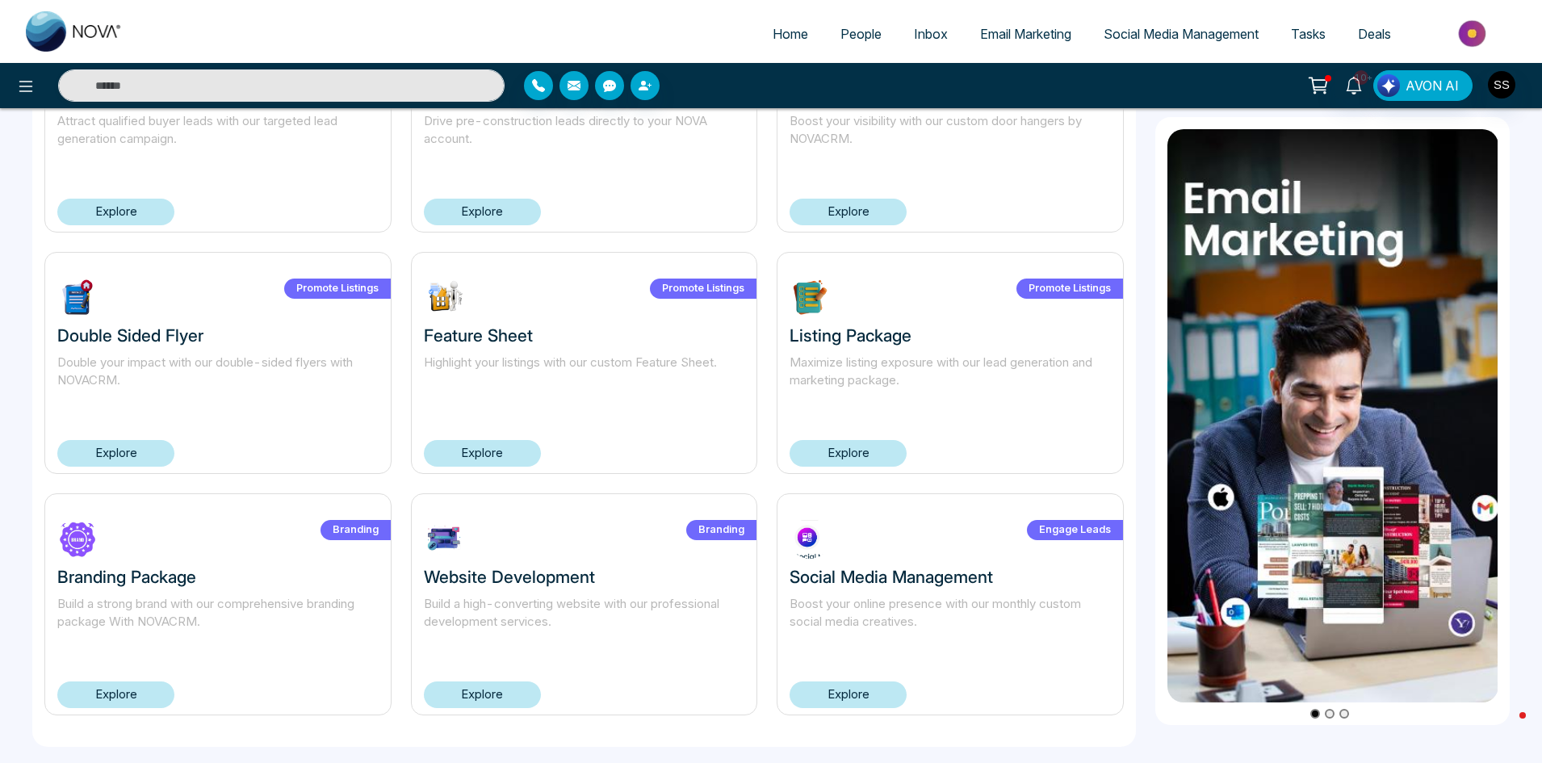
click at [853, 697] on link "Explore" at bounding box center [848, 694] width 117 height 27
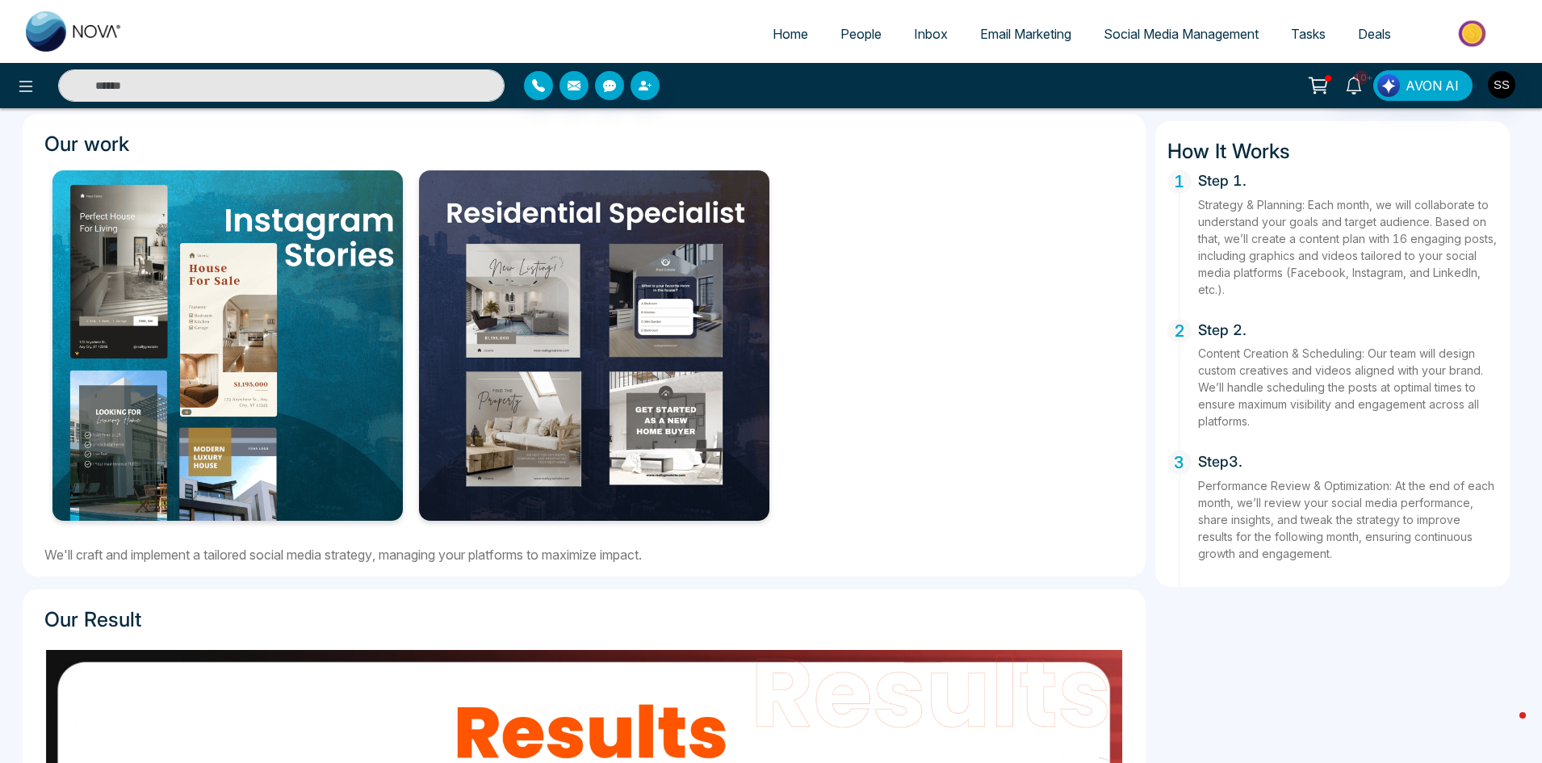
scroll to position [298, 0]
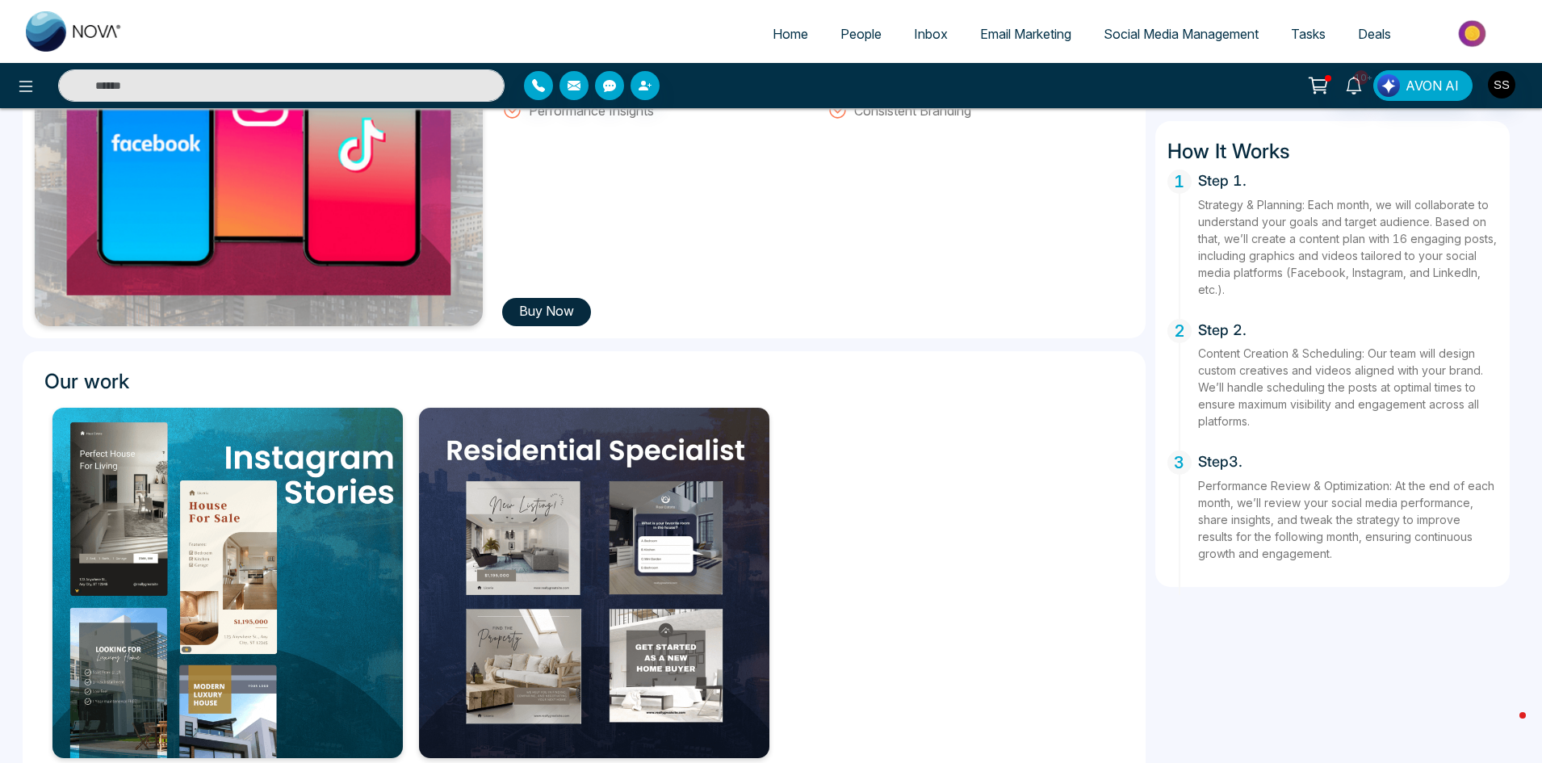
click at [539, 316] on button "Buy Now" at bounding box center [546, 312] width 89 height 28
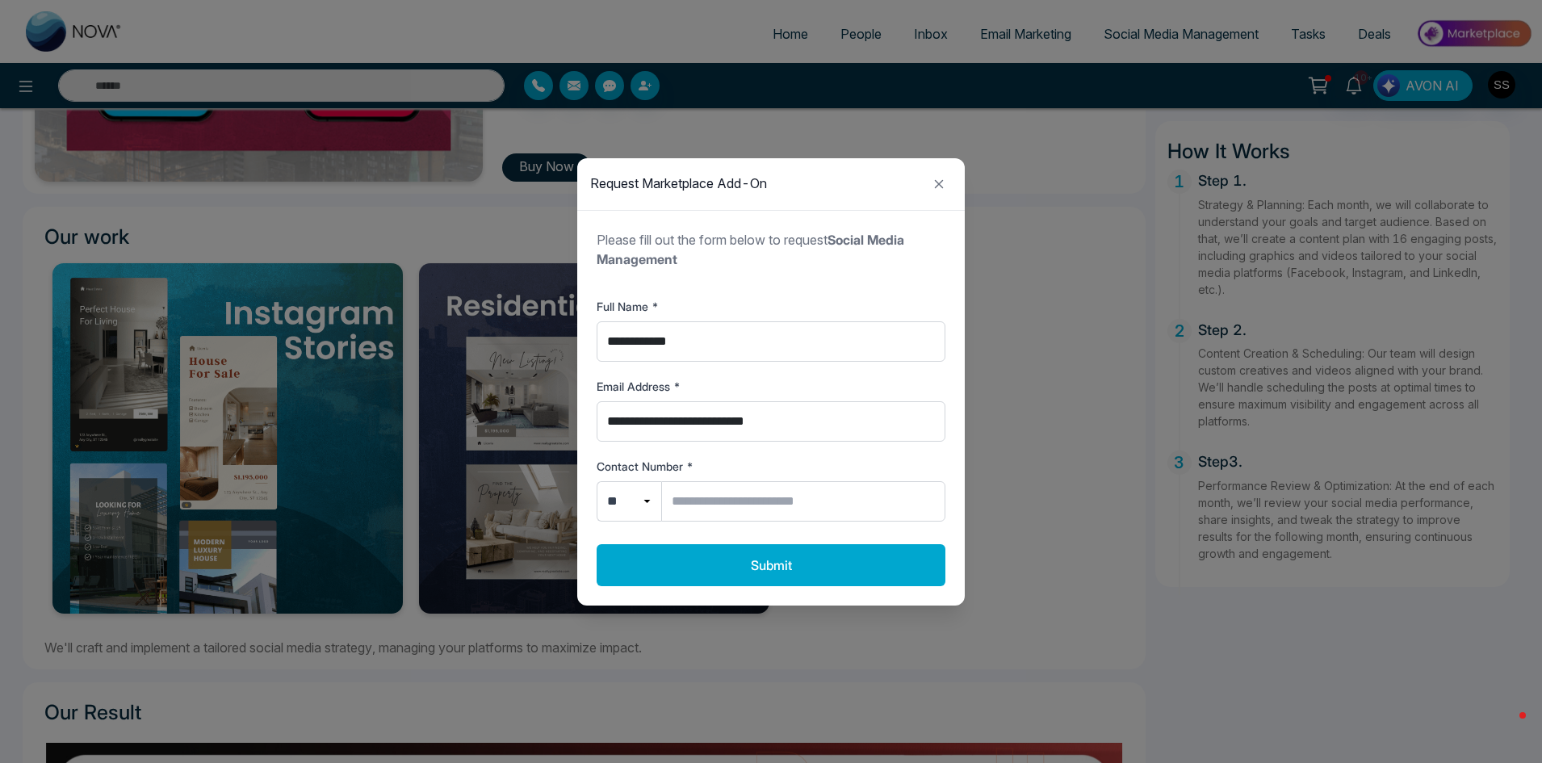
scroll to position [459, 0]
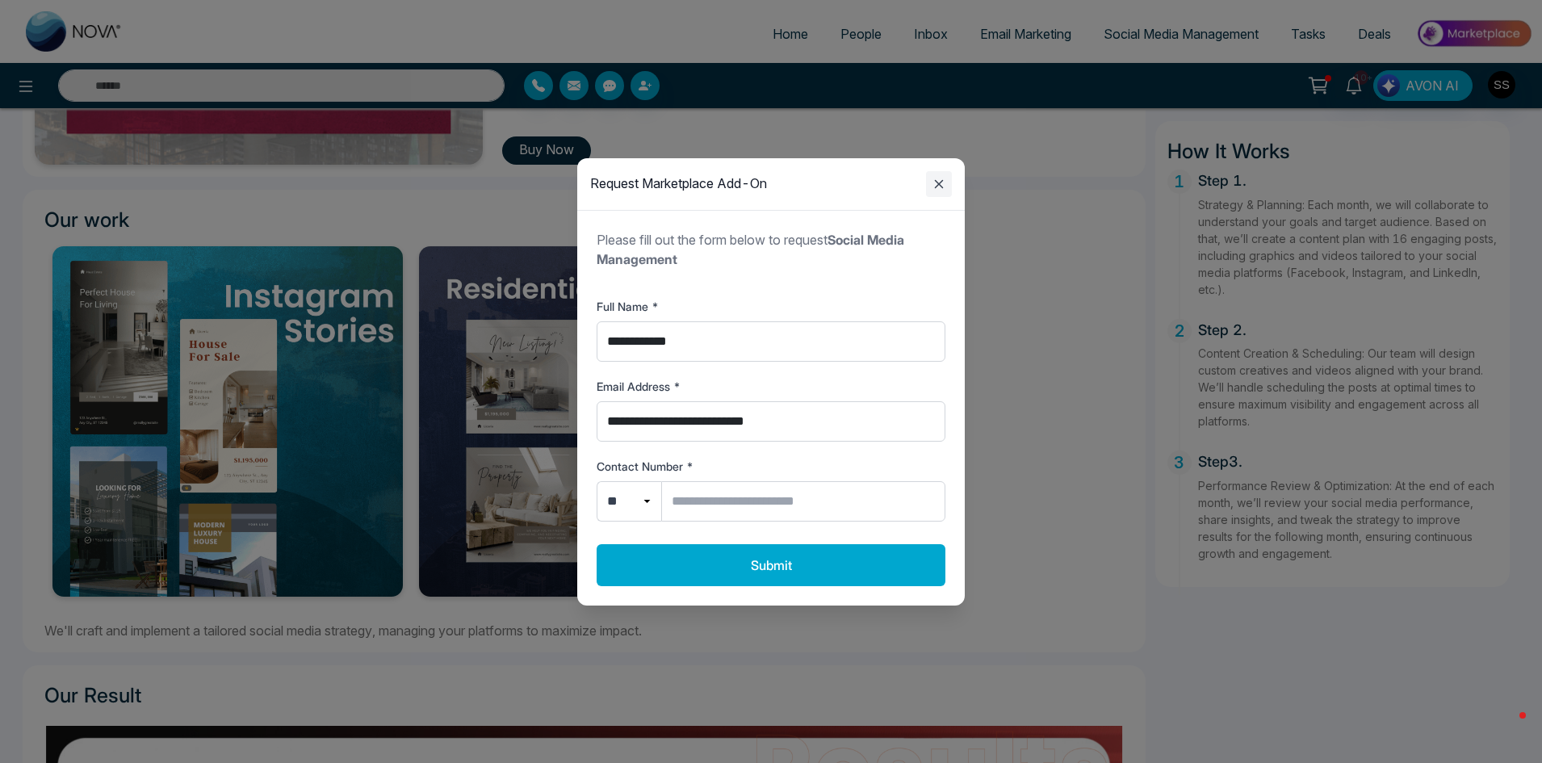
click at [937, 184] on icon "Close modal" at bounding box center [938, 183] width 19 height 19
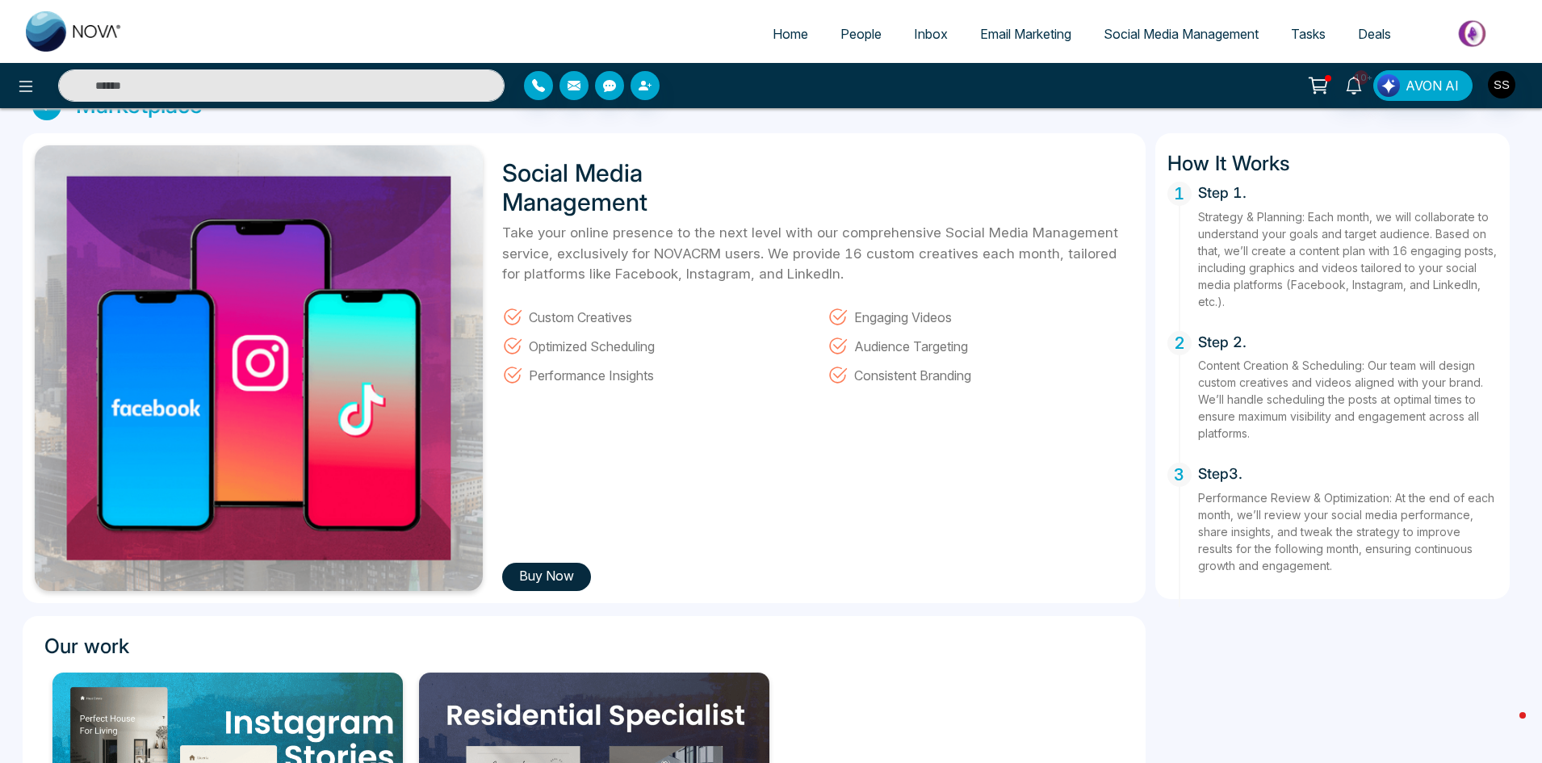
scroll to position [0, 0]
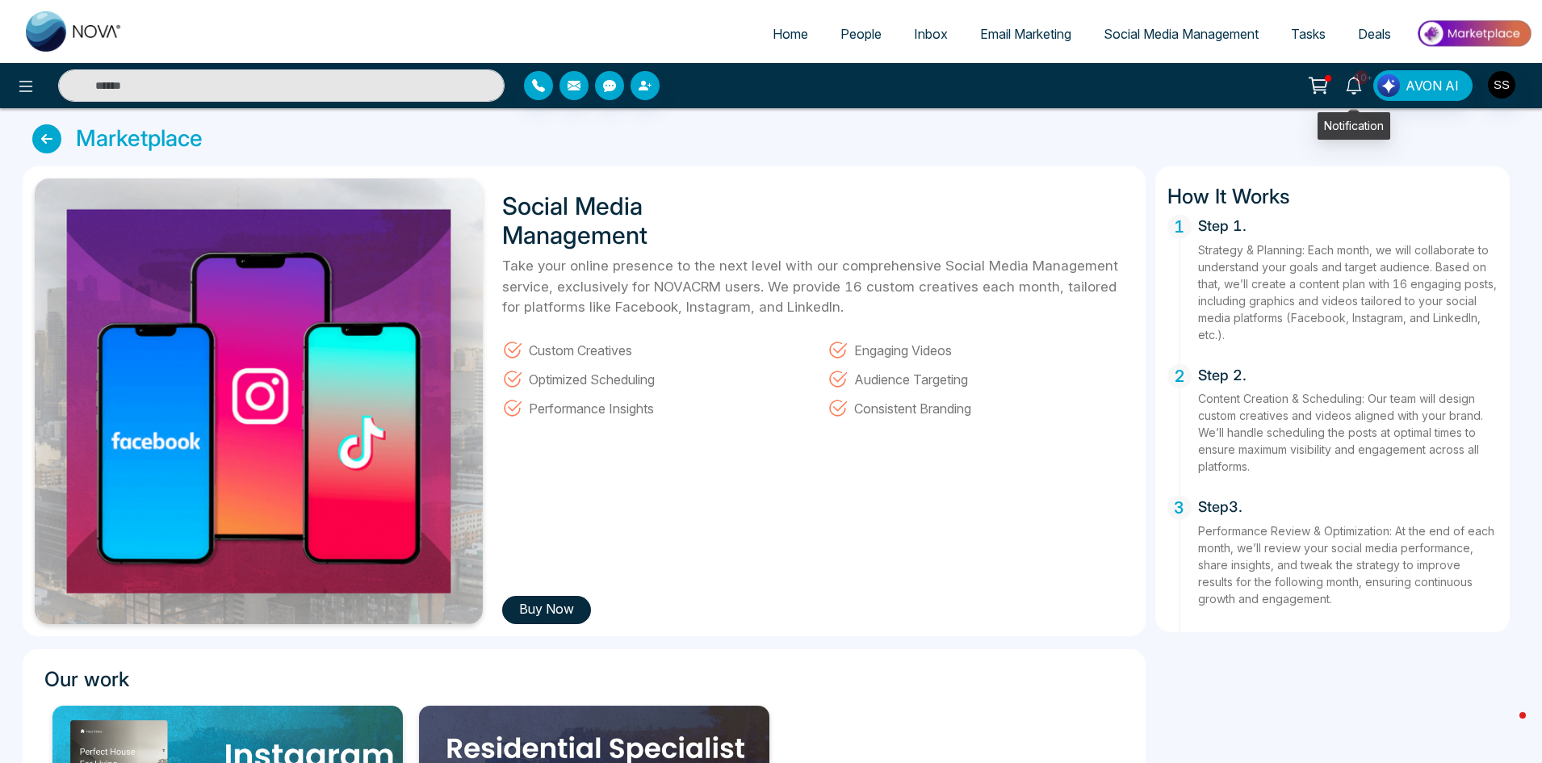
click at [1350, 85] on icon at bounding box center [1353, 86] width 15 height 18
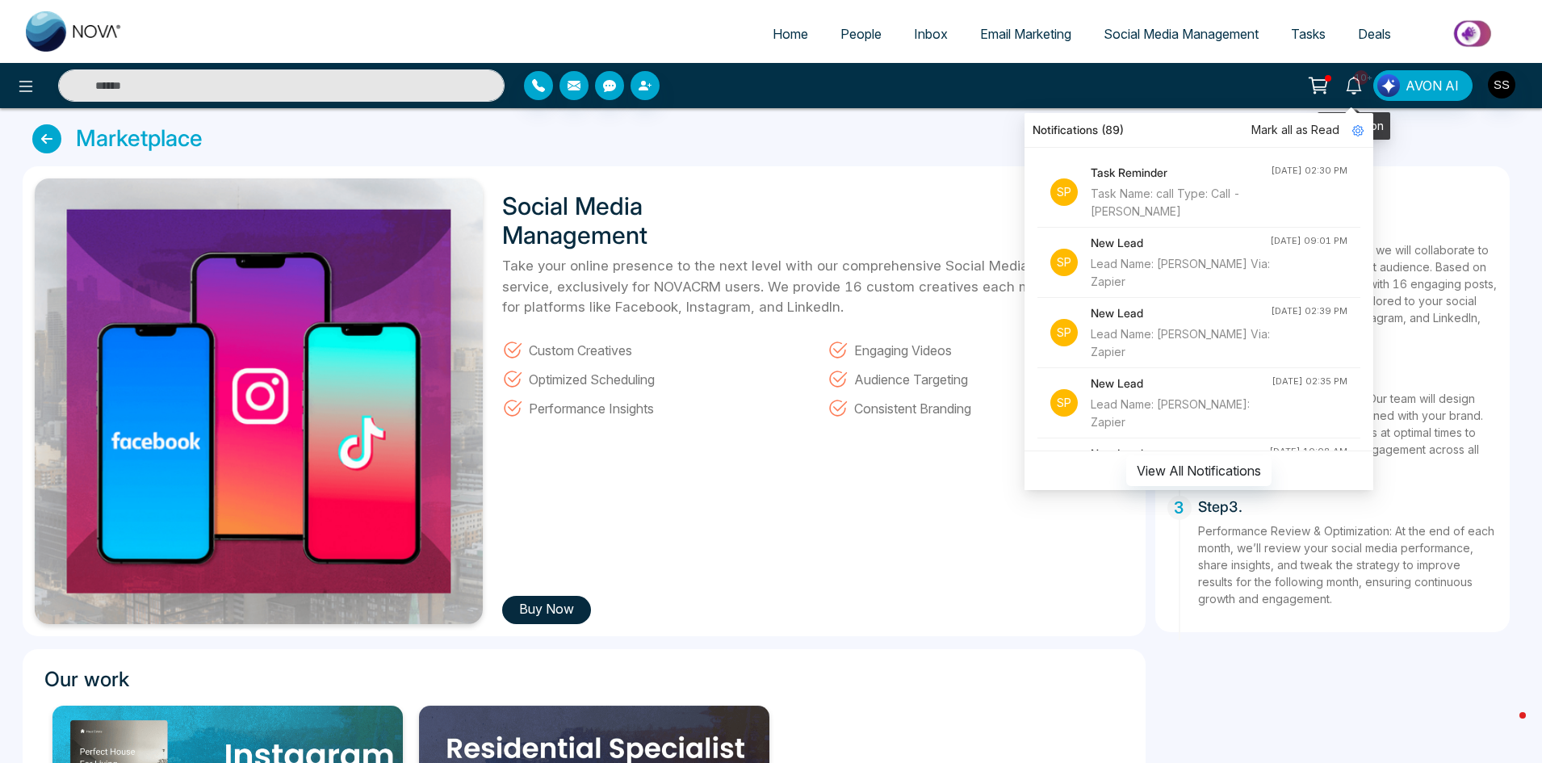
click at [1349, 85] on icon at bounding box center [1354, 86] width 18 height 18
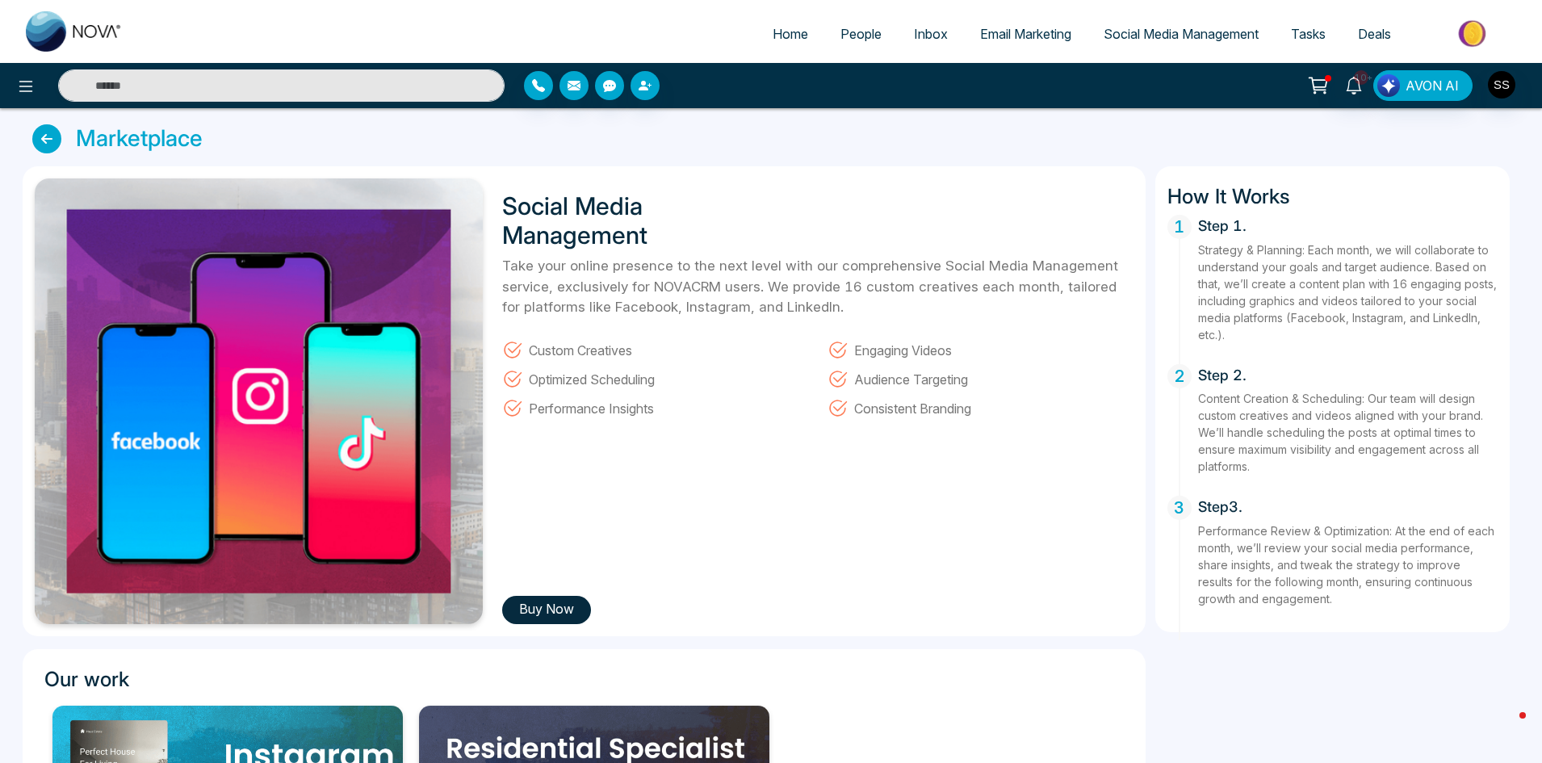
click at [44, 147] on icon at bounding box center [46, 138] width 29 height 29
